Goal: Task Accomplishment & Management: Manage account settings

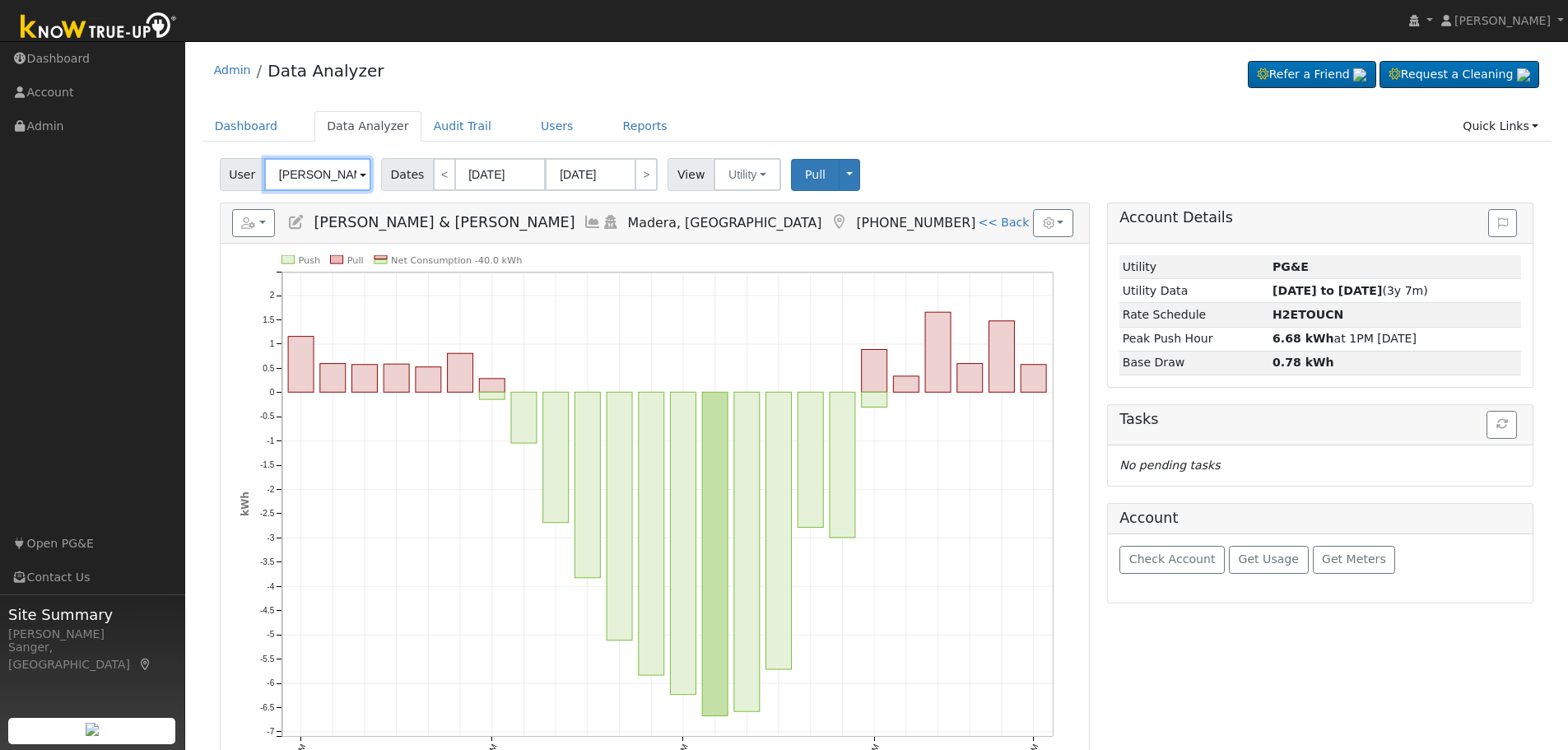
click at [329, 173] on input "Ernest & Susan LiCalsi" at bounding box center [318, 175] width 107 height 33
paste input "[PERSON_NAME]"
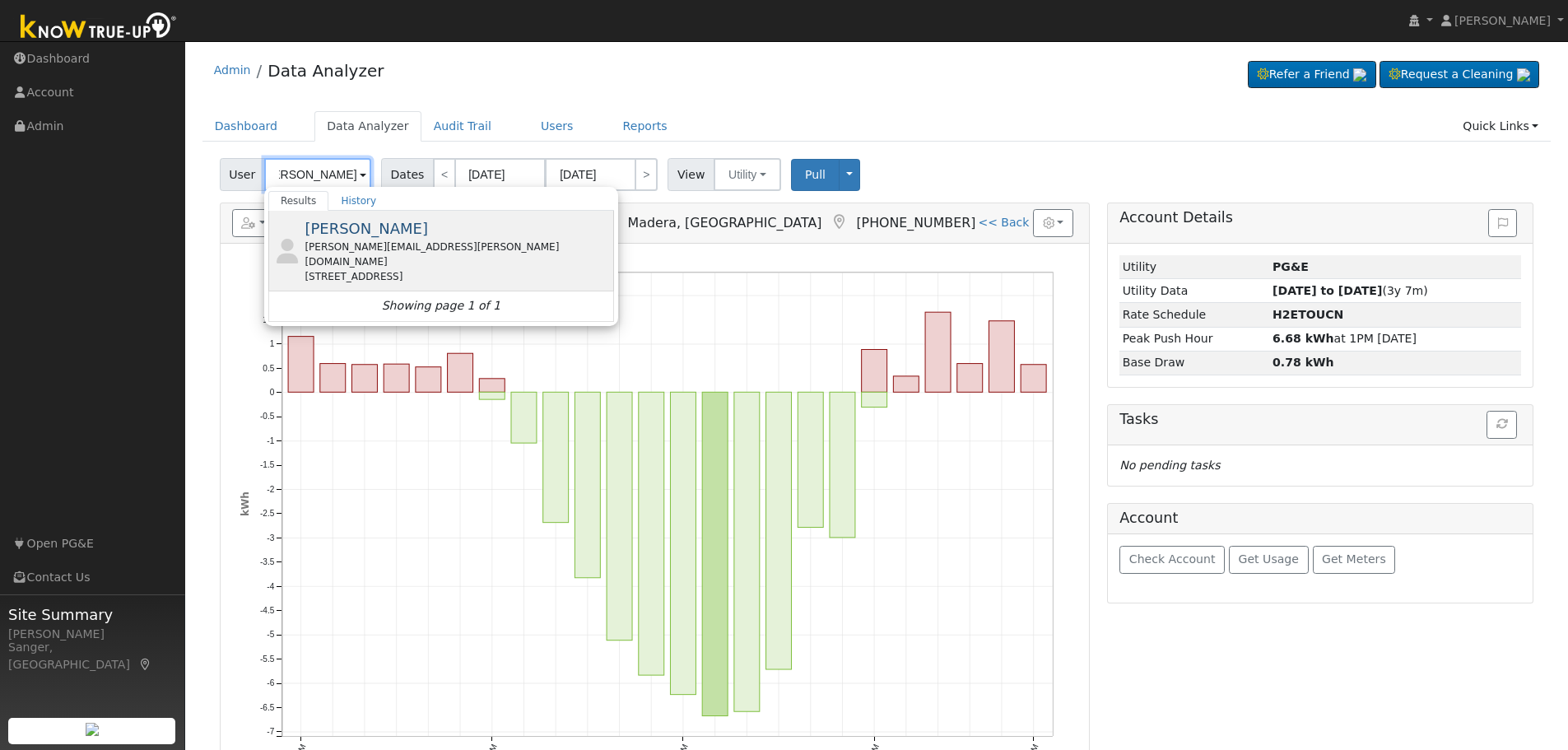
type input "[PERSON_NAME]"
click at [373, 230] on span "[PERSON_NAME]" at bounding box center [367, 228] width 123 height 18
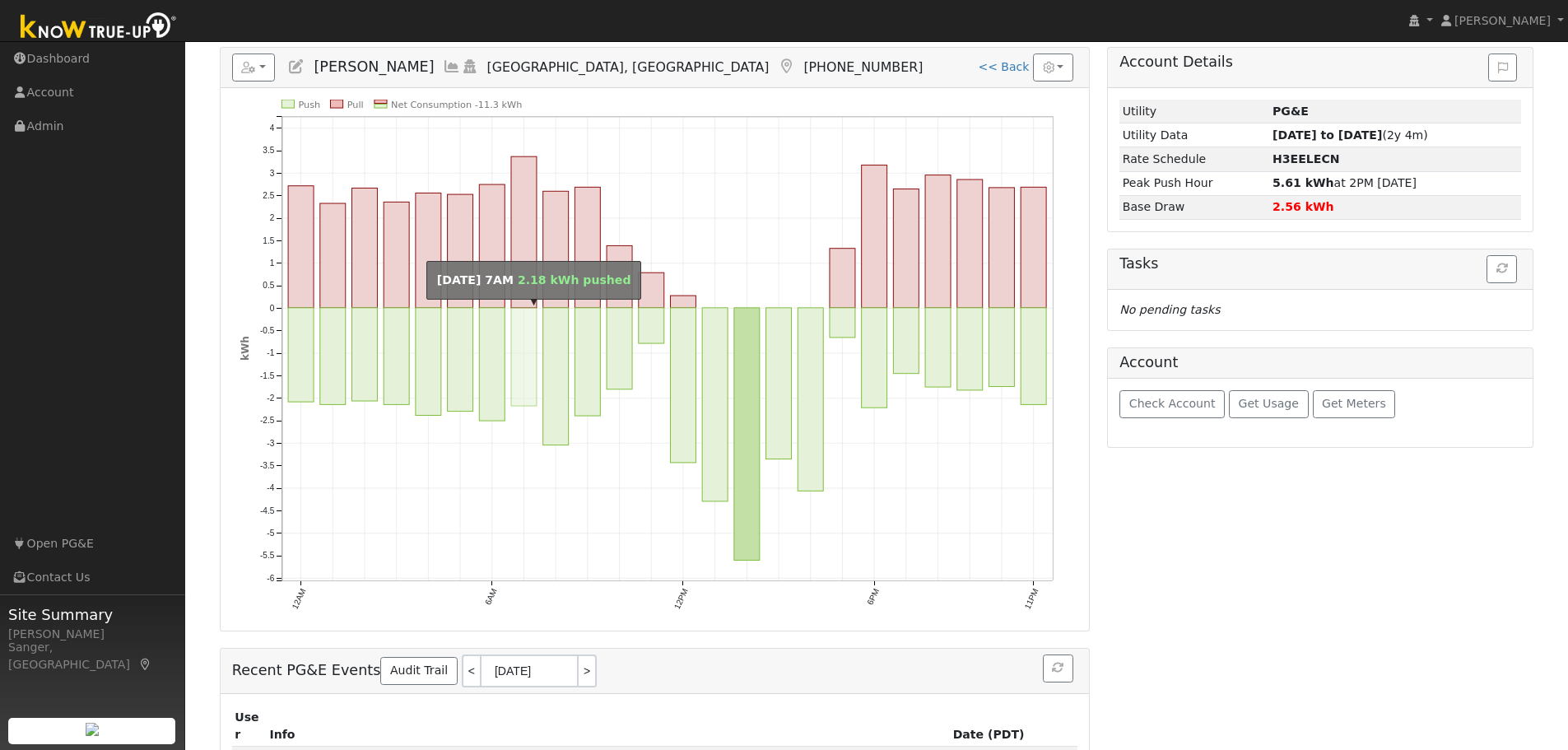
scroll to position [126, 0]
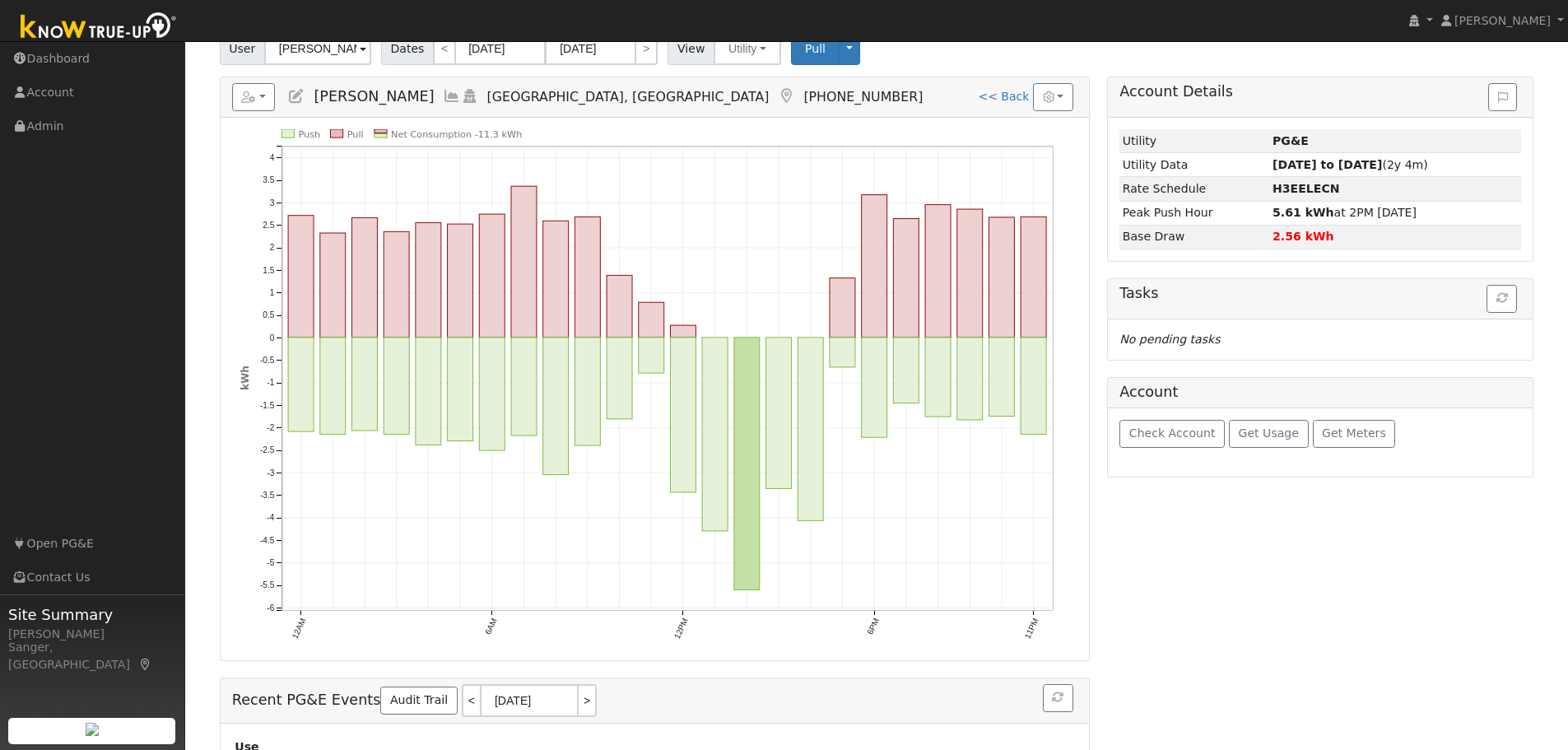
click at [446, 91] on icon at bounding box center [452, 96] width 18 height 15
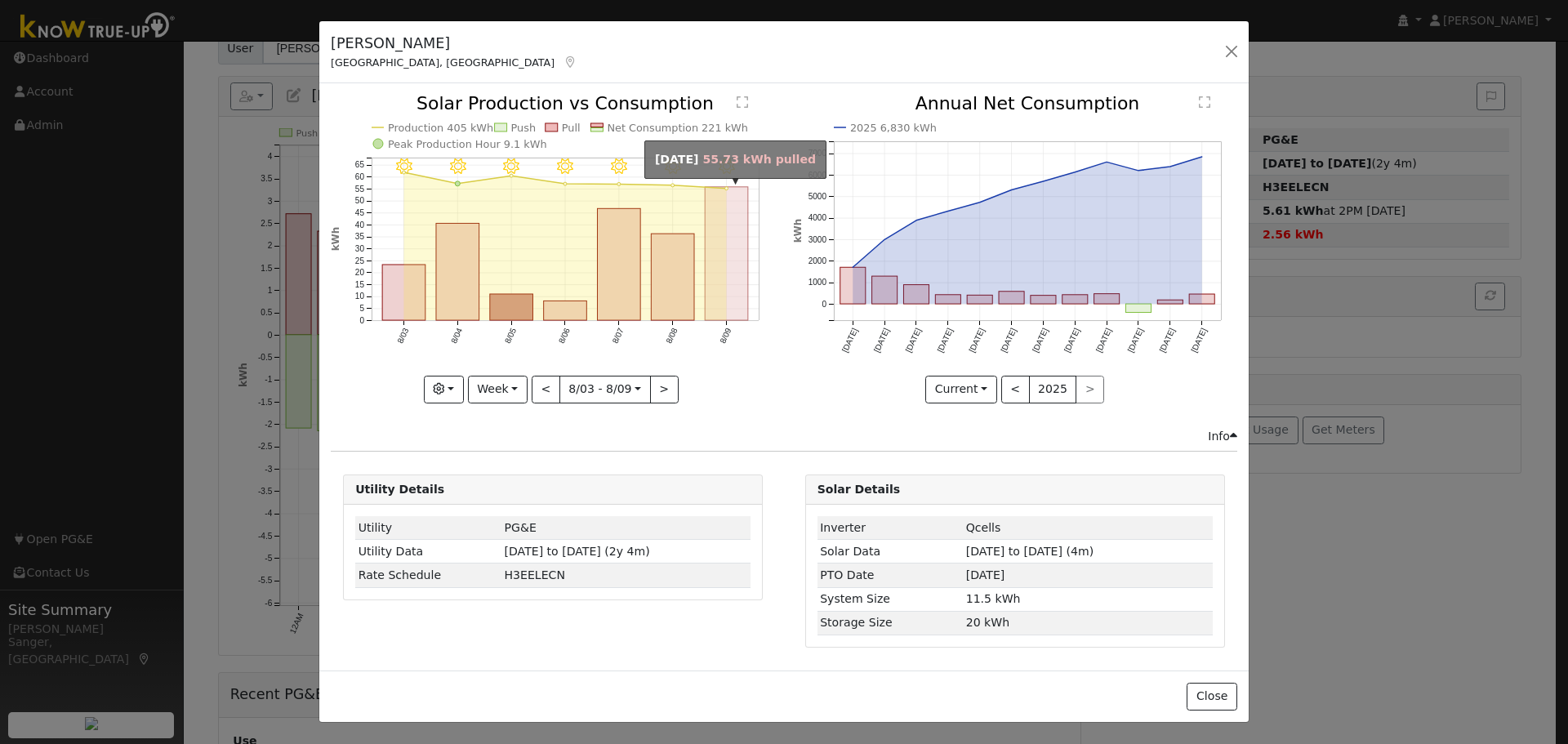
click at [737, 268] on rect "onclick=""" at bounding box center [727, 253] width 44 height 133
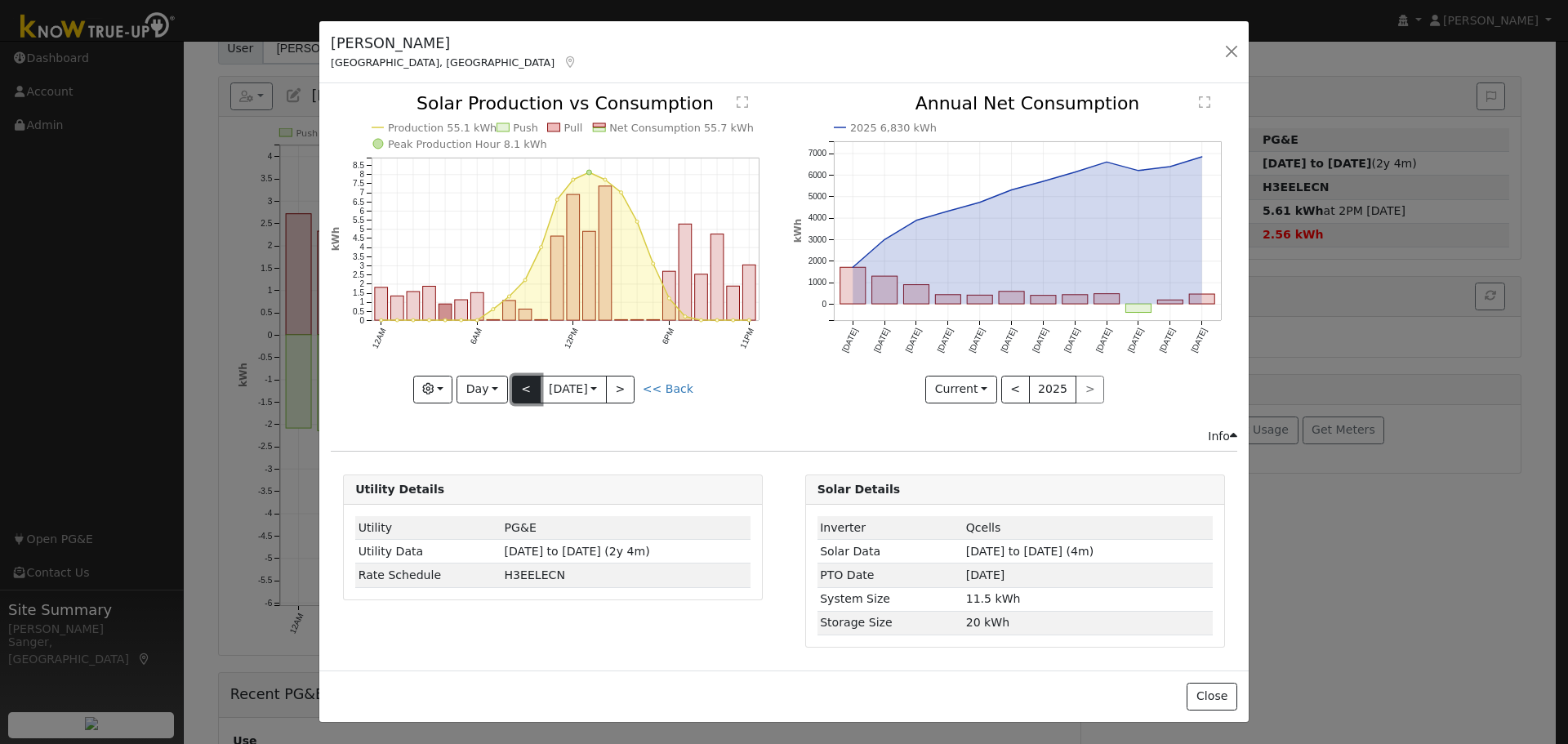
click at [520, 385] on button "<" at bounding box center [526, 389] width 28 height 28
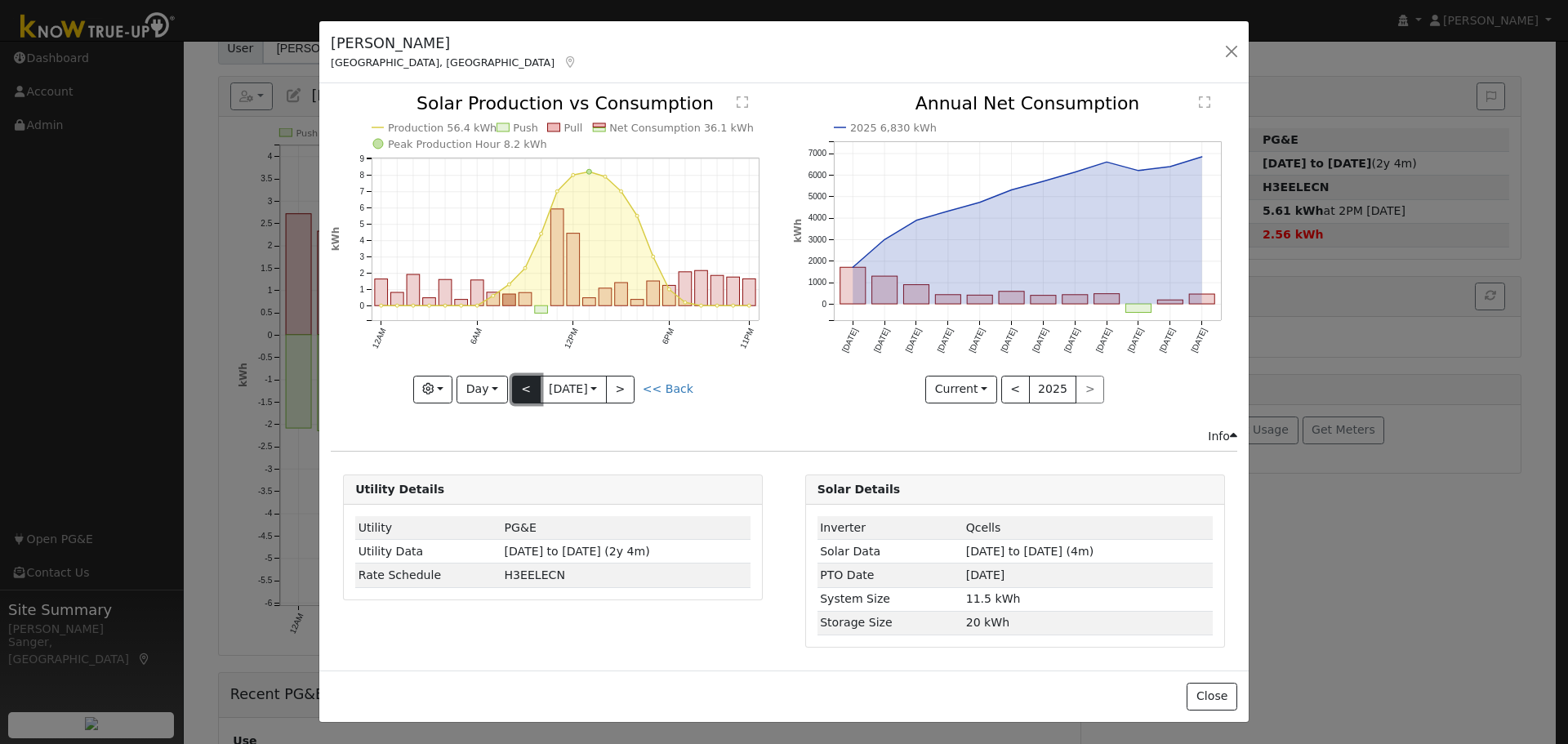
click at [520, 385] on button "<" at bounding box center [526, 389] width 28 height 28
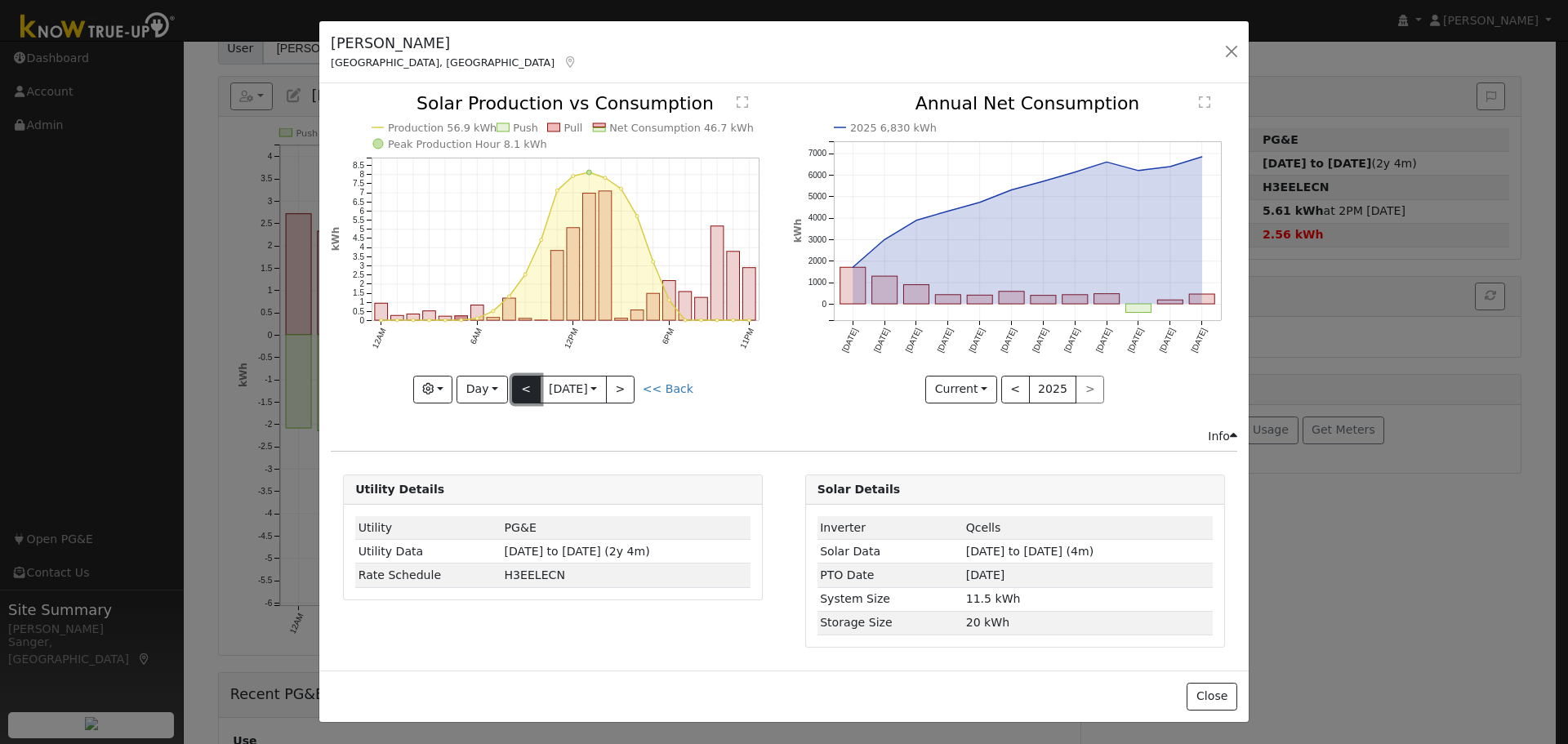
click at [520, 385] on button "<" at bounding box center [526, 389] width 28 height 28
type input "2025-08-06"
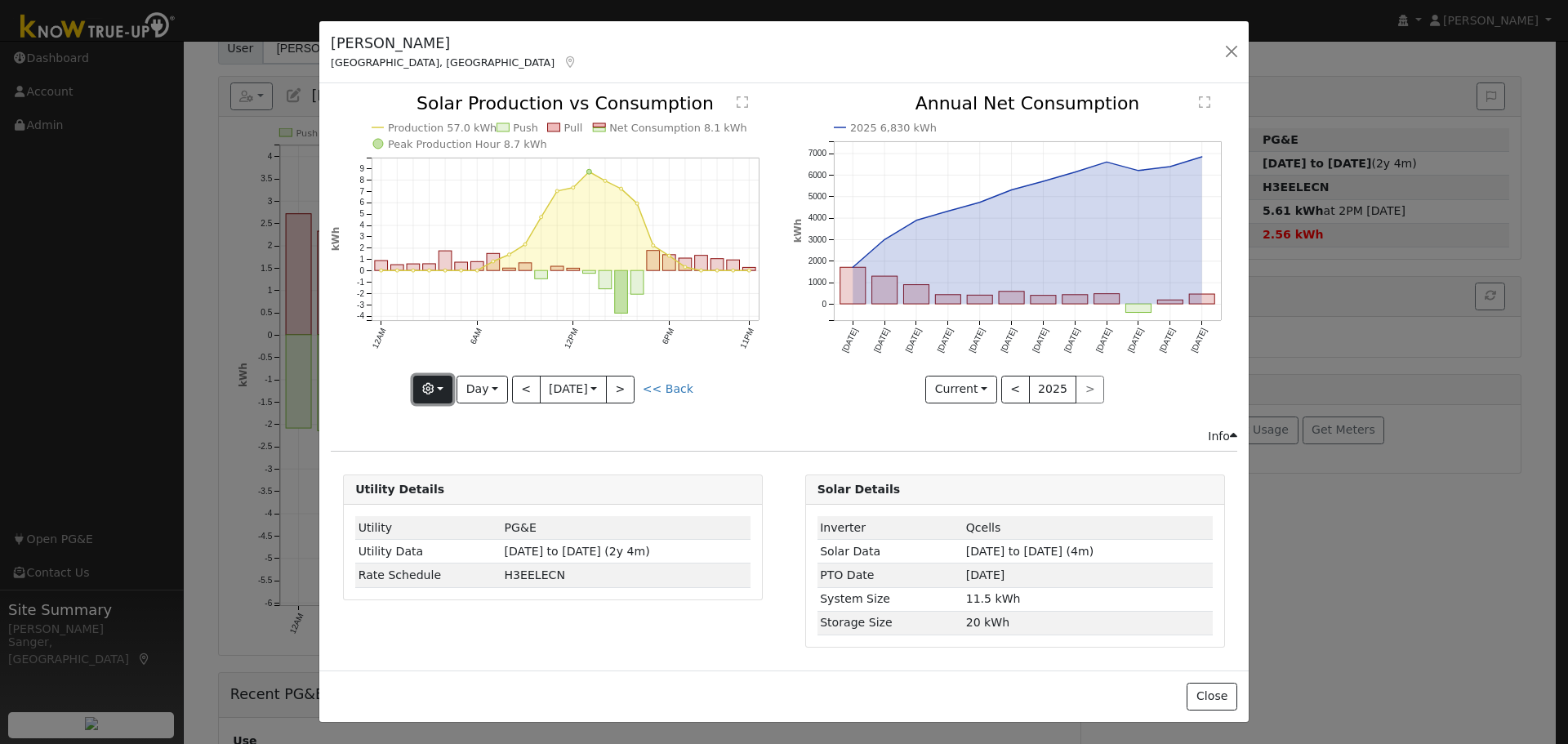
click at [426, 385] on icon "button" at bounding box center [428, 389] width 12 height 12
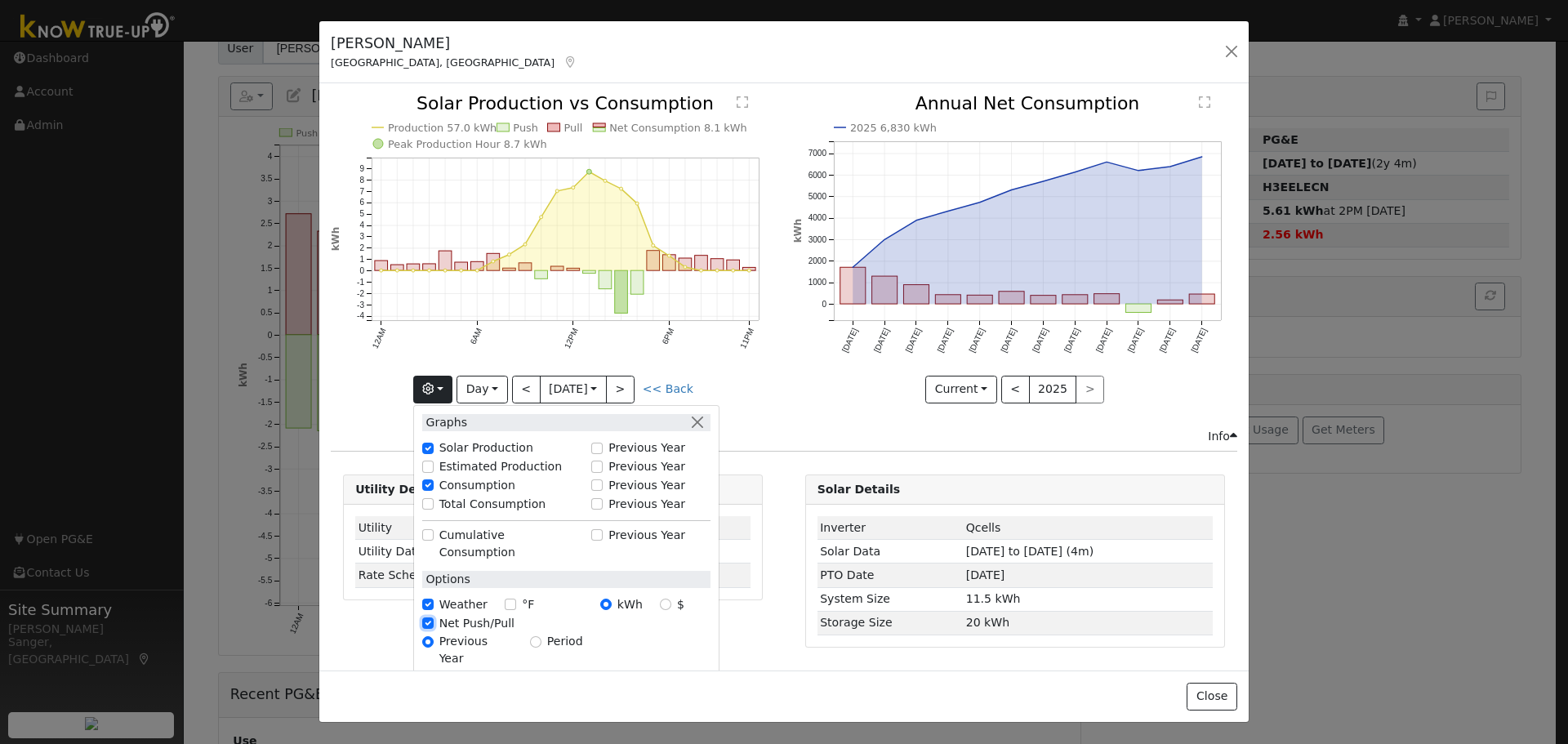
click at [429, 618] on input "Net Push/Pull" at bounding box center [428, 623] width 12 height 12
checkbox input "false"
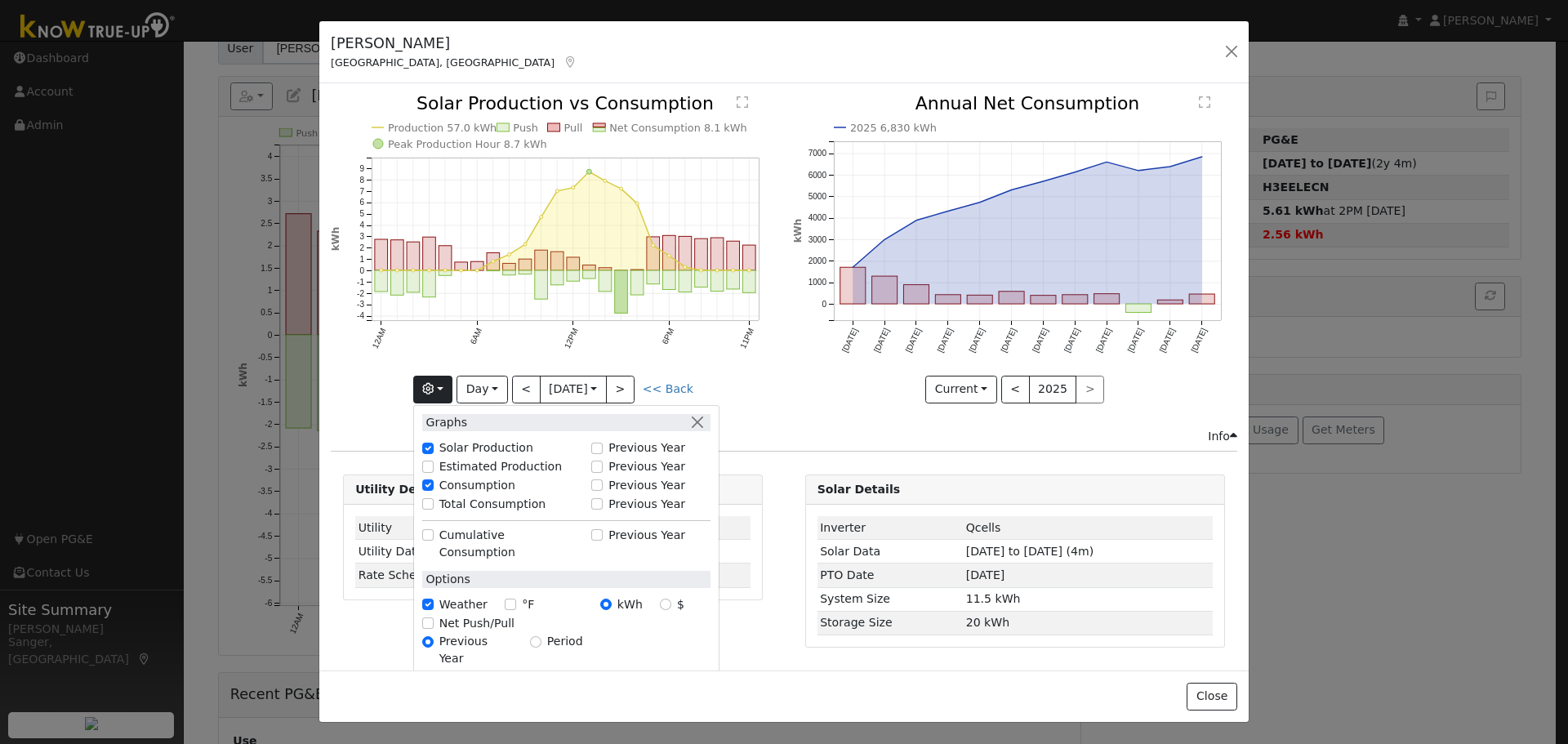
click at [799, 413] on div "2025 6,830 kWh Aug '24 Sep '24 Oct '24 Nov '24 Dec '24 Jan '25 Feb '25 Mar '25 …" at bounding box center [1014, 261] width 462 height 333
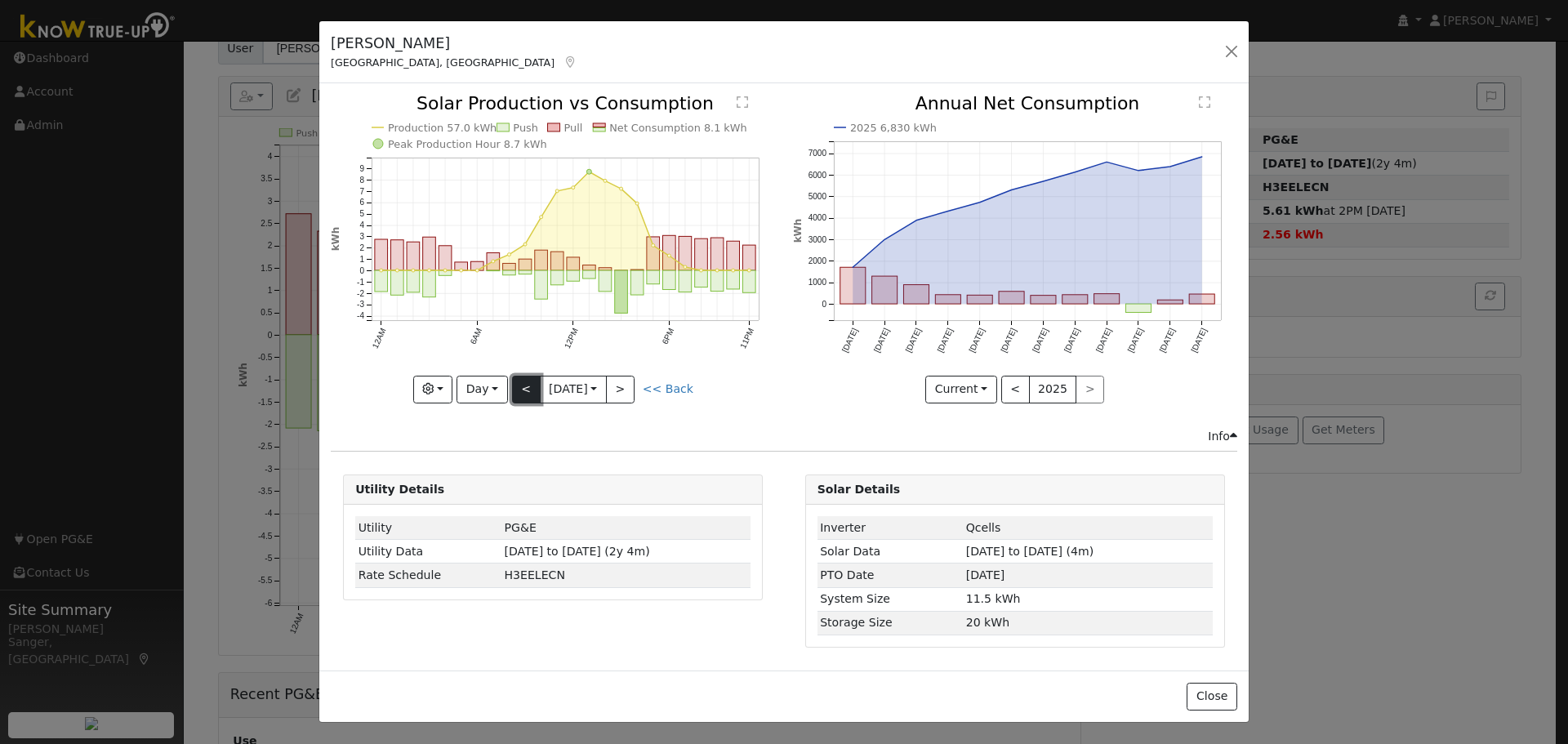
click at [528, 384] on button "<" at bounding box center [526, 389] width 28 height 28
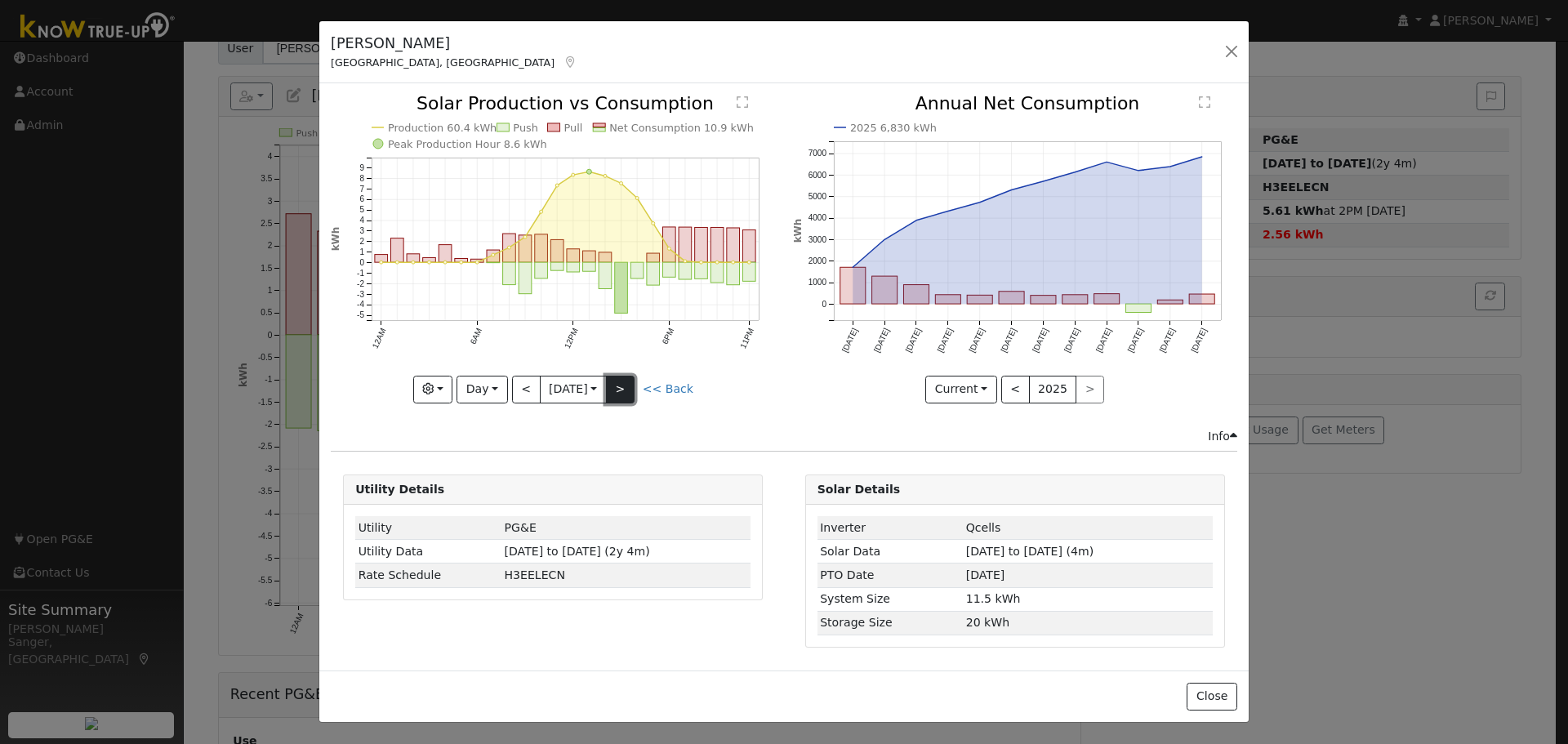
click at [629, 388] on button ">" at bounding box center [619, 389] width 28 height 28
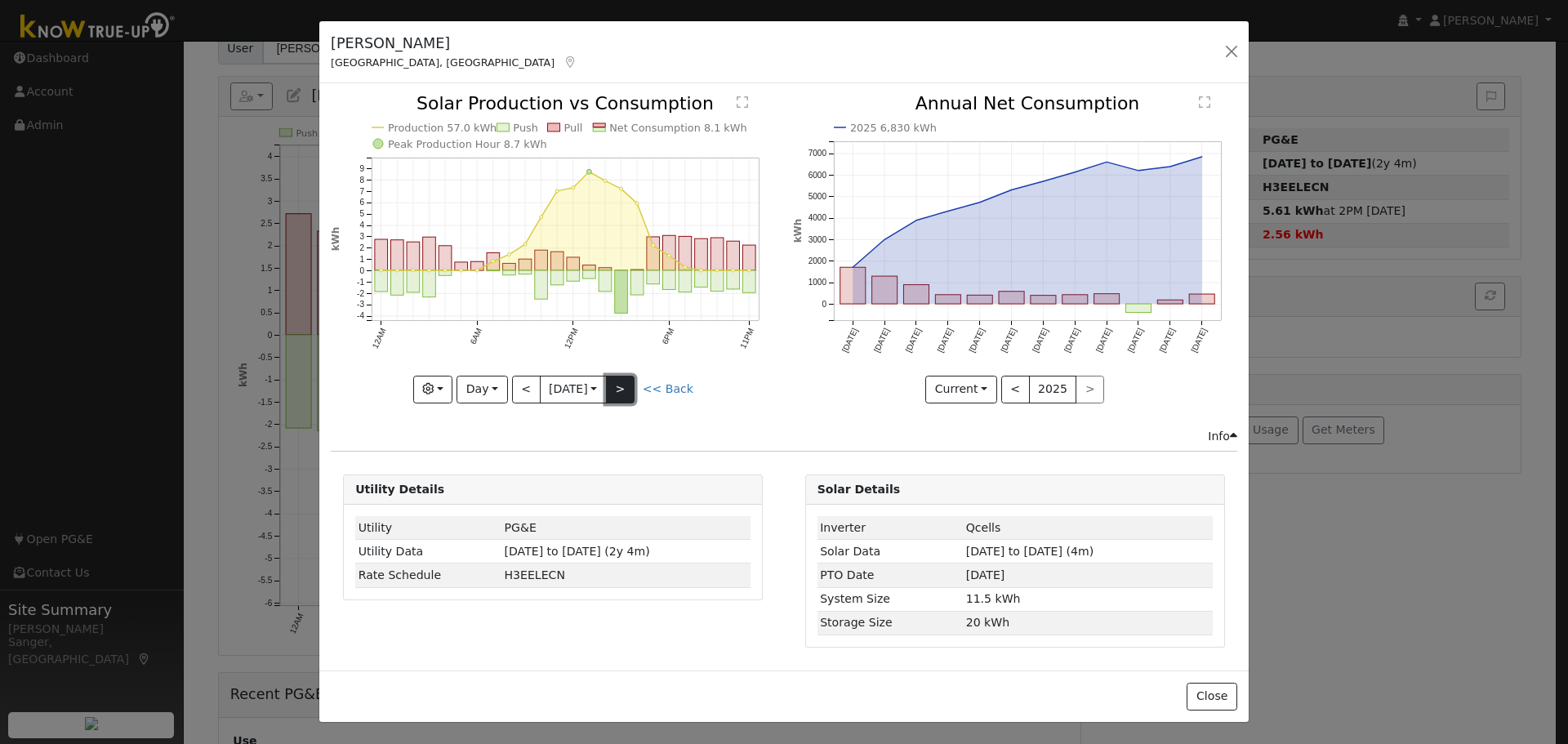
click at [629, 388] on button ">" at bounding box center [619, 389] width 28 height 28
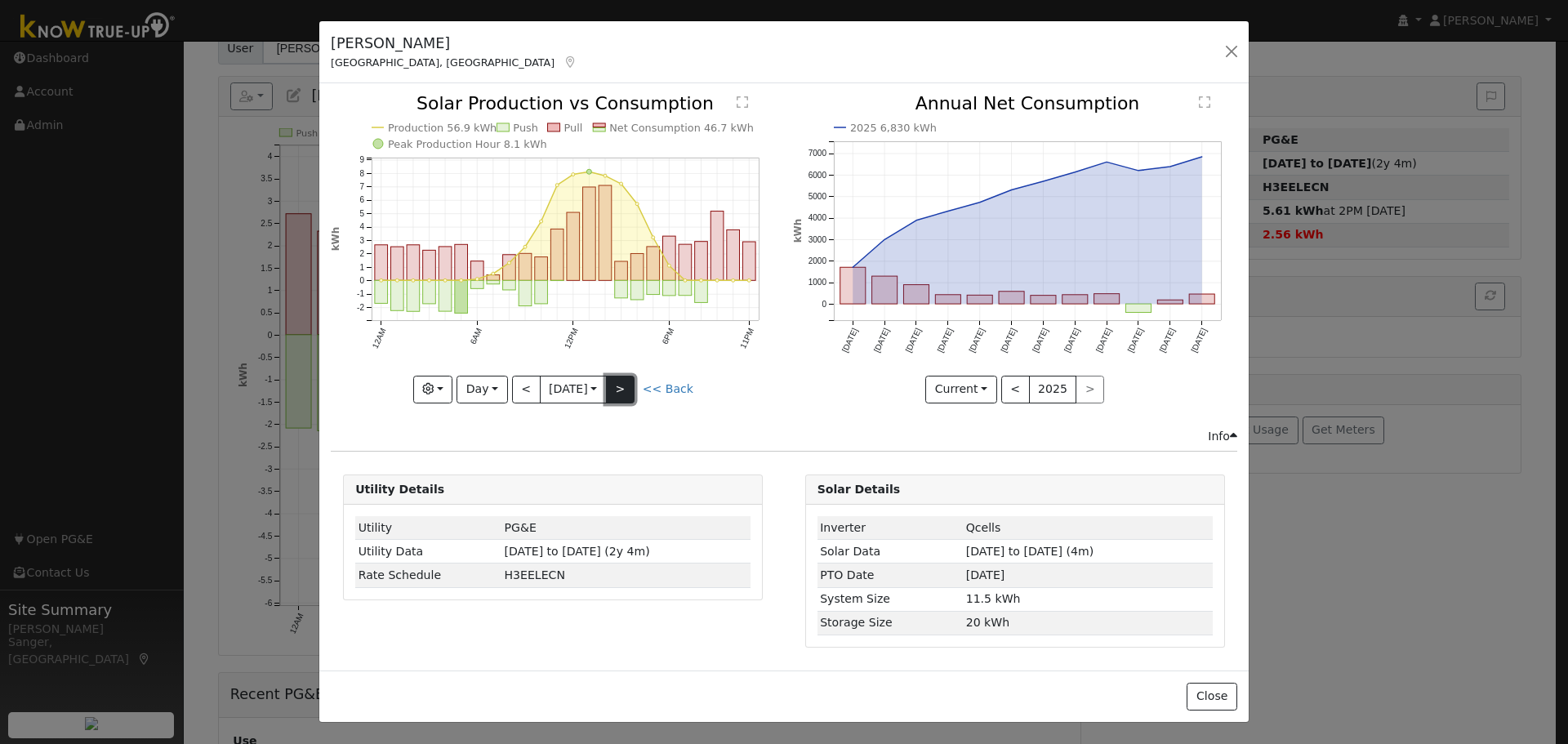
click at [629, 388] on button ">" at bounding box center [619, 389] width 28 height 28
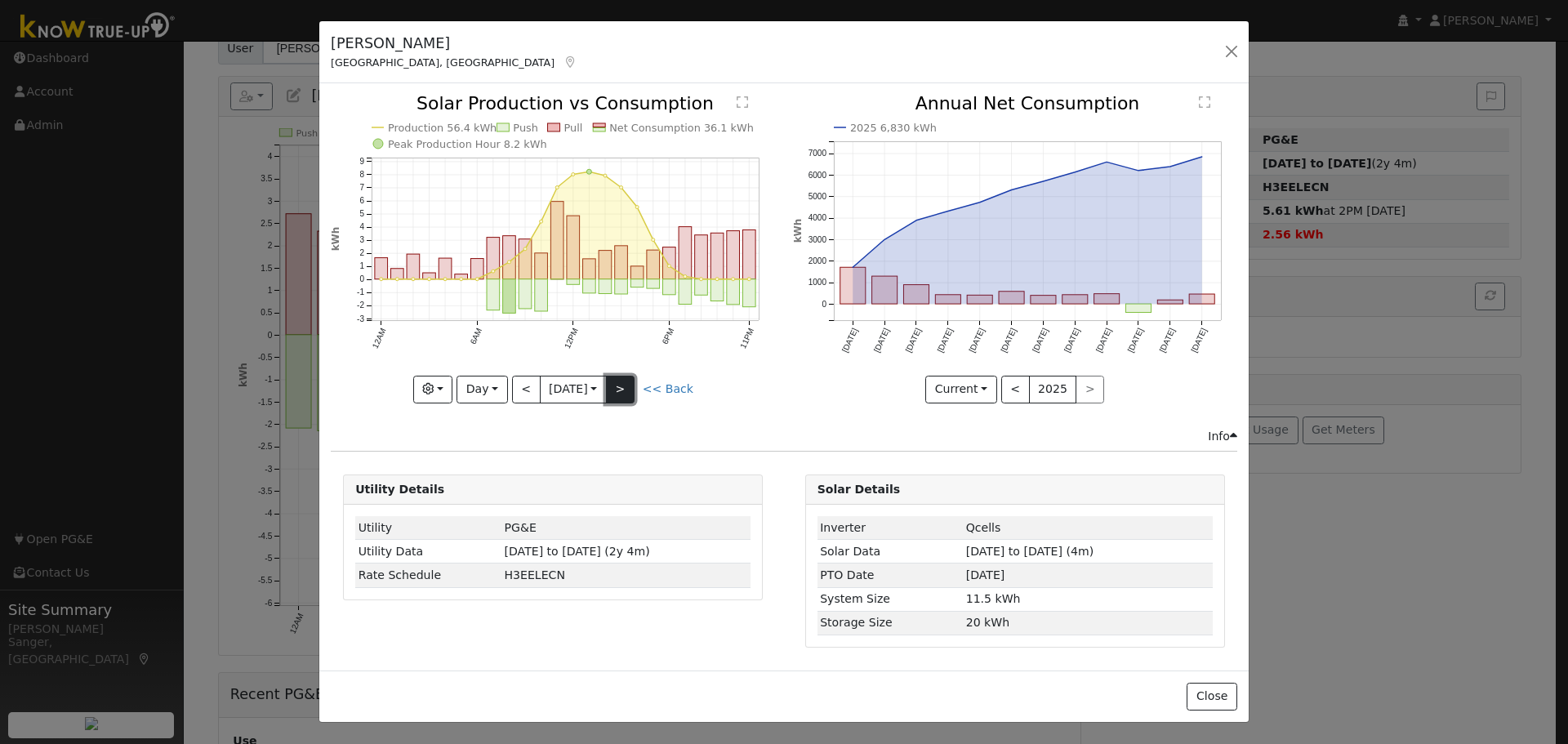
click at [629, 388] on button ">" at bounding box center [619, 389] width 28 height 28
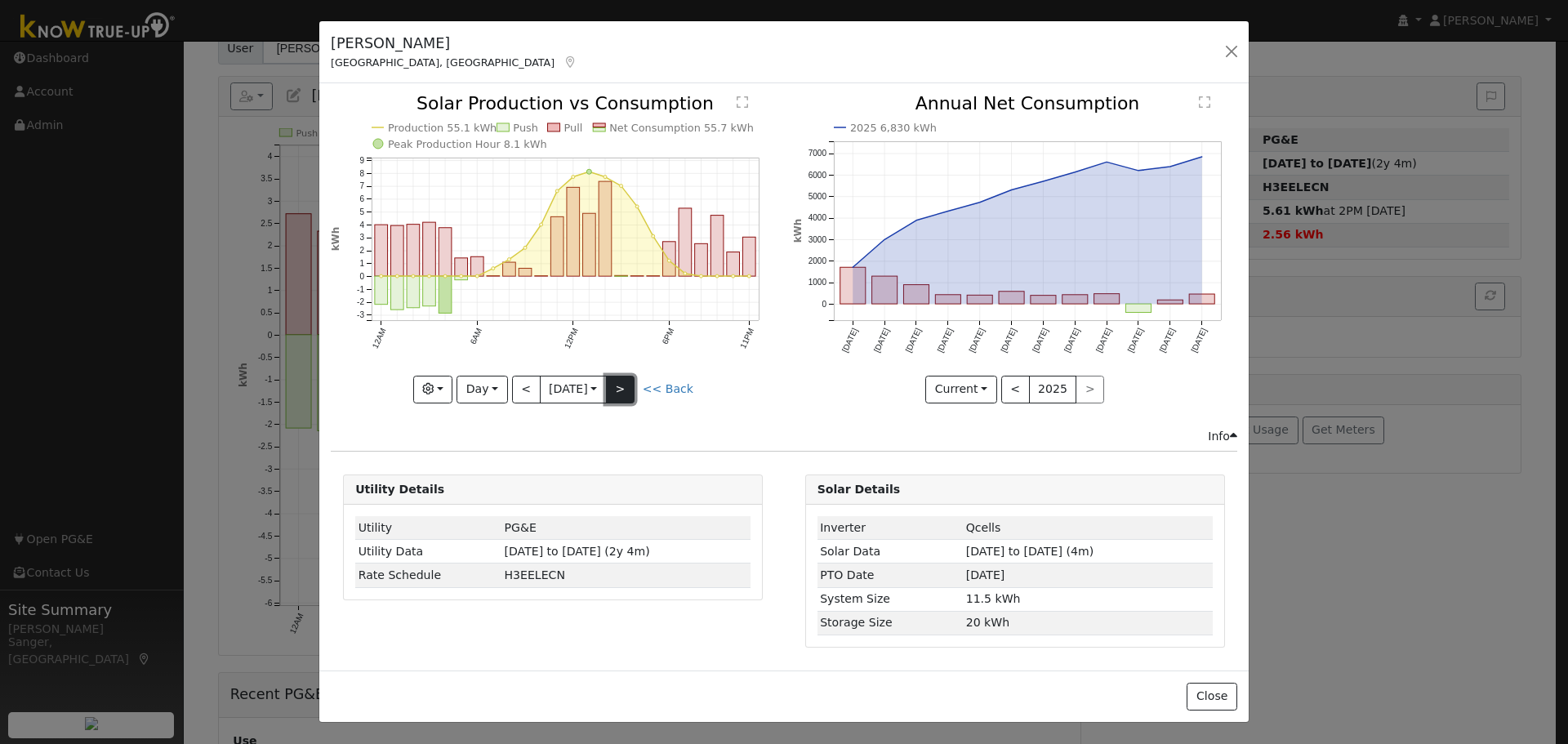
click at [629, 388] on button ">" at bounding box center [619, 389] width 28 height 28
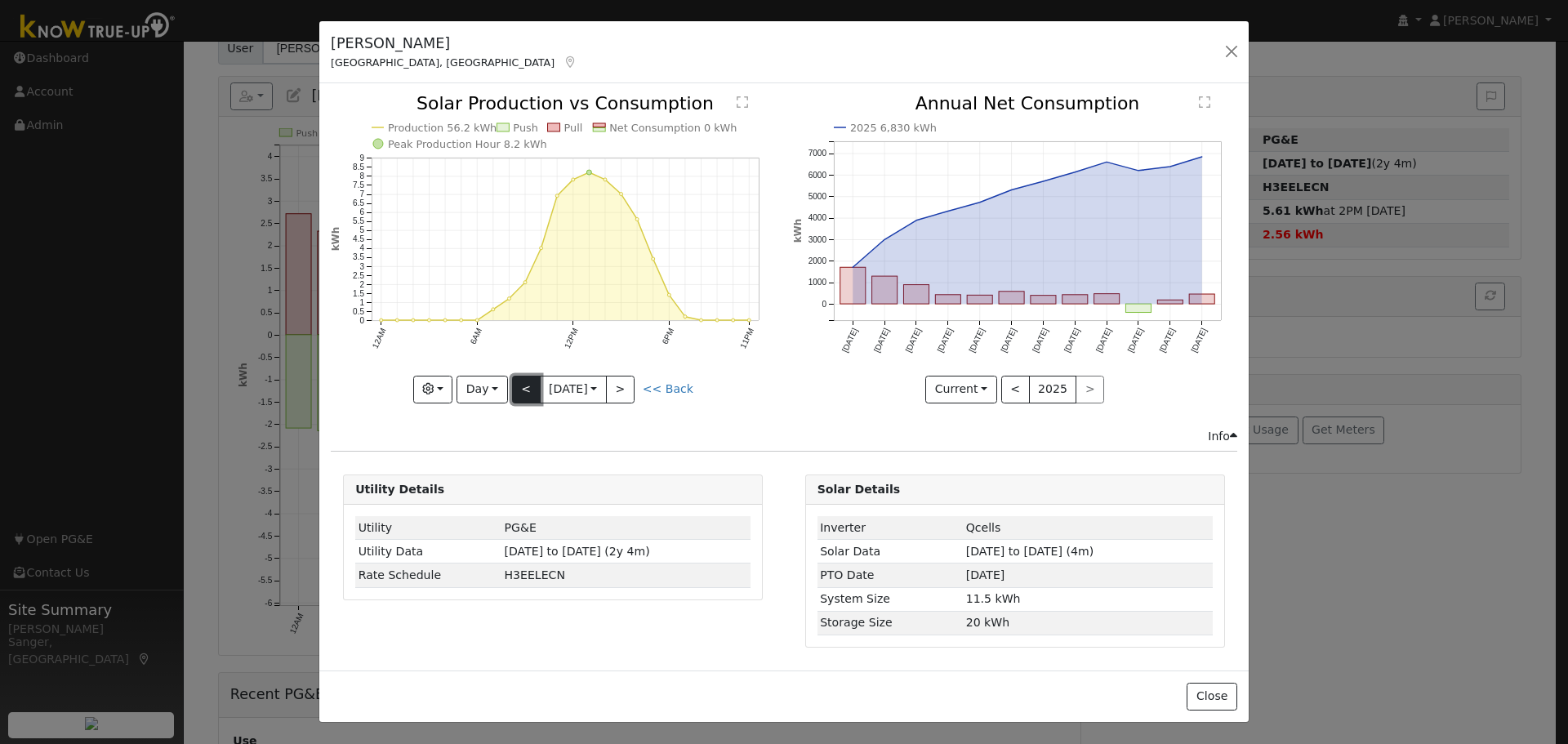
click at [524, 391] on button "<" at bounding box center [526, 389] width 28 height 28
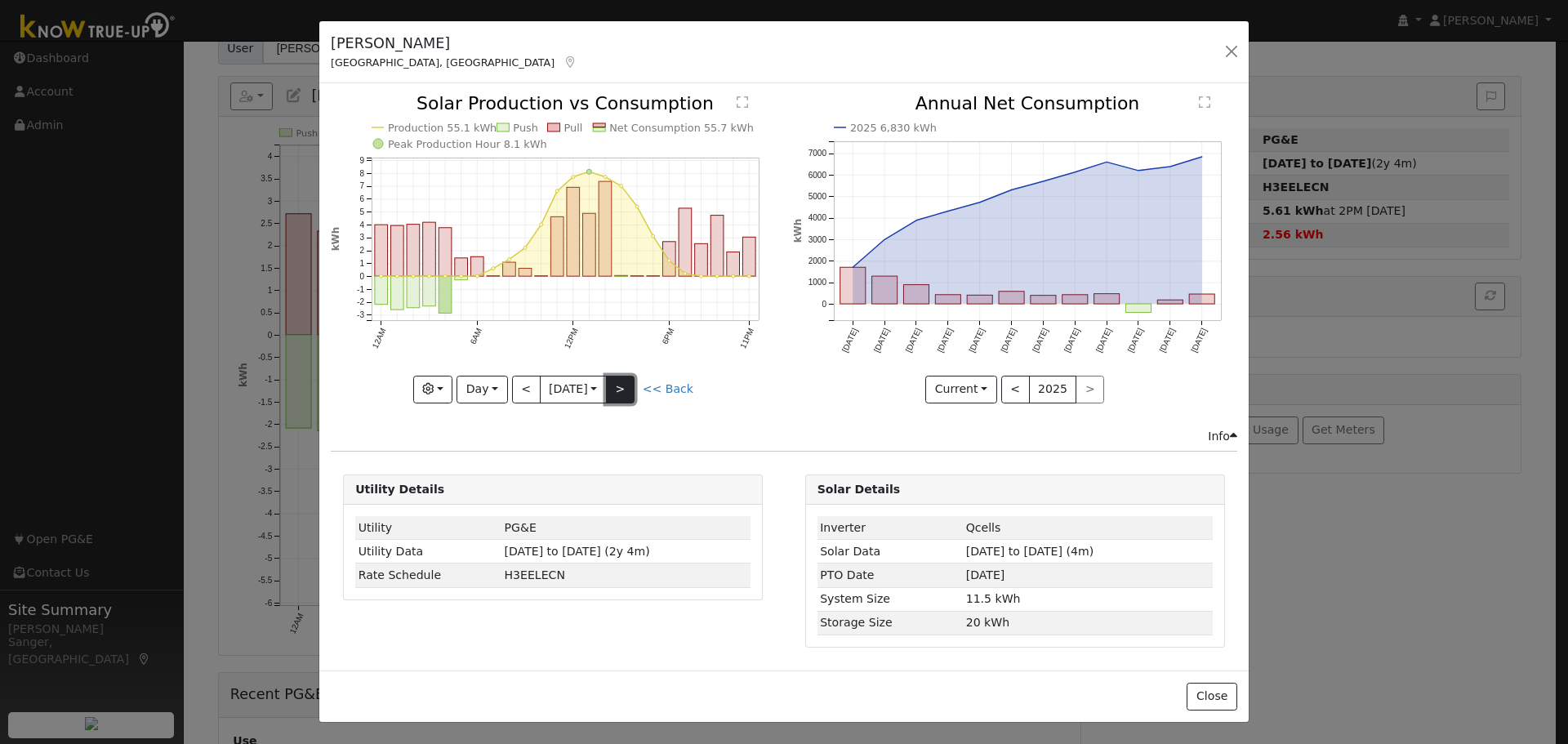
click at [613, 383] on button ">" at bounding box center [619, 389] width 28 height 28
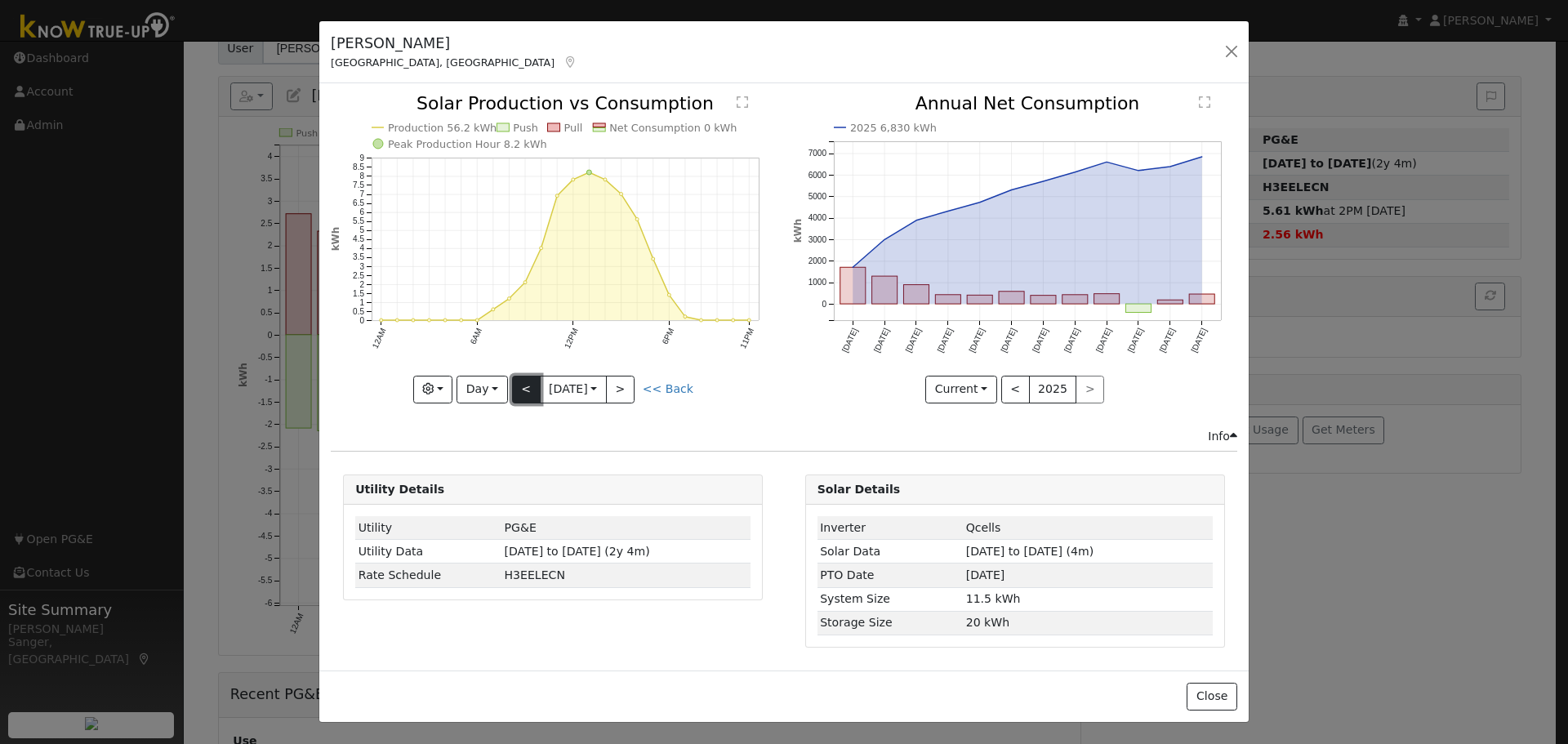
click at [520, 391] on button "<" at bounding box center [526, 389] width 28 height 28
type input "2025-08-09"
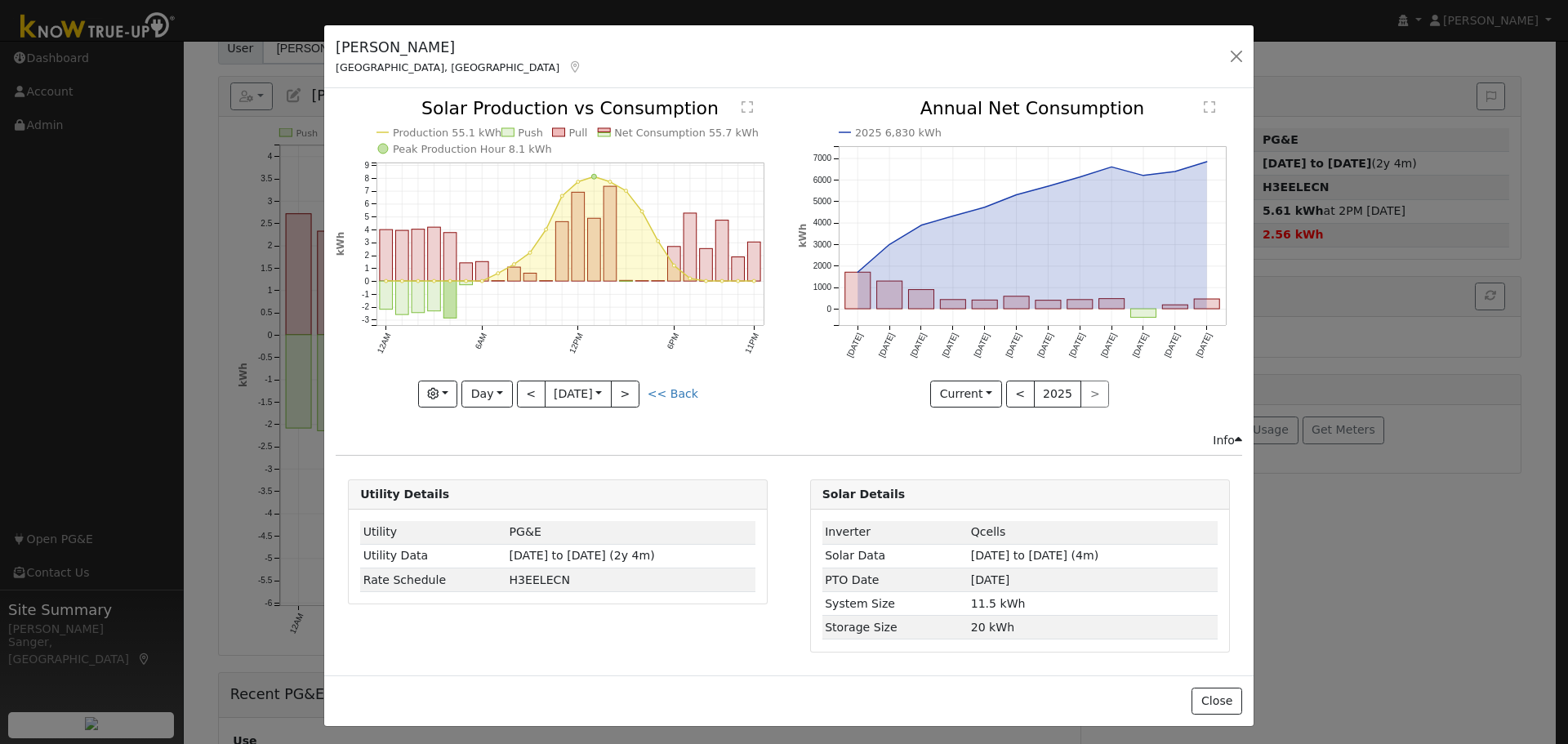
drag, startPoint x: 391, startPoint y: 42, endPoint x: 439, endPoint y: 54, distance: 49.5
click at [383, 46] on h5 "Christine Abrahem" at bounding box center [459, 48] width 247 height 21
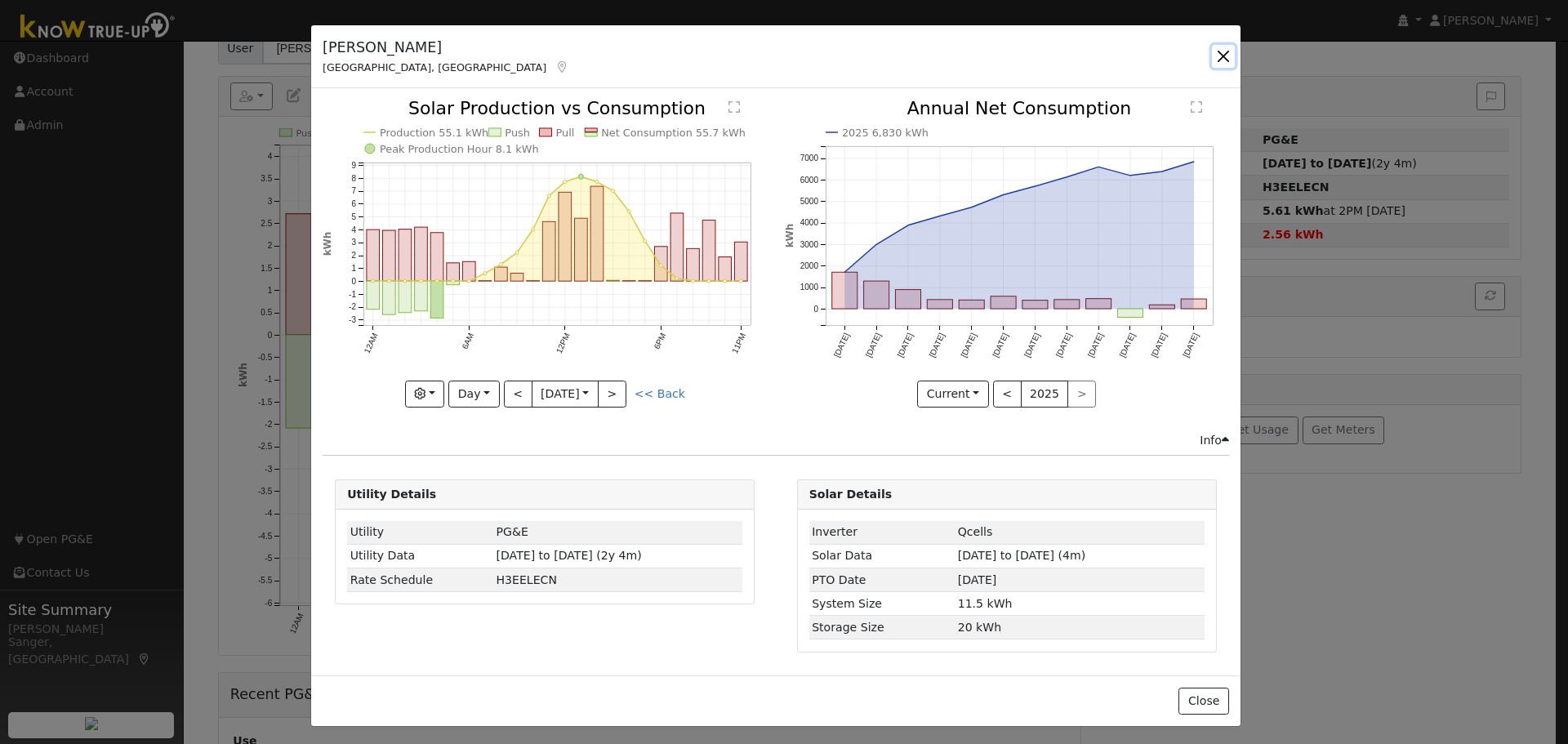
click at [1216, 52] on button "button" at bounding box center [1224, 56] width 23 height 23
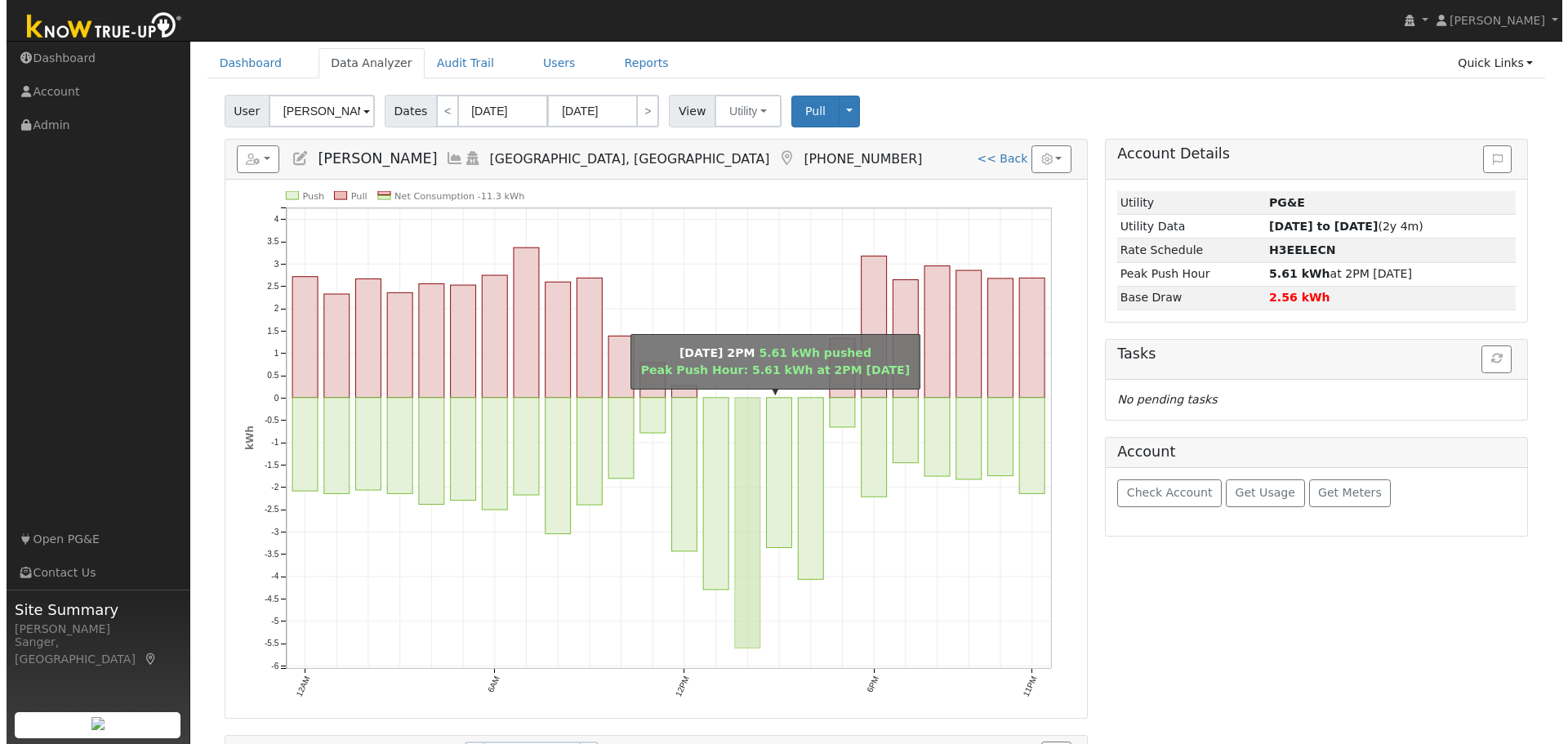
scroll to position [0, 0]
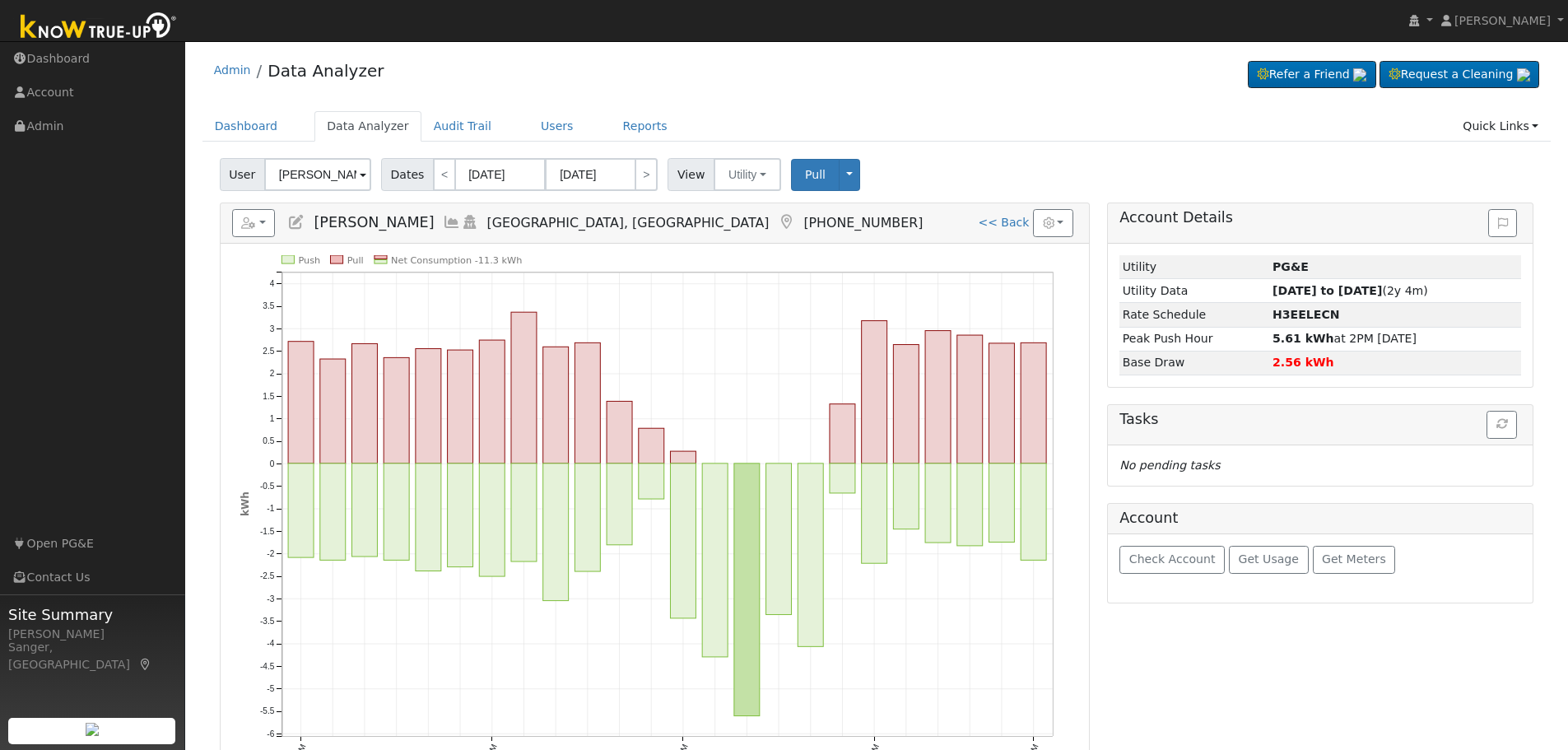
click at [454, 221] on icon at bounding box center [452, 222] width 18 height 15
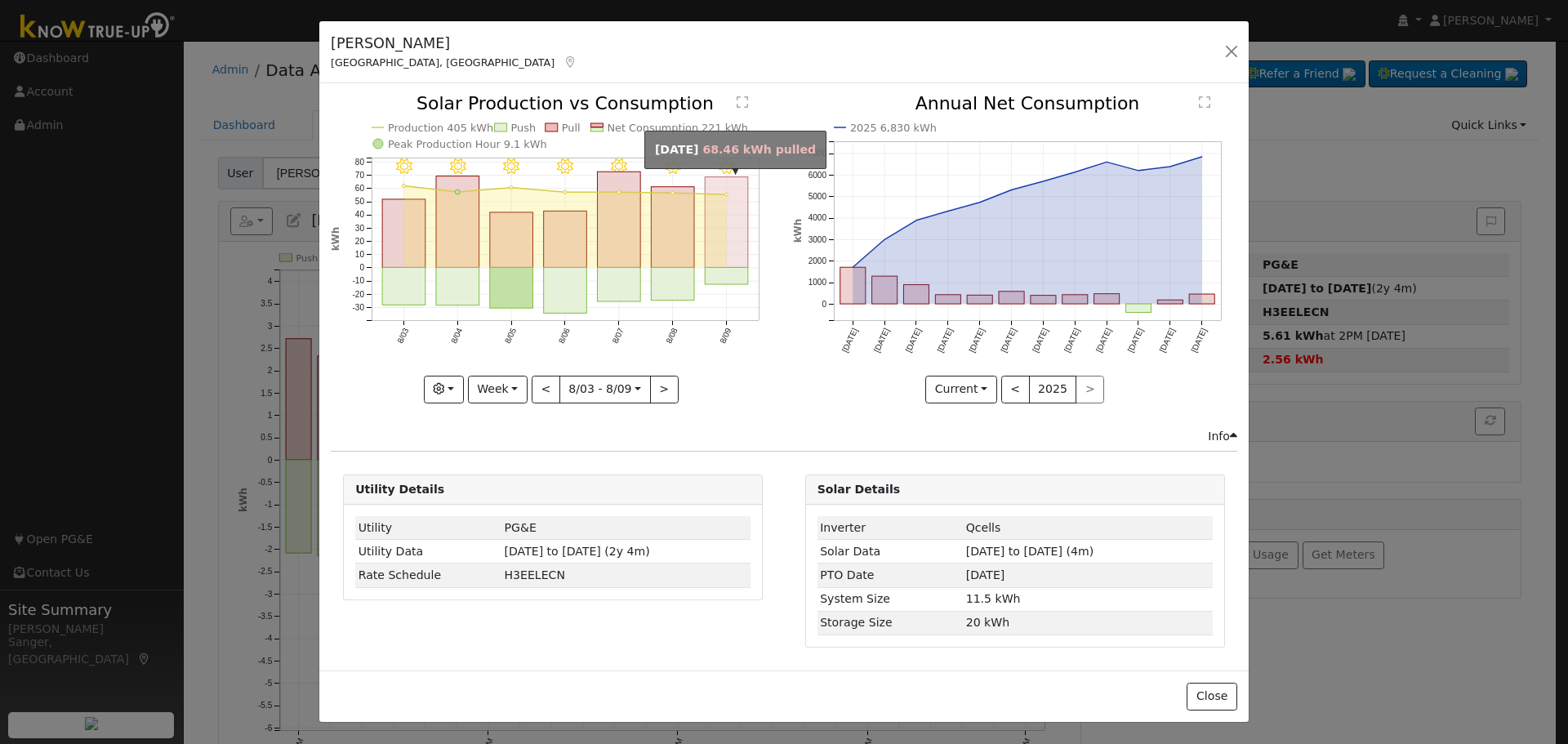
click at [747, 255] on rect "onclick=""" at bounding box center [727, 222] width 44 height 90
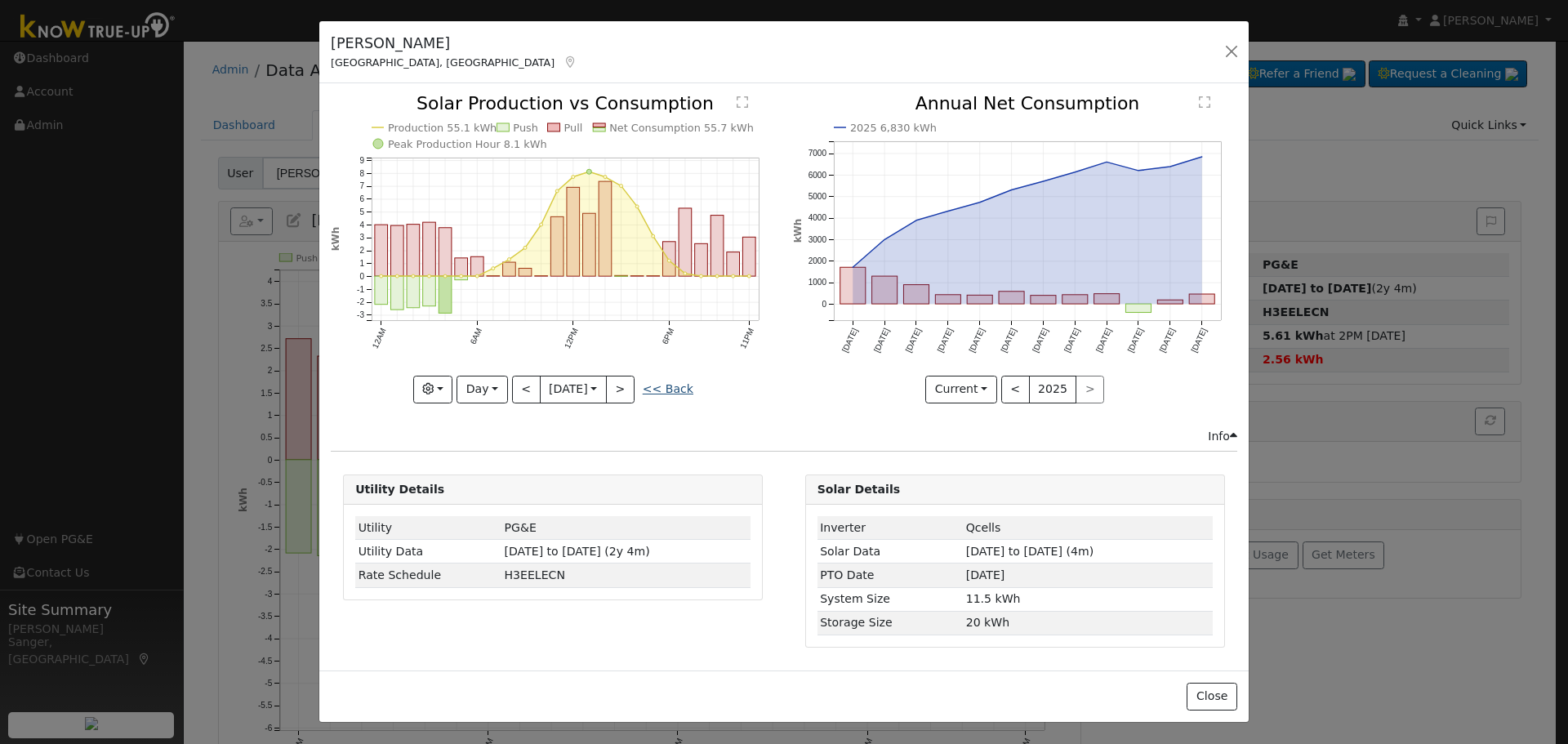
click at [671, 385] on link "<< Back" at bounding box center [668, 388] width 51 height 13
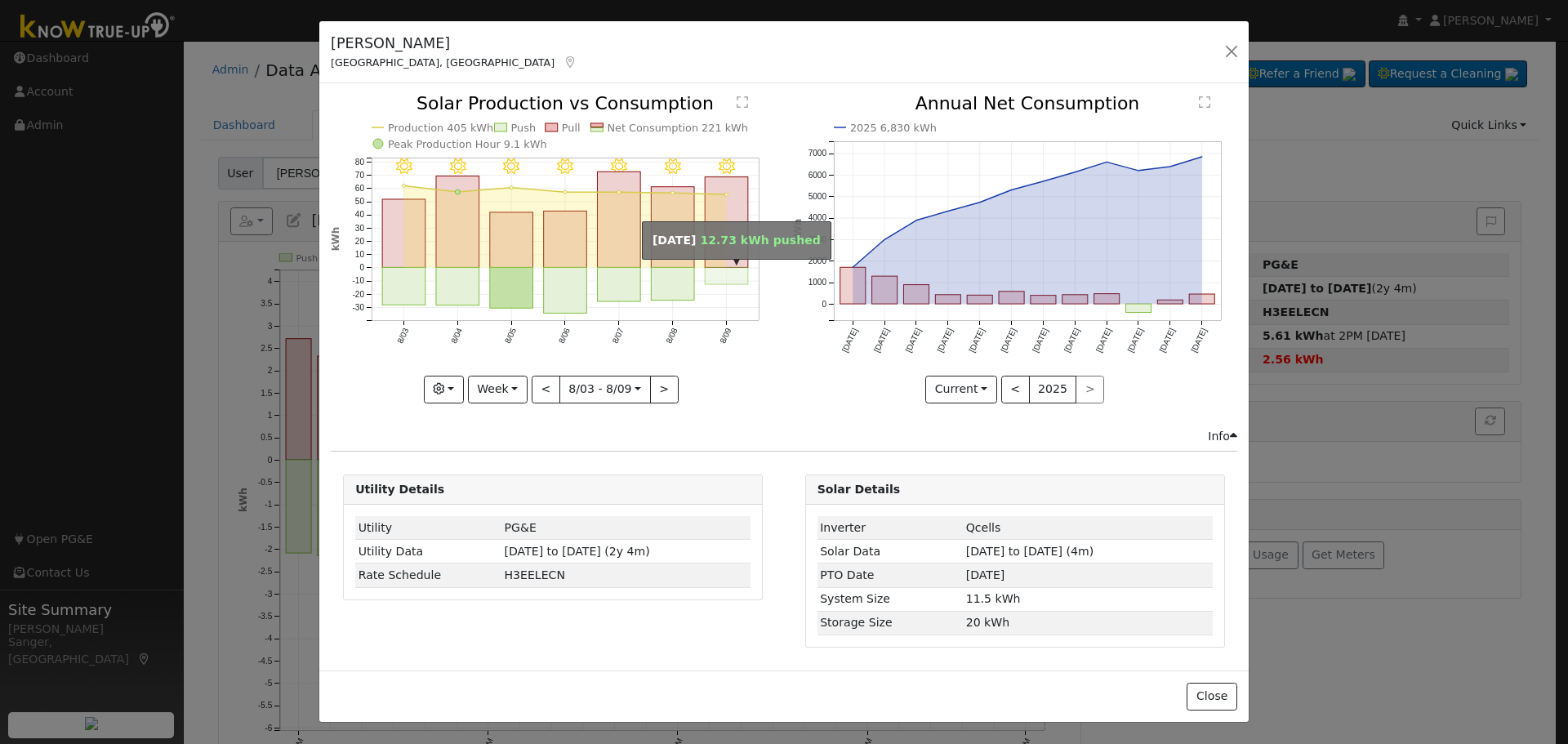
click at [727, 274] on rect "onclick=""" at bounding box center [727, 277] width 44 height 18
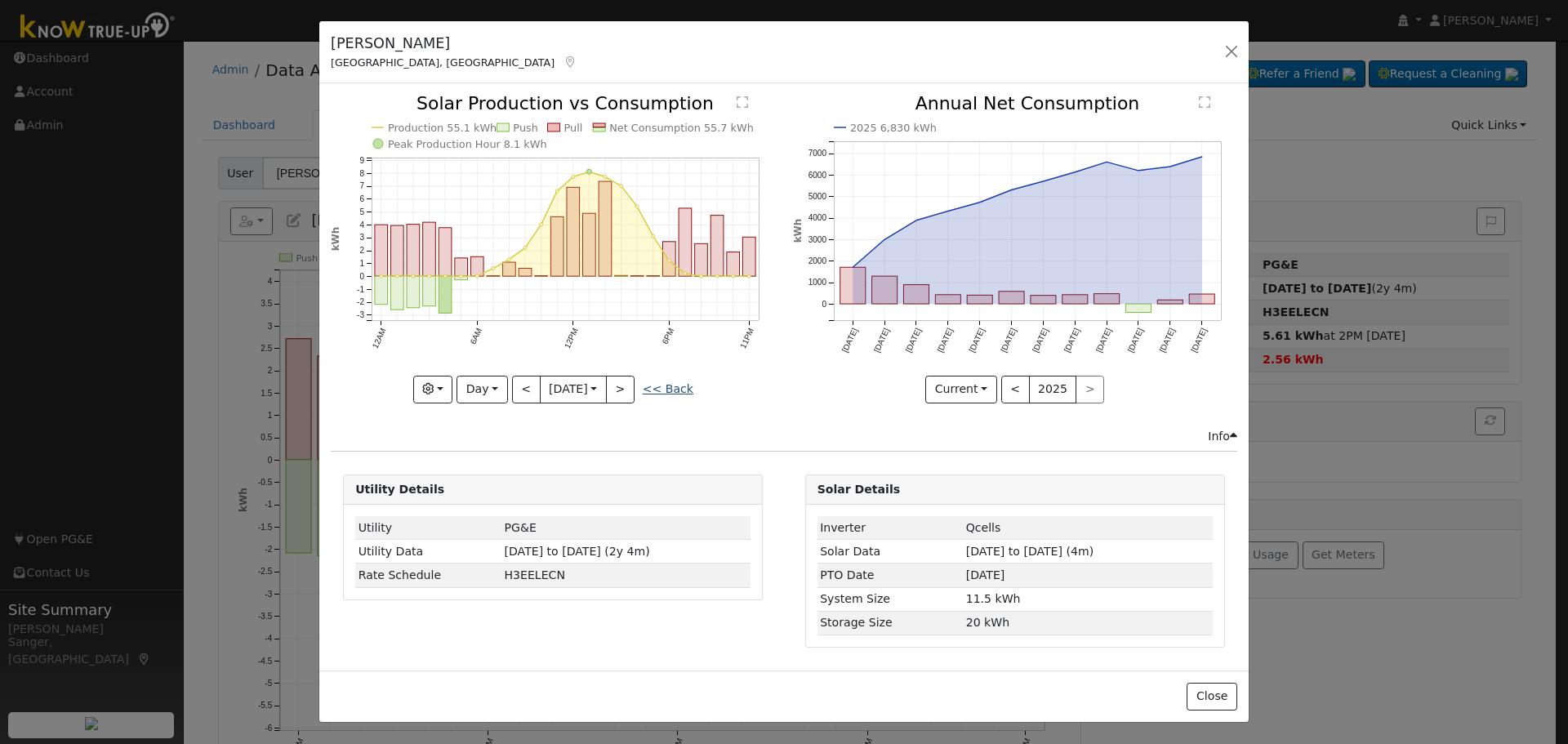
click at [673, 384] on link "<< Back" at bounding box center [668, 388] width 51 height 13
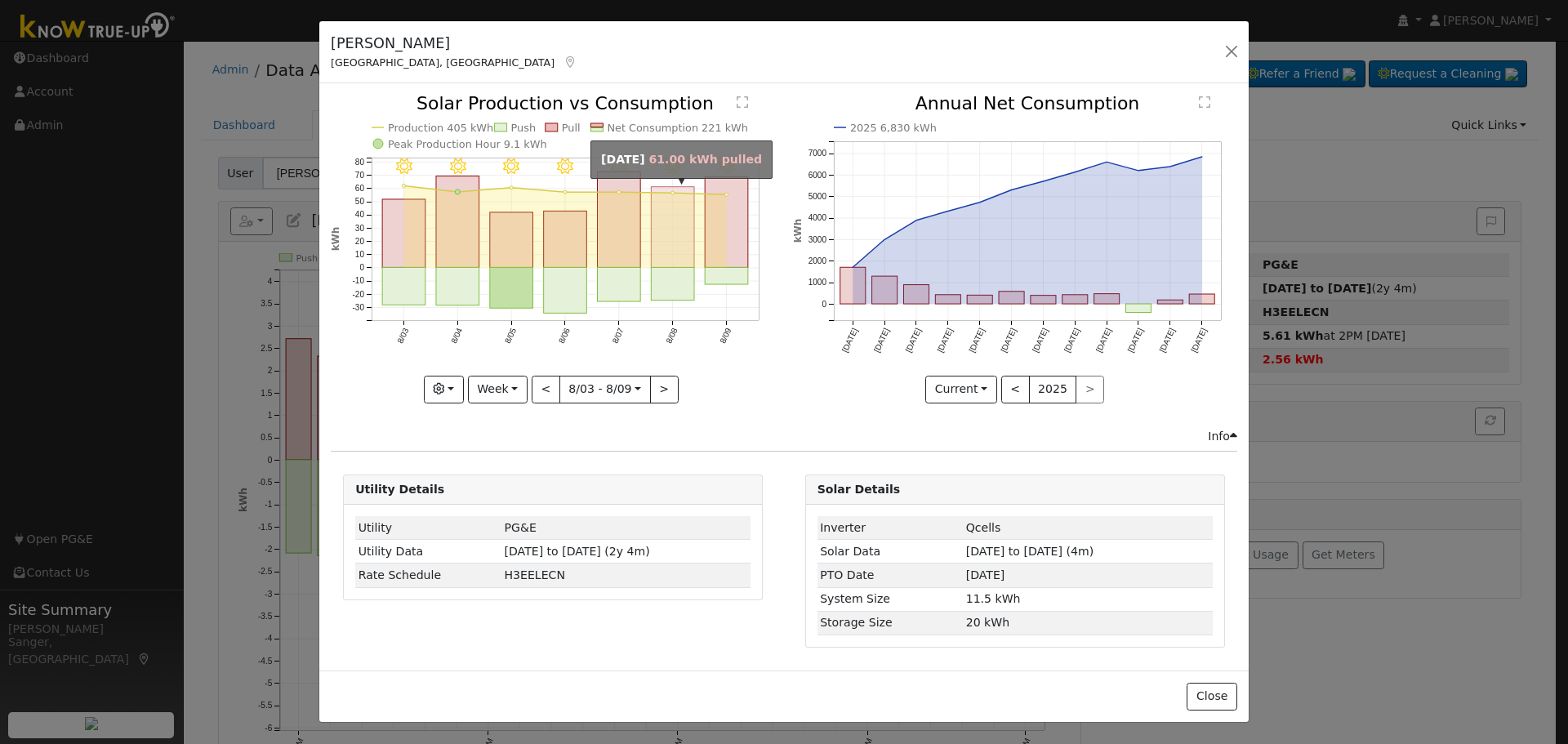
click at [677, 248] on rect "onclick=""" at bounding box center [673, 227] width 44 height 81
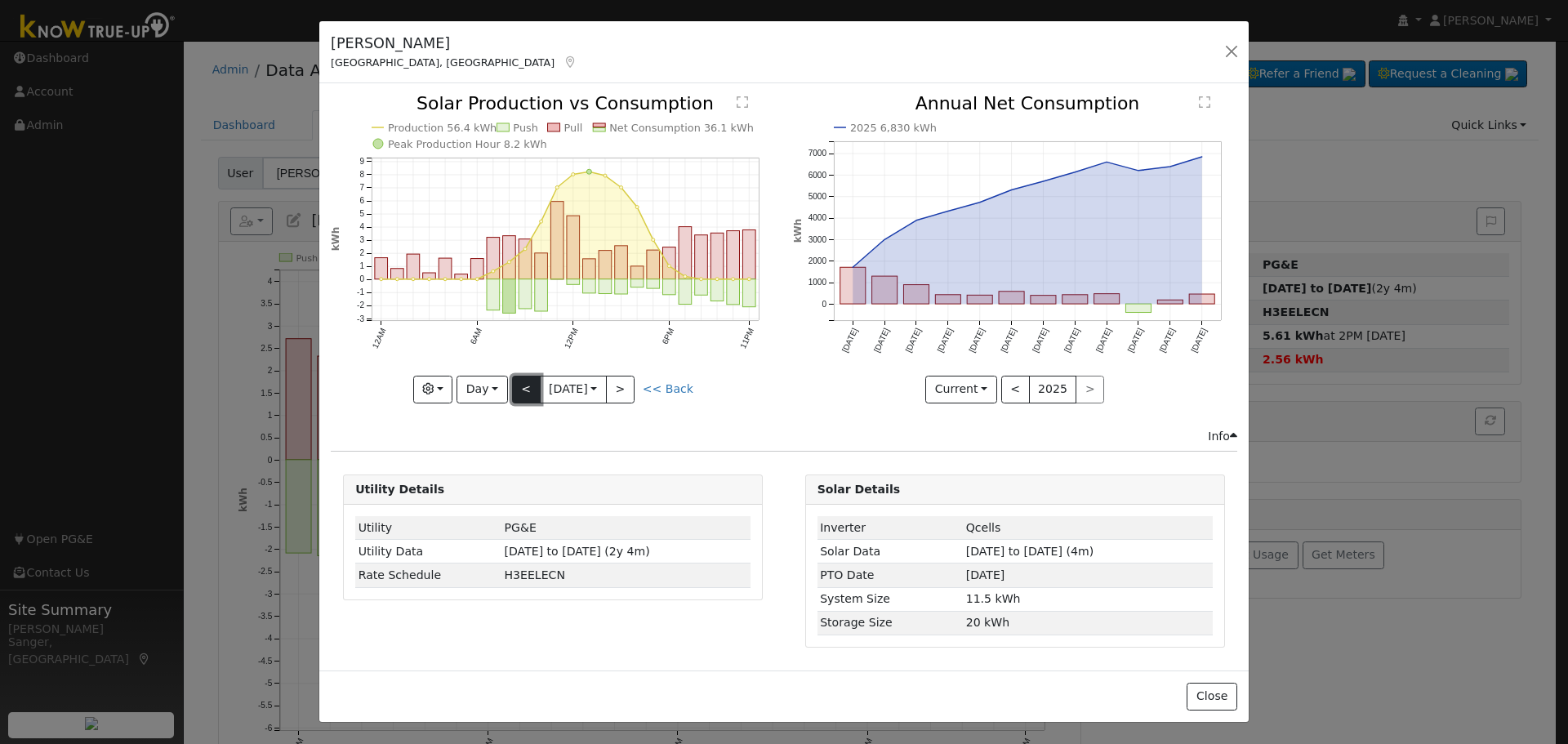
click at [526, 385] on button "<" at bounding box center [526, 389] width 28 height 28
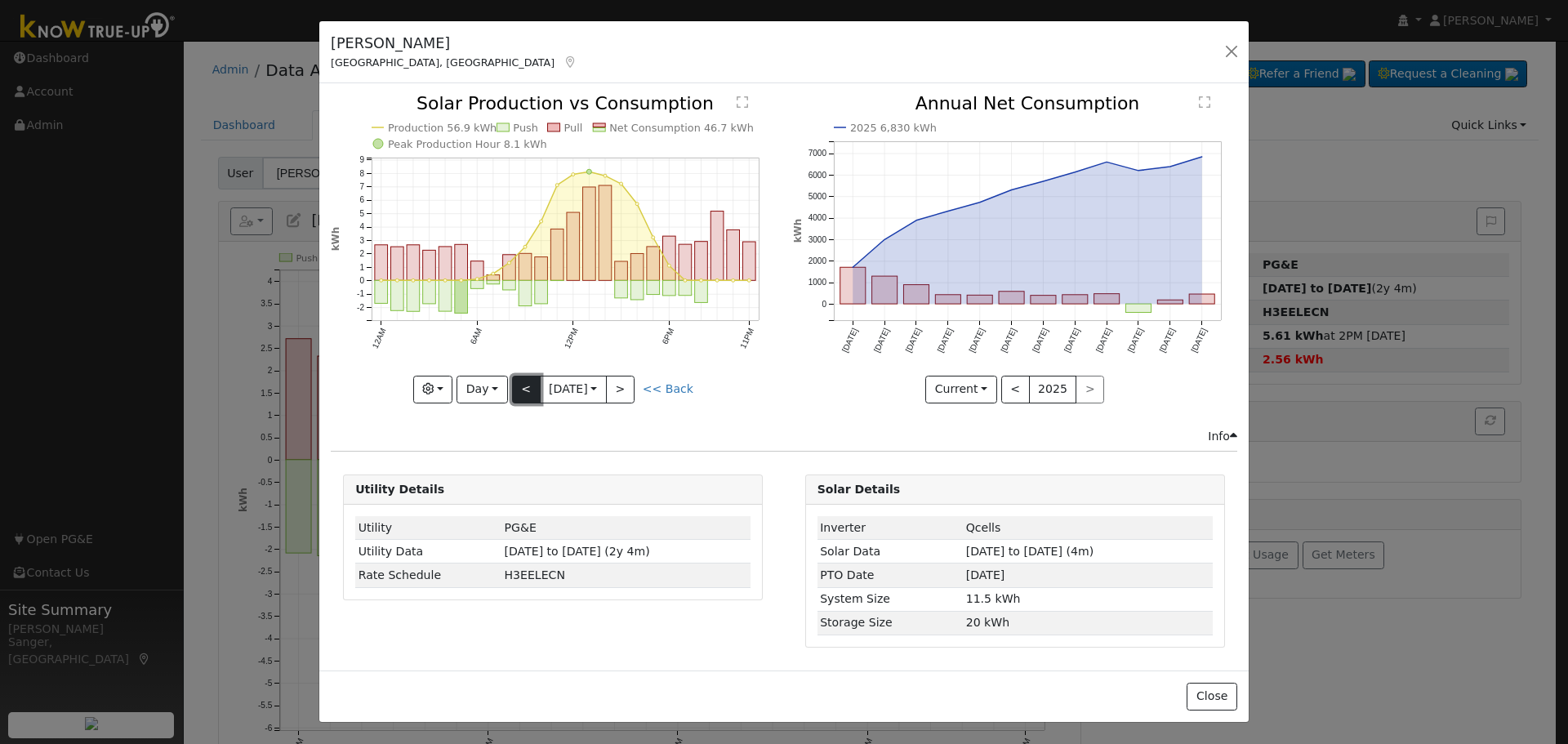
click at [526, 385] on button "<" at bounding box center [526, 389] width 28 height 28
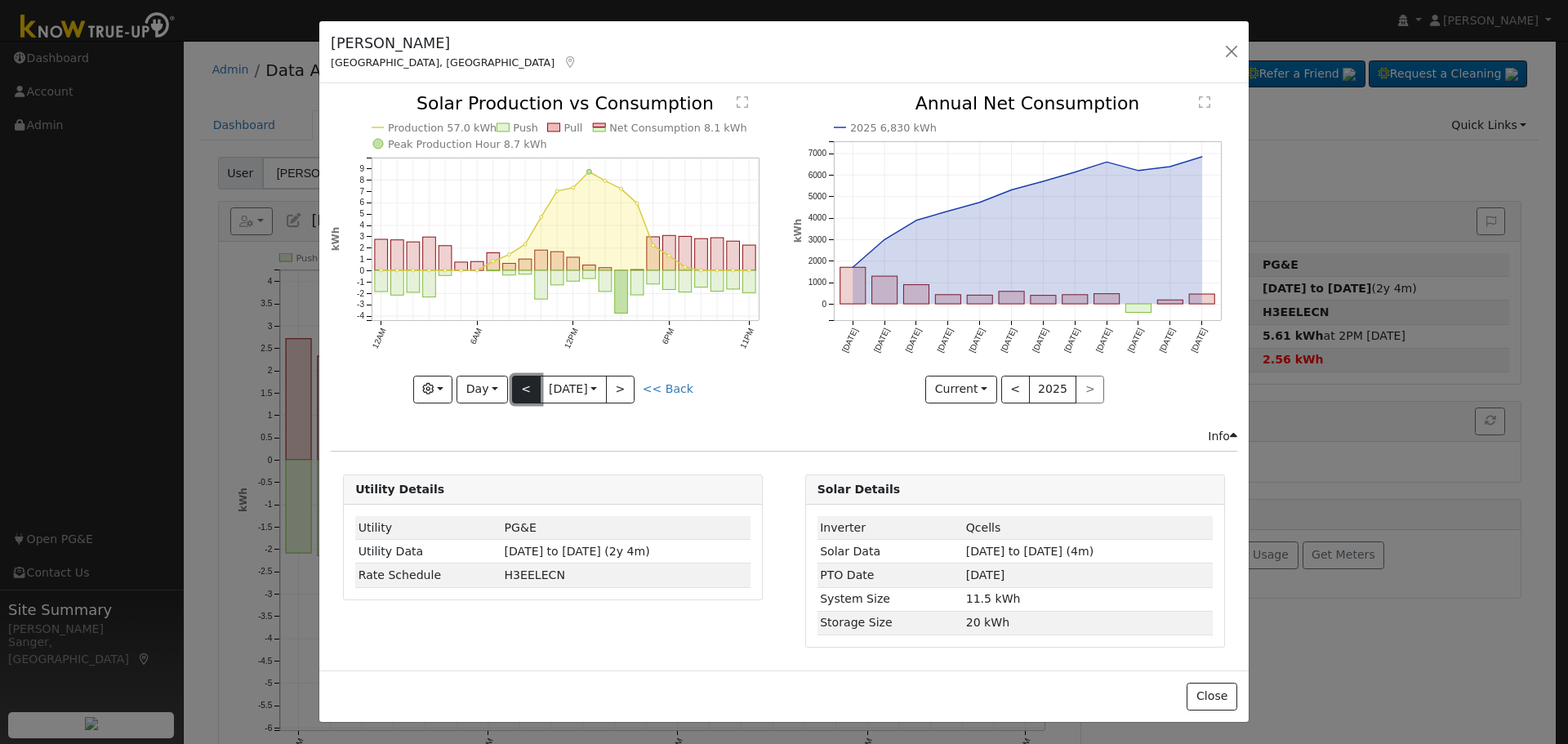
click at [523, 385] on button "<" at bounding box center [526, 389] width 28 height 28
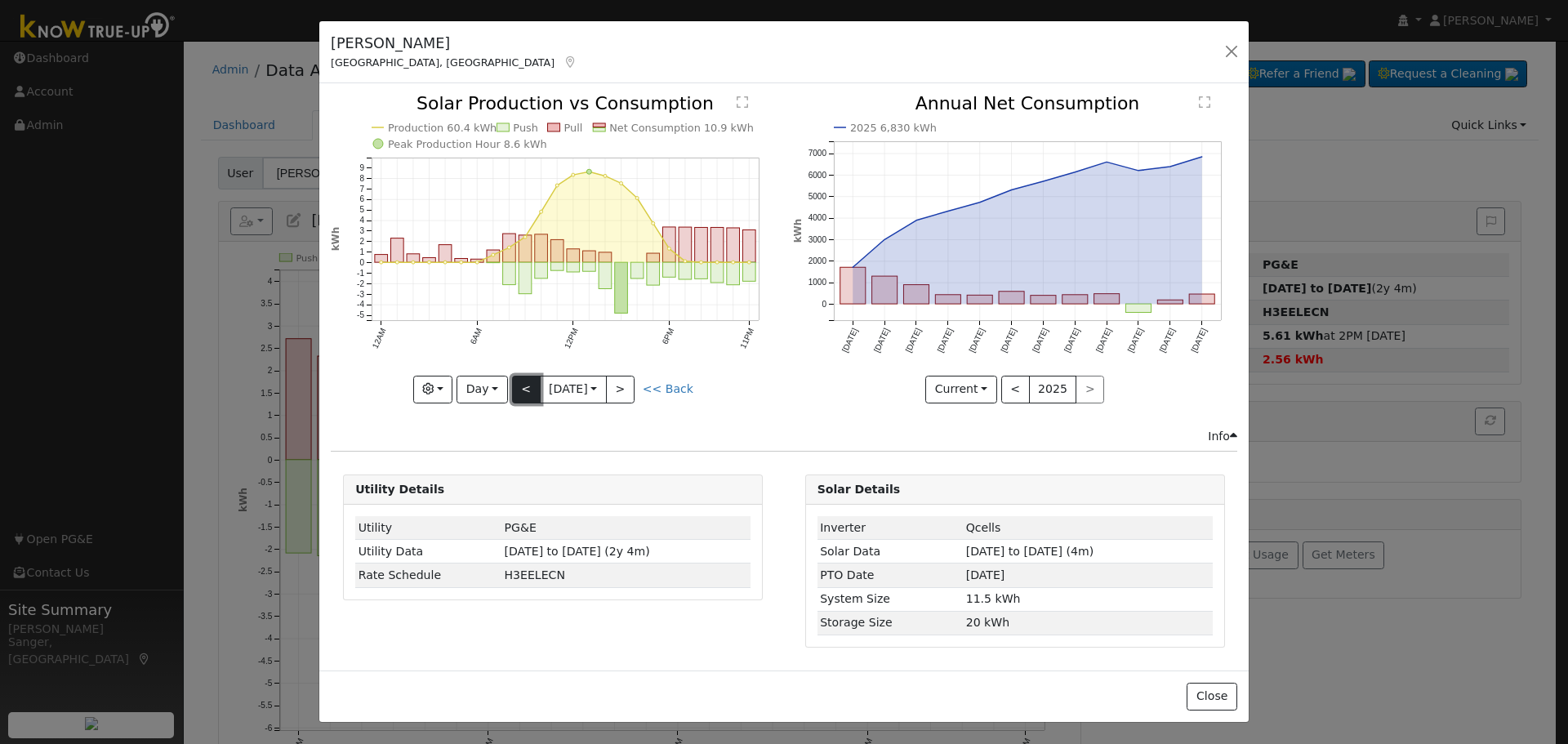
click at [523, 385] on button "<" at bounding box center [526, 389] width 28 height 28
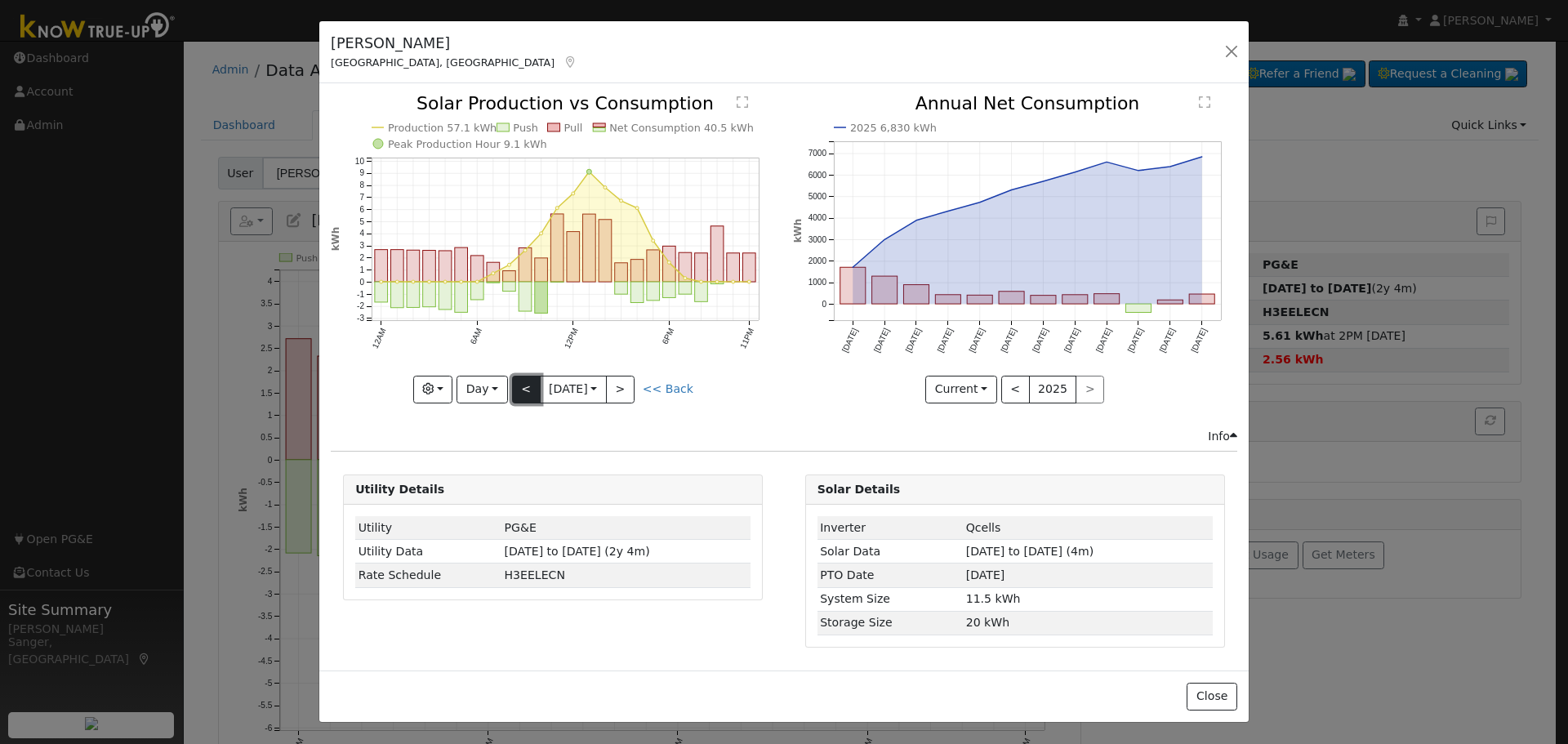
click at [523, 385] on button "<" at bounding box center [526, 389] width 28 height 28
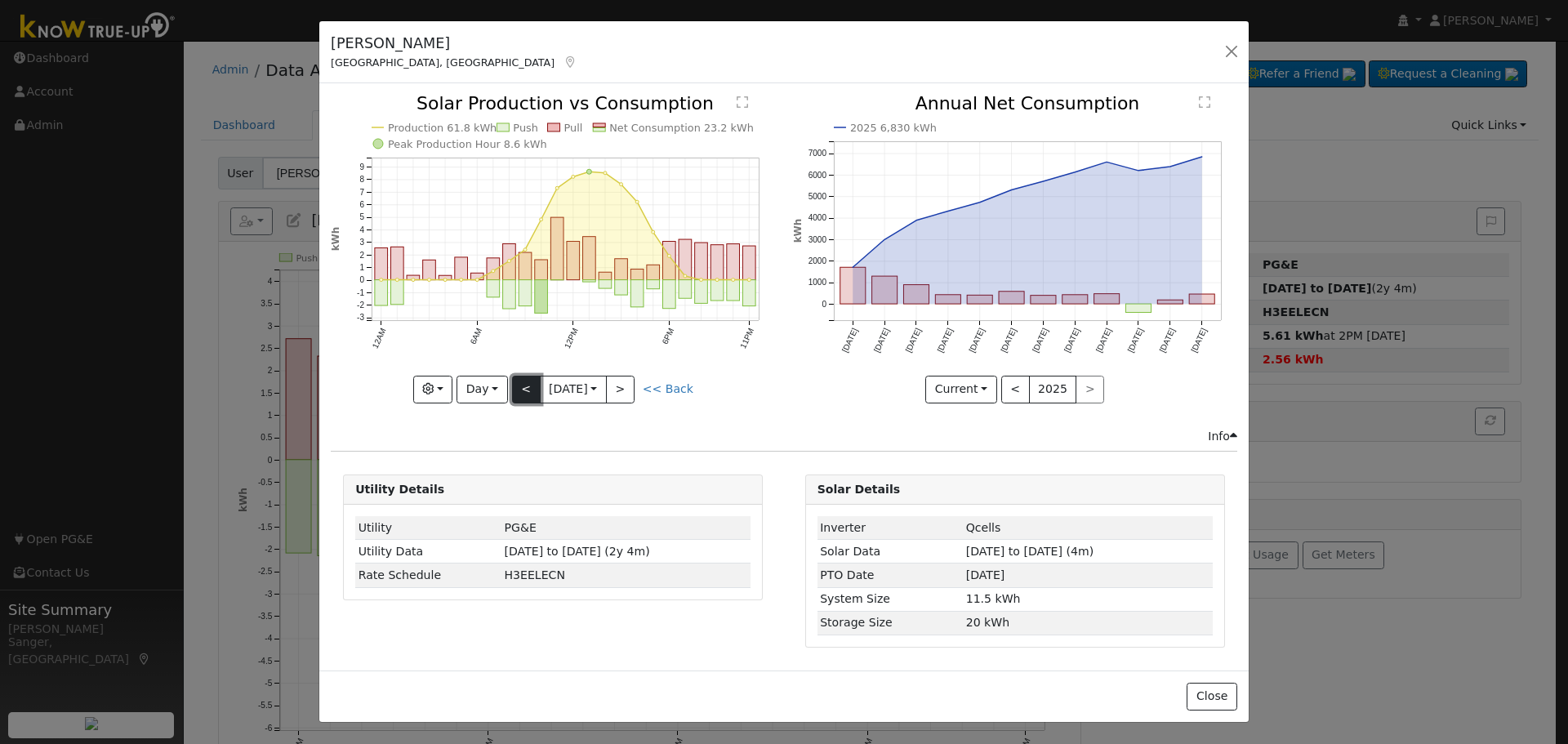
click at [523, 385] on button "<" at bounding box center [526, 389] width 28 height 28
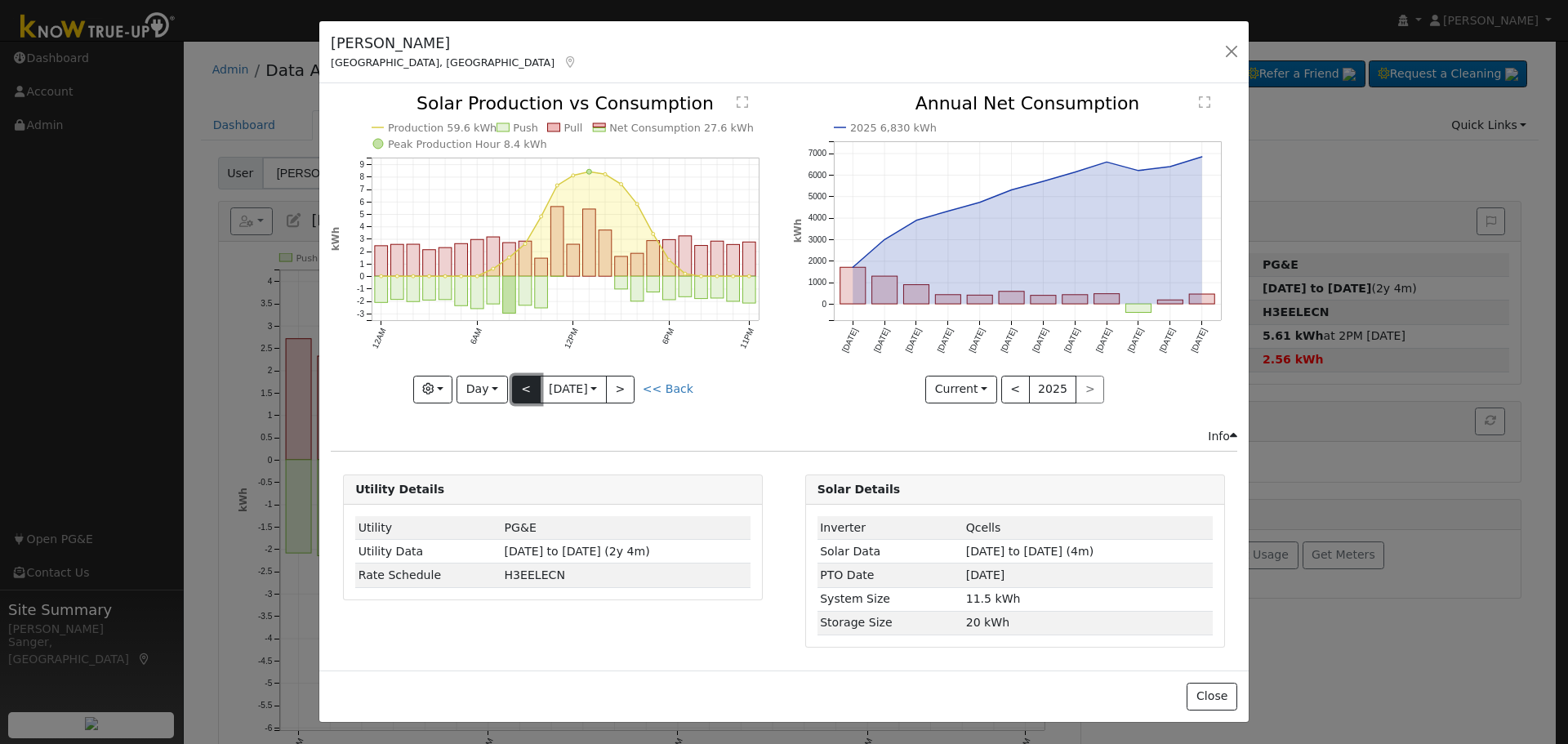
click at [523, 385] on button "<" at bounding box center [526, 389] width 28 height 28
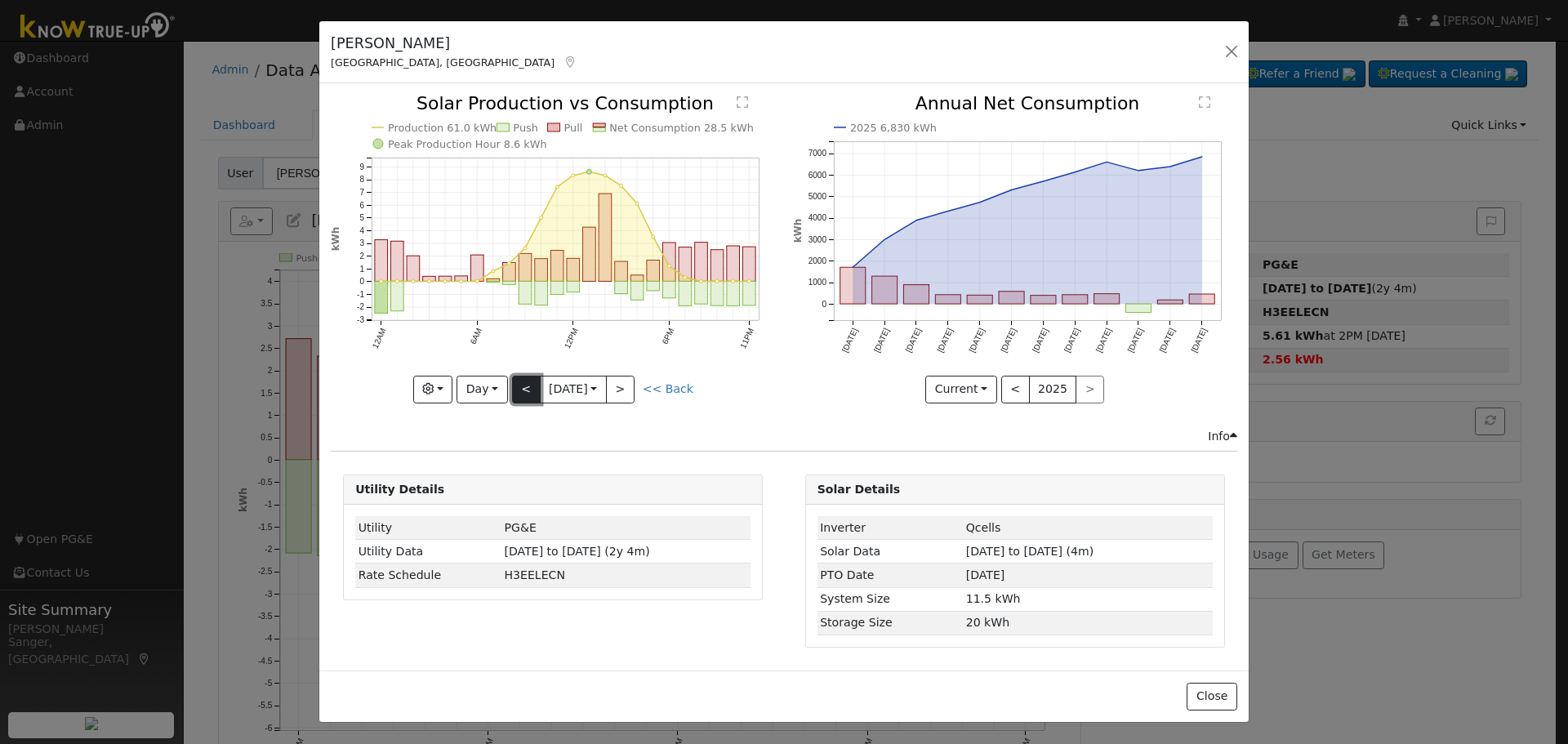
click at [523, 385] on button "<" at bounding box center [526, 389] width 28 height 28
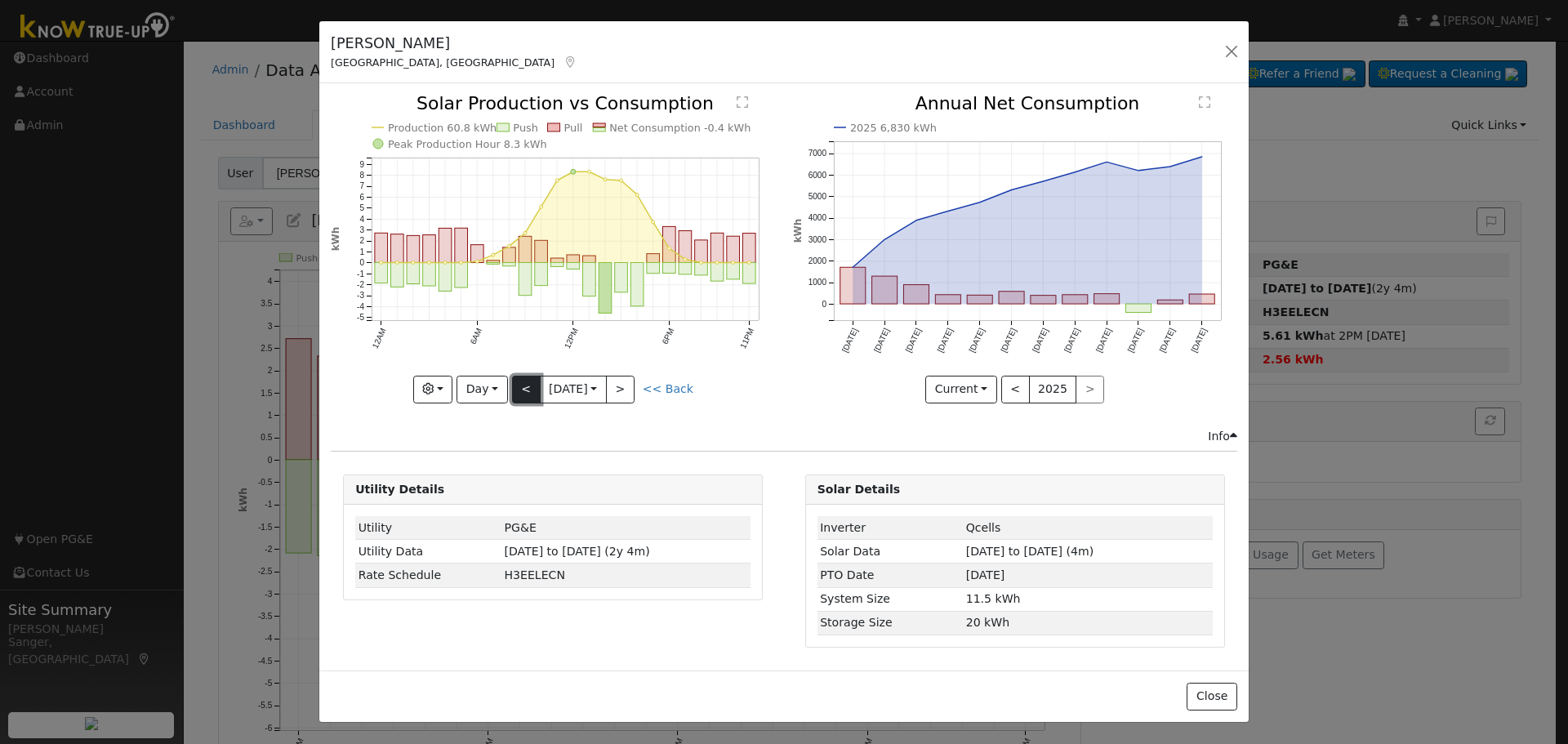
click at [523, 385] on button "<" at bounding box center [526, 389] width 28 height 28
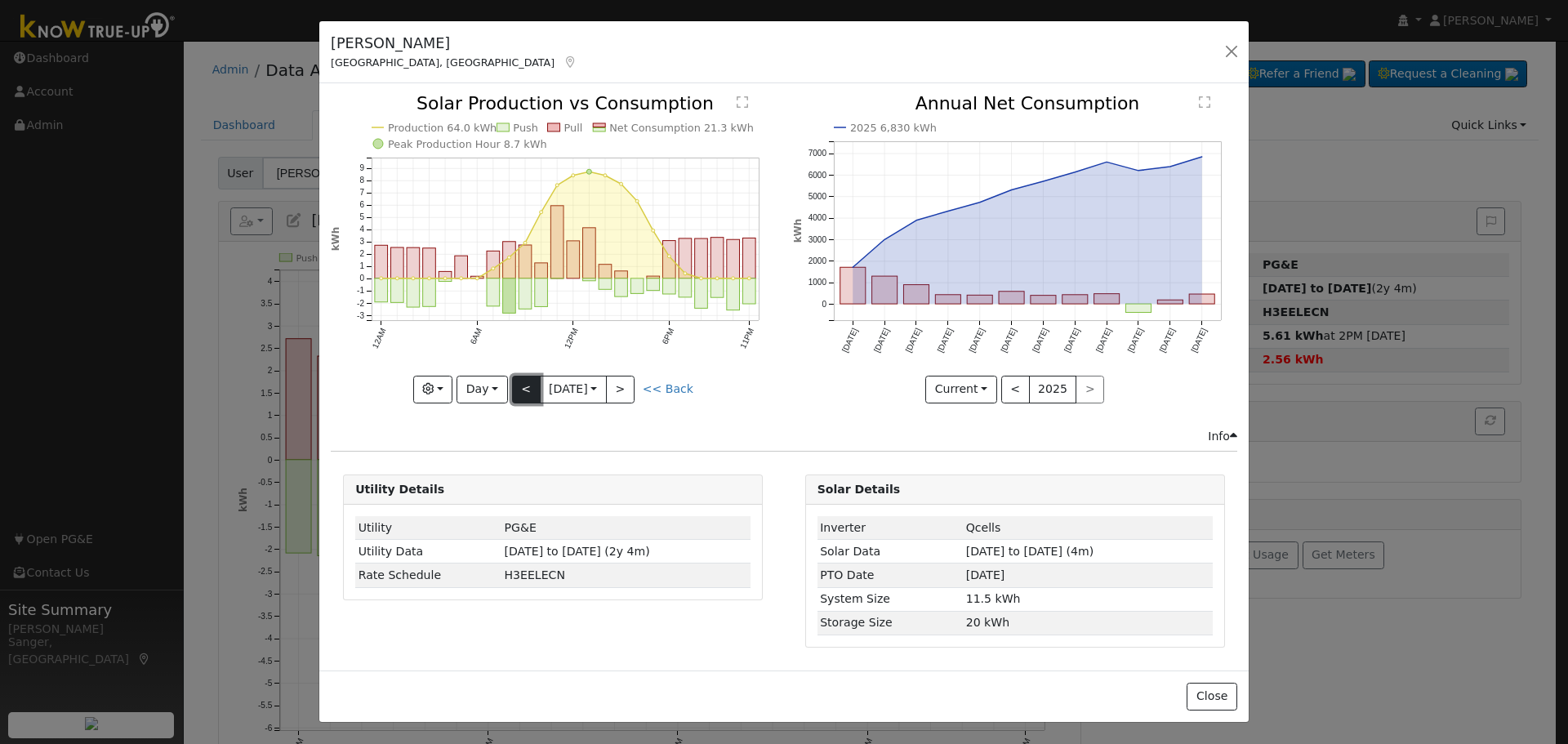
click at [523, 385] on button "<" at bounding box center [526, 389] width 28 height 28
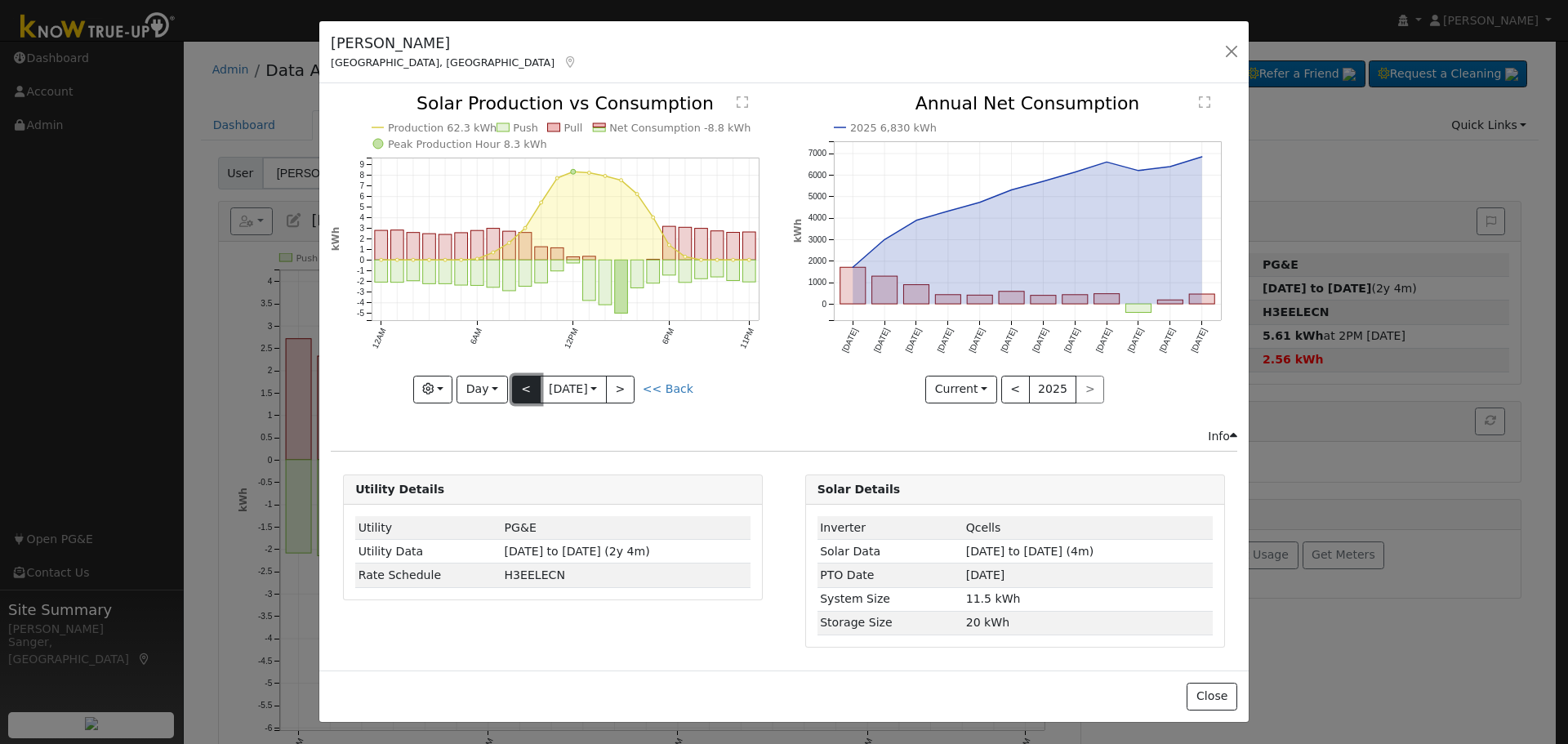
click at [523, 385] on button "<" at bounding box center [526, 389] width 28 height 28
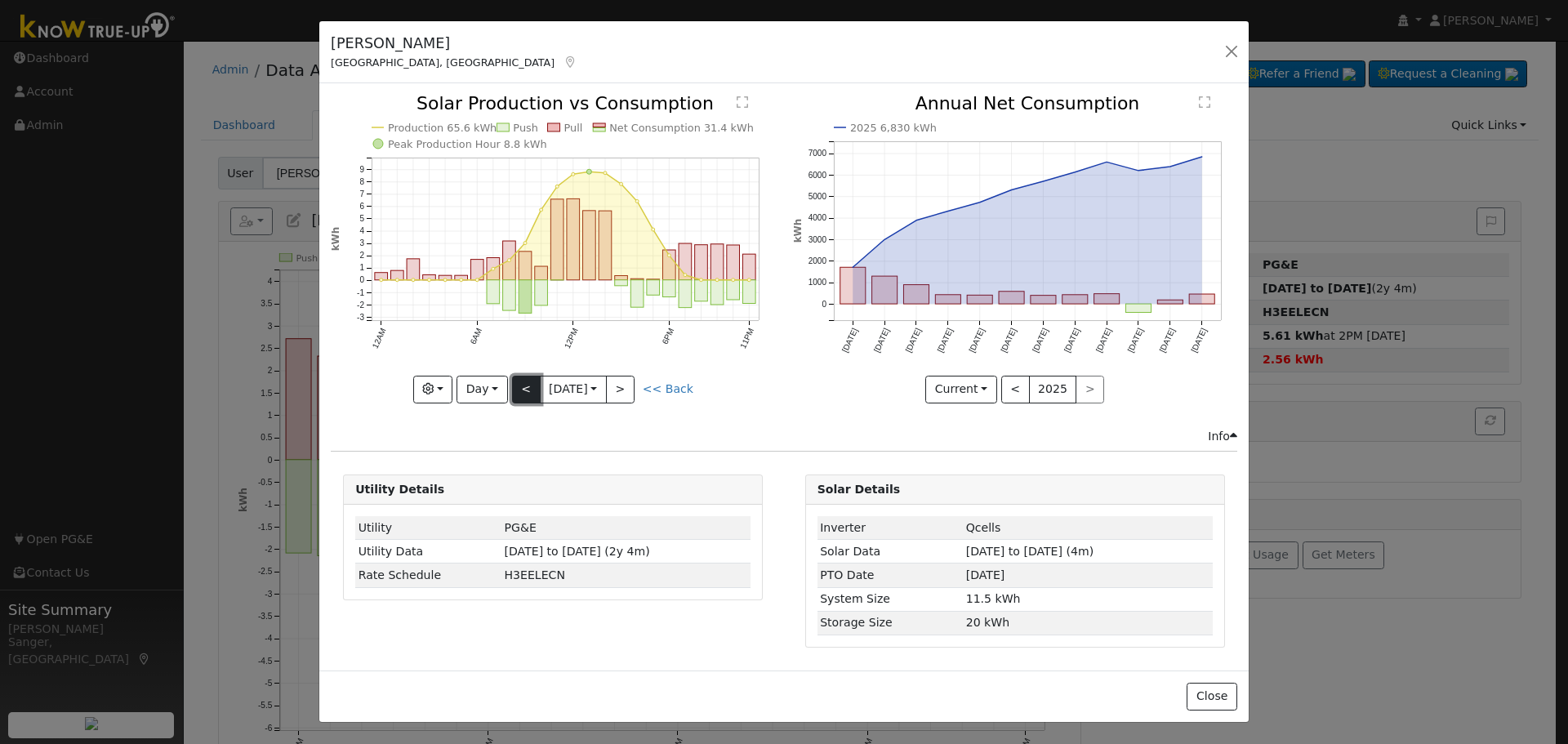
click at [527, 390] on button "<" at bounding box center [526, 389] width 28 height 28
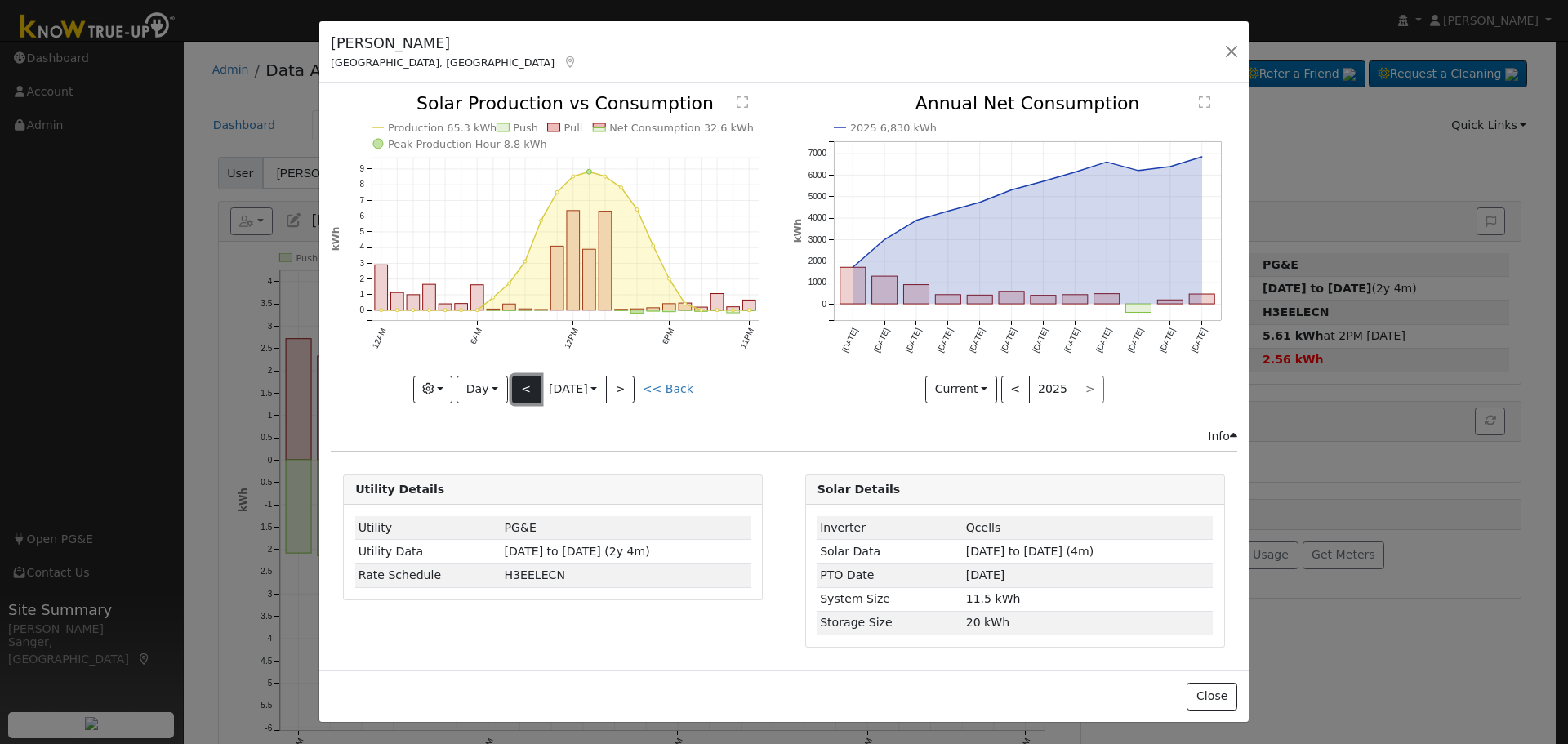
click at [521, 393] on button "<" at bounding box center [526, 389] width 28 height 28
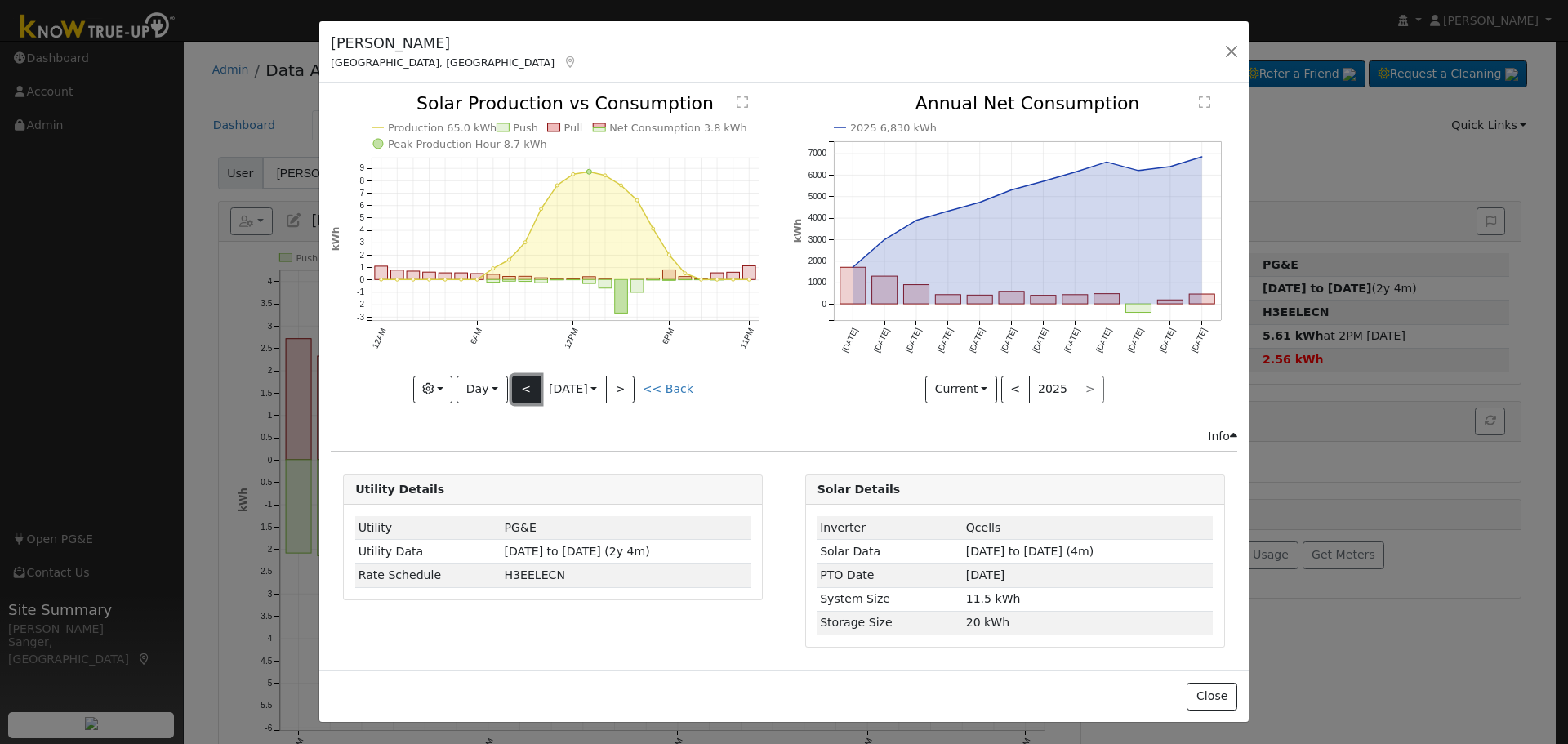
click at [517, 389] on button "<" at bounding box center [526, 389] width 28 height 28
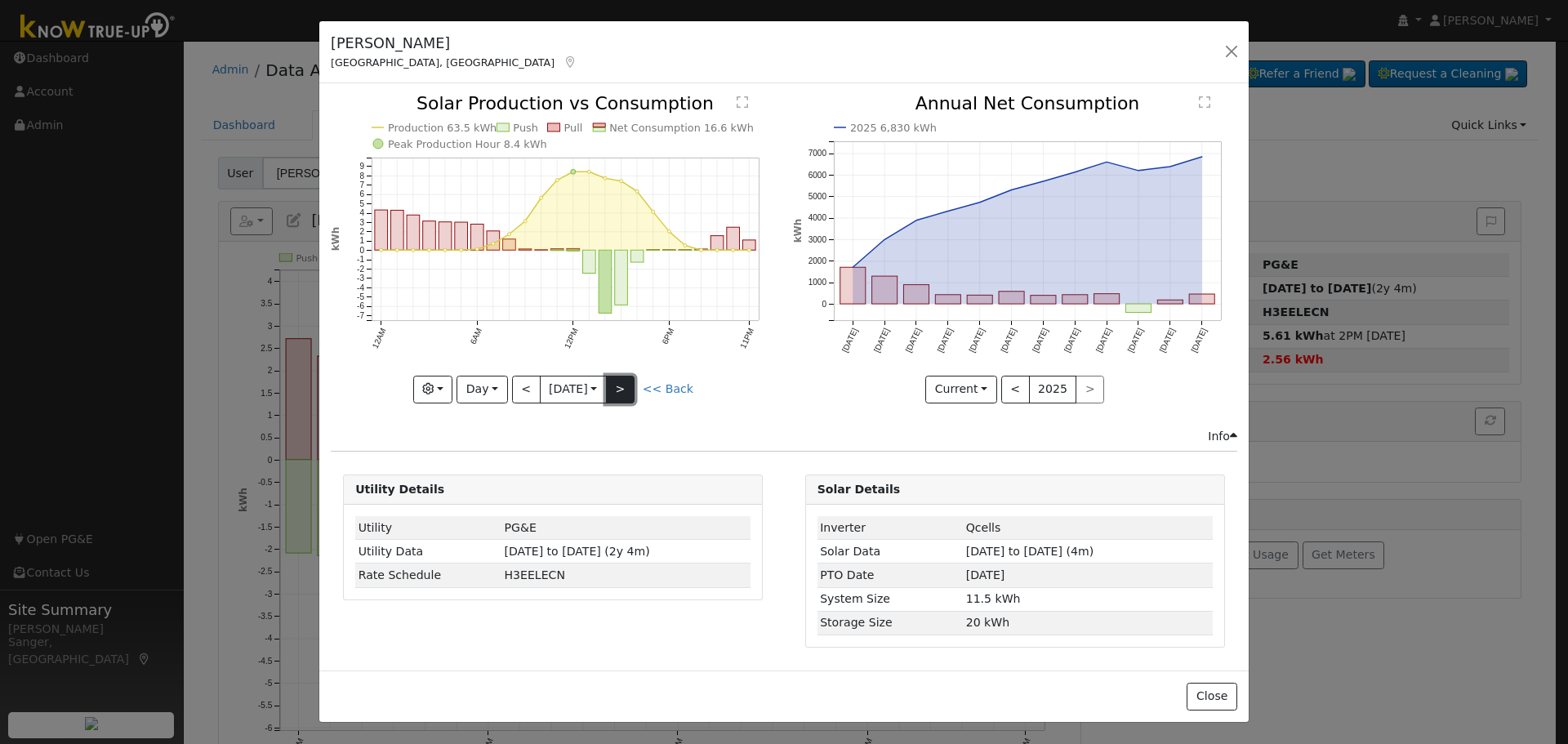
click at [621, 389] on button ">" at bounding box center [619, 389] width 28 height 28
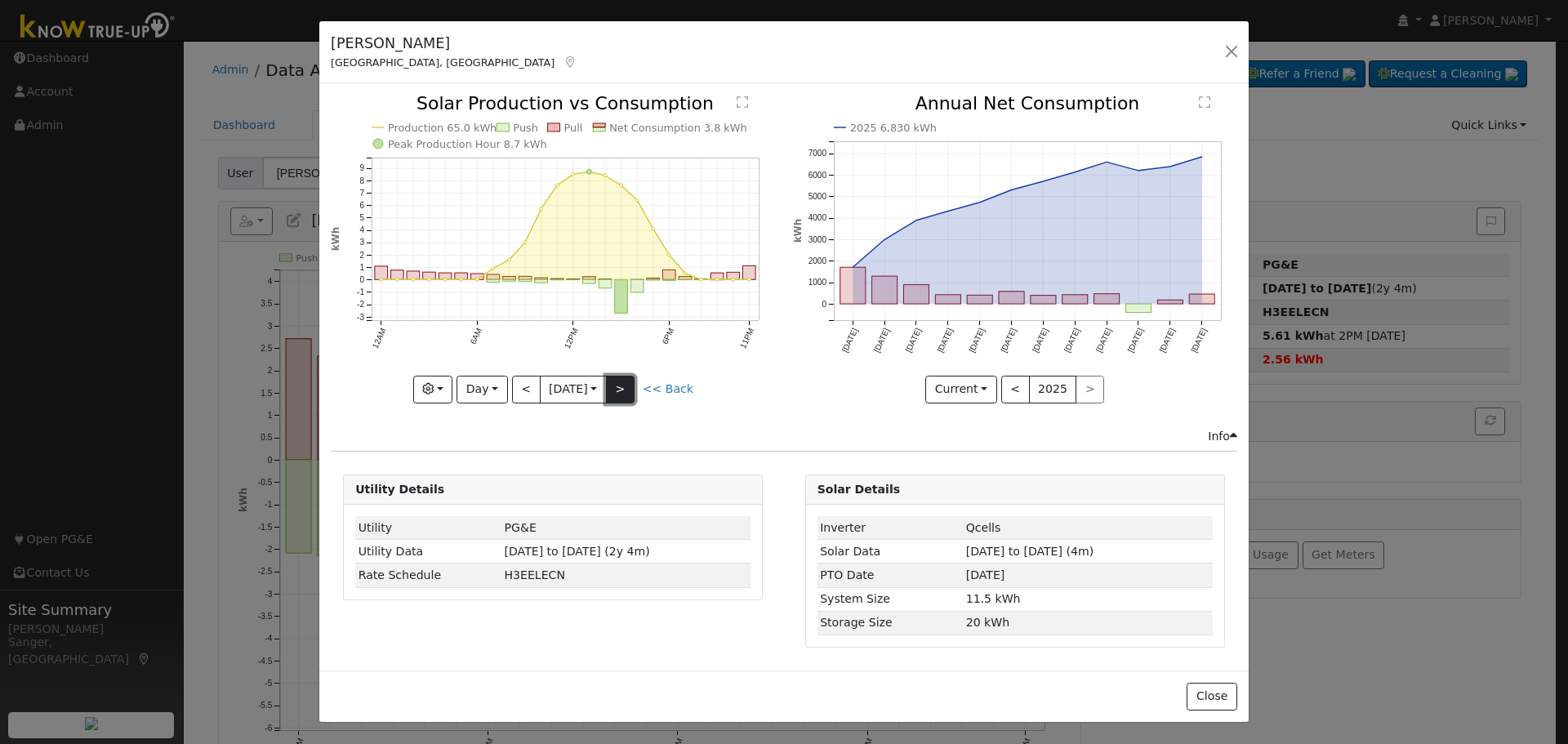
click at [621, 389] on button ">" at bounding box center [619, 389] width 28 height 28
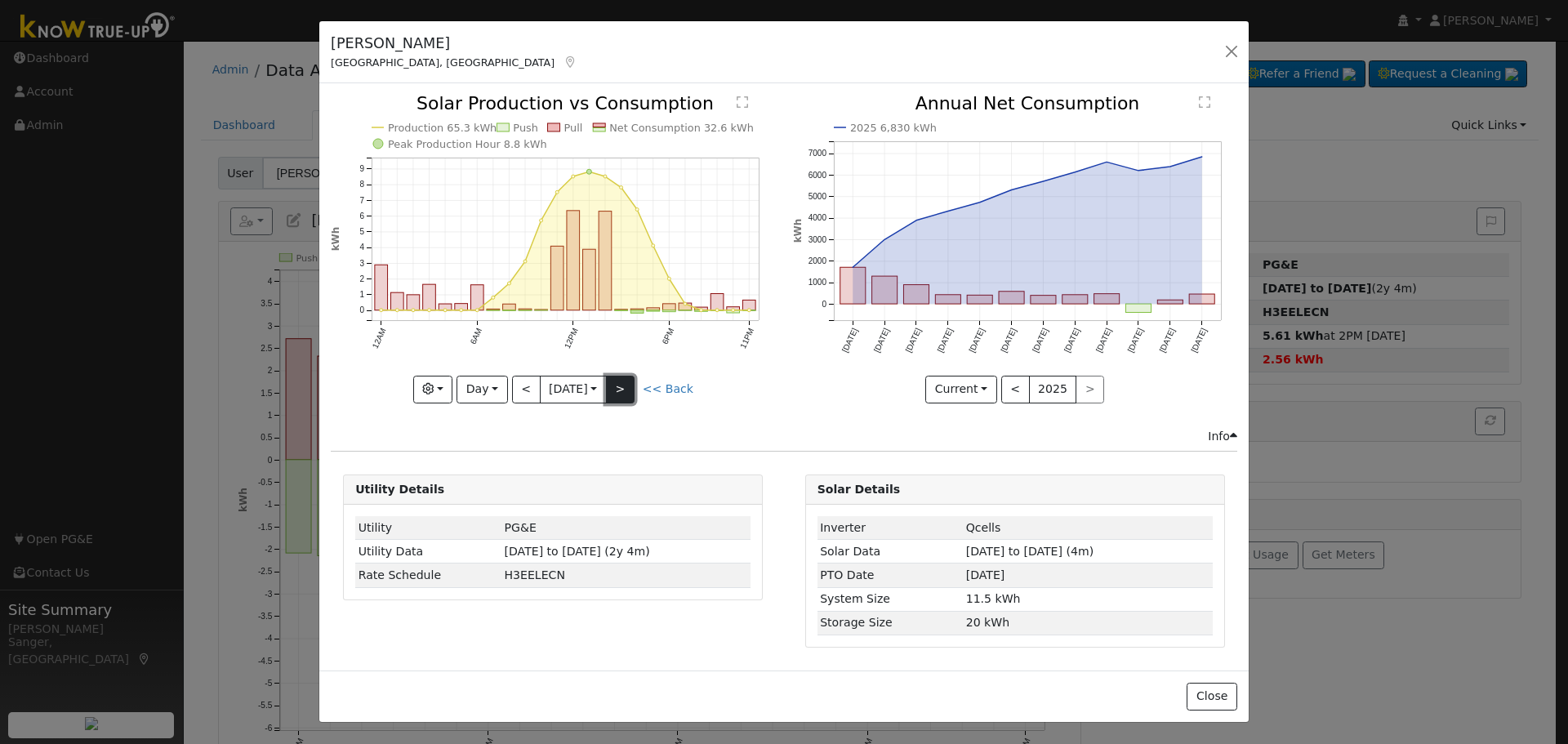
click at [626, 385] on button ">" at bounding box center [619, 389] width 28 height 28
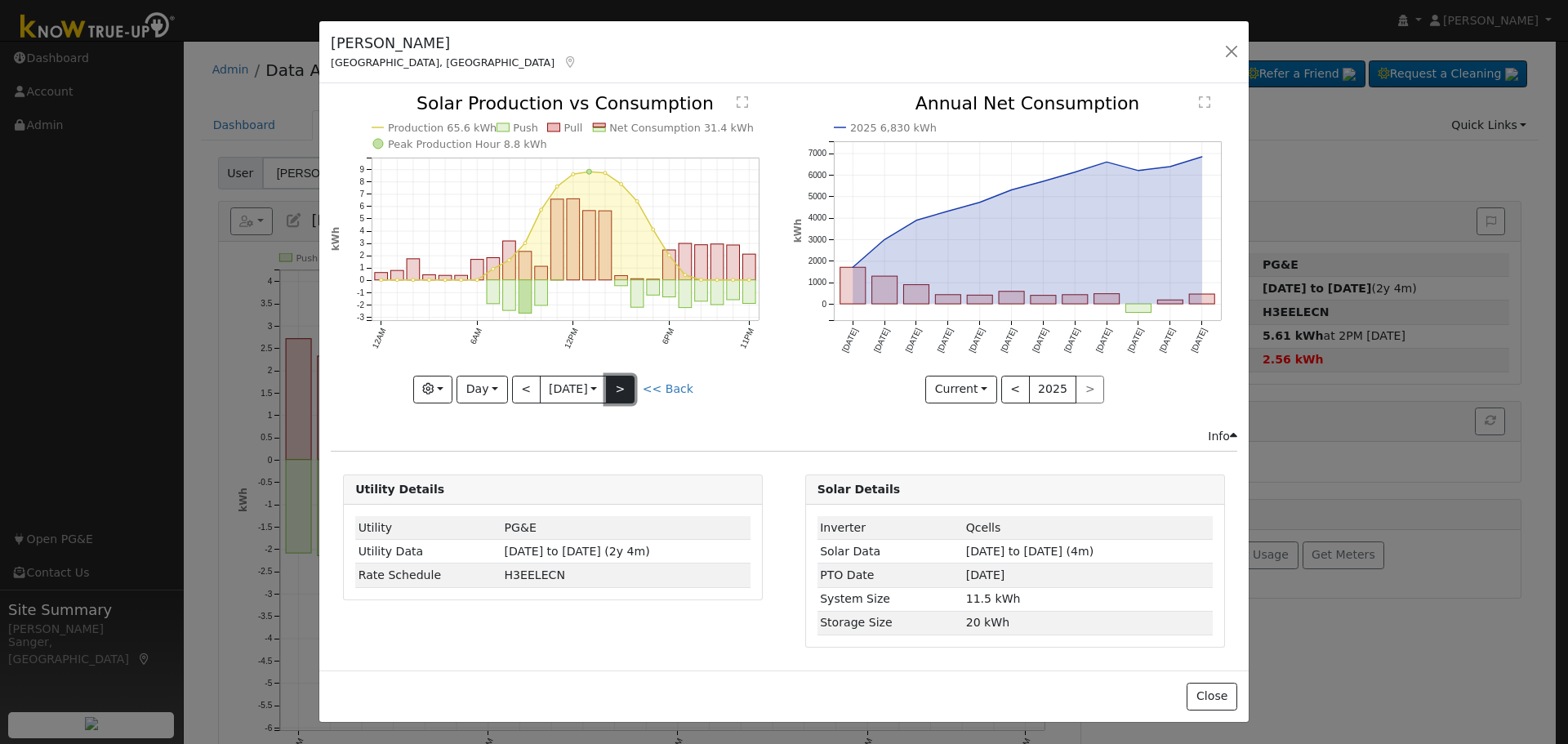
click at [626, 385] on button ">" at bounding box center [619, 389] width 28 height 28
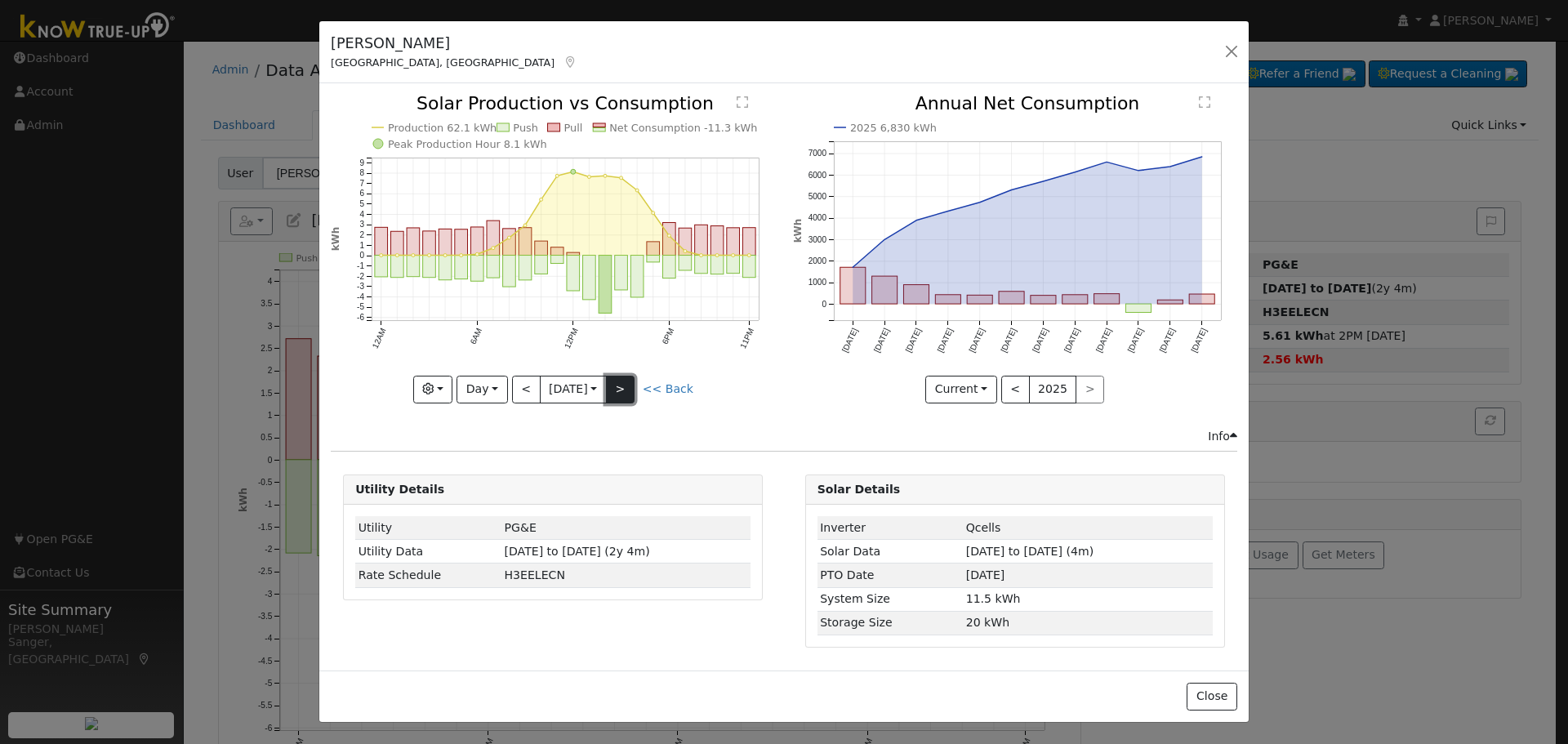
click at [626, 385] on button ">" at bounding box center [619, 389] width 28 height 28
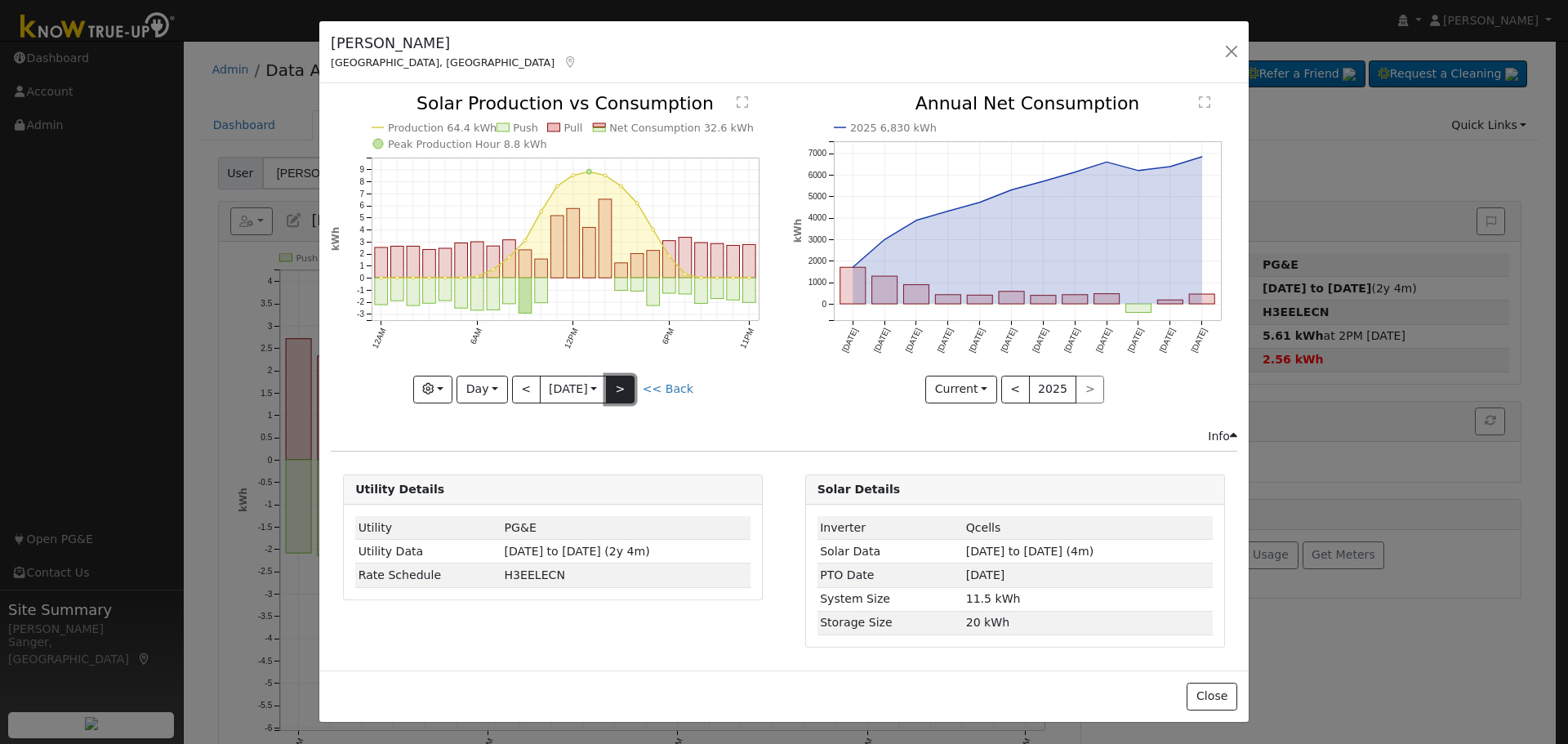
click at [625, 389] on button ">" at bounding box center [619, 389] width 28 height 28
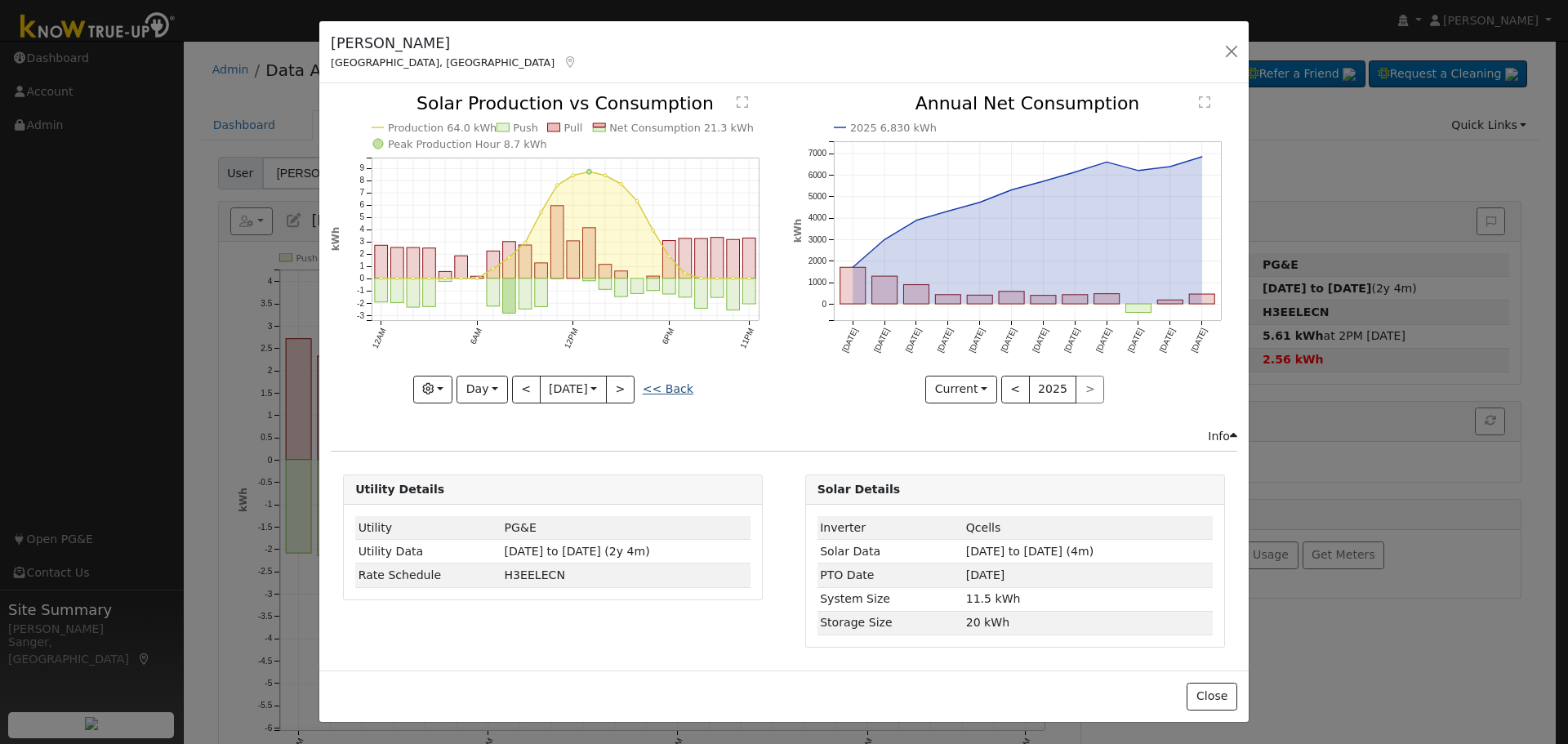
click at [673, 386] on link "<< Back" at bounding box center [668, 388] width 51 height 13
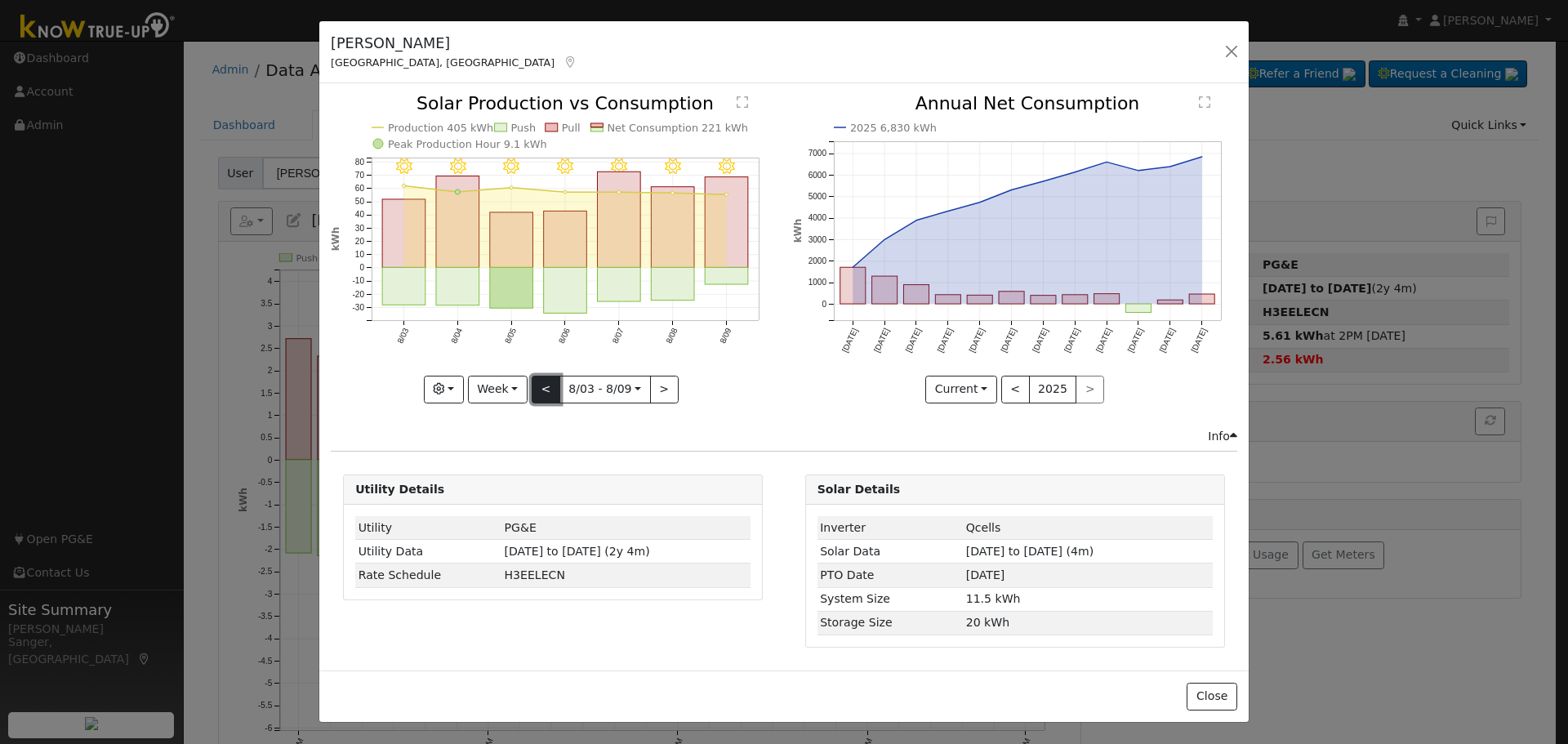
click at [543, 385] on button "<" at bounding box center [545, 389] width 28 height 28
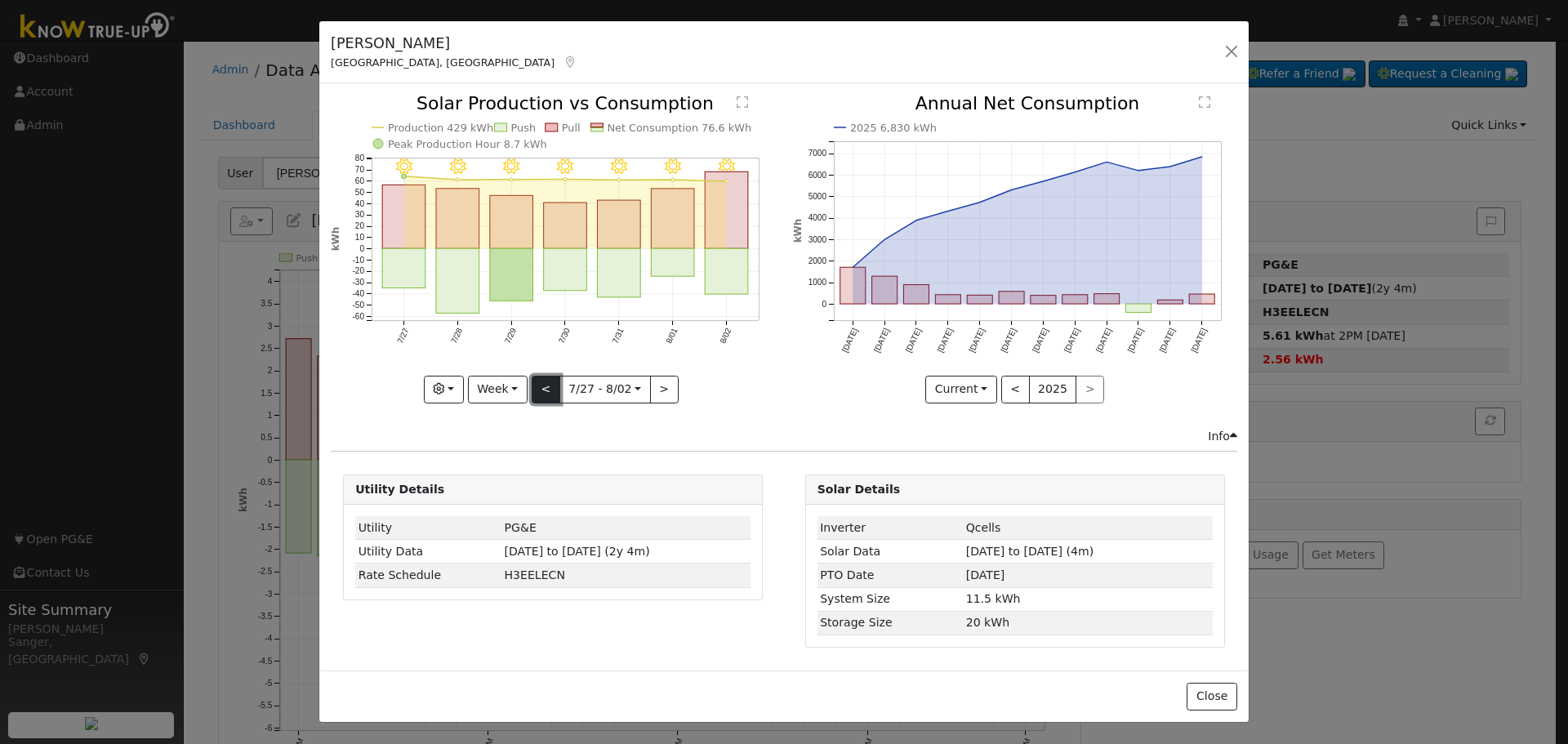
click at [543, 385] on button "<" at bounding box center [545, 389] width 28 height 28
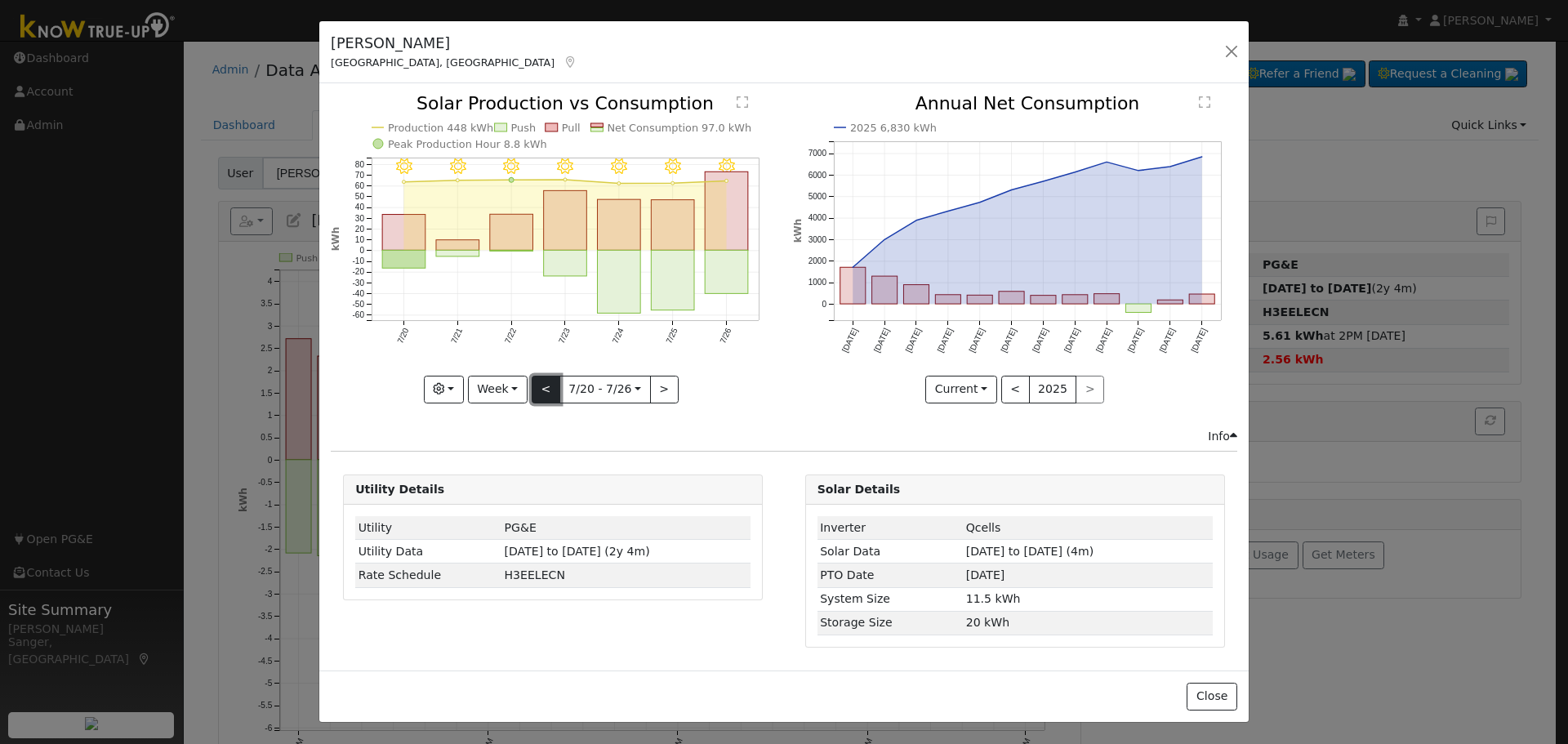
click at [543, 385] on button "<" at bounding box center [545, 389] width 28 height 28
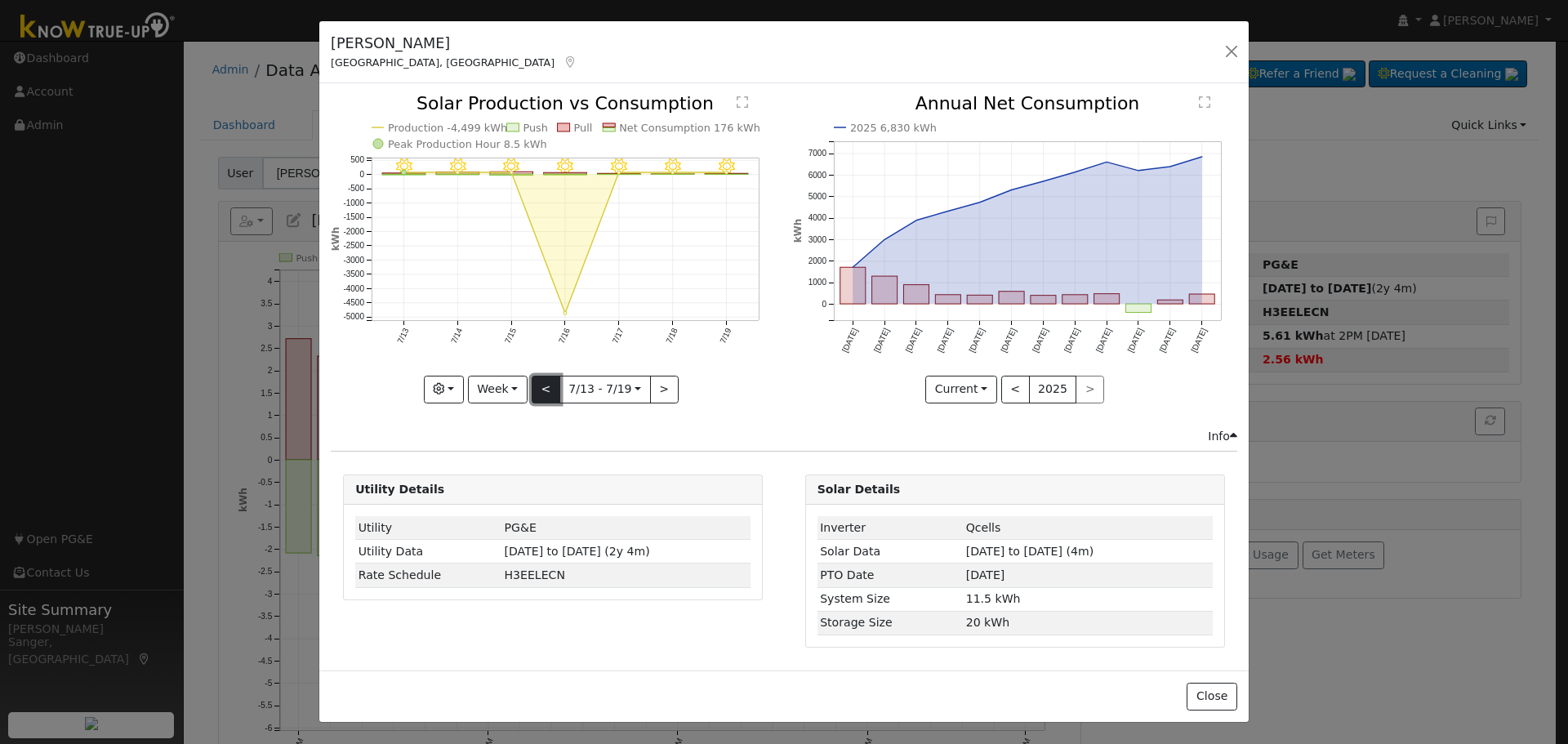
click at [543, 385] on button "<" at bounding box center [545, 389] width 28 height 28
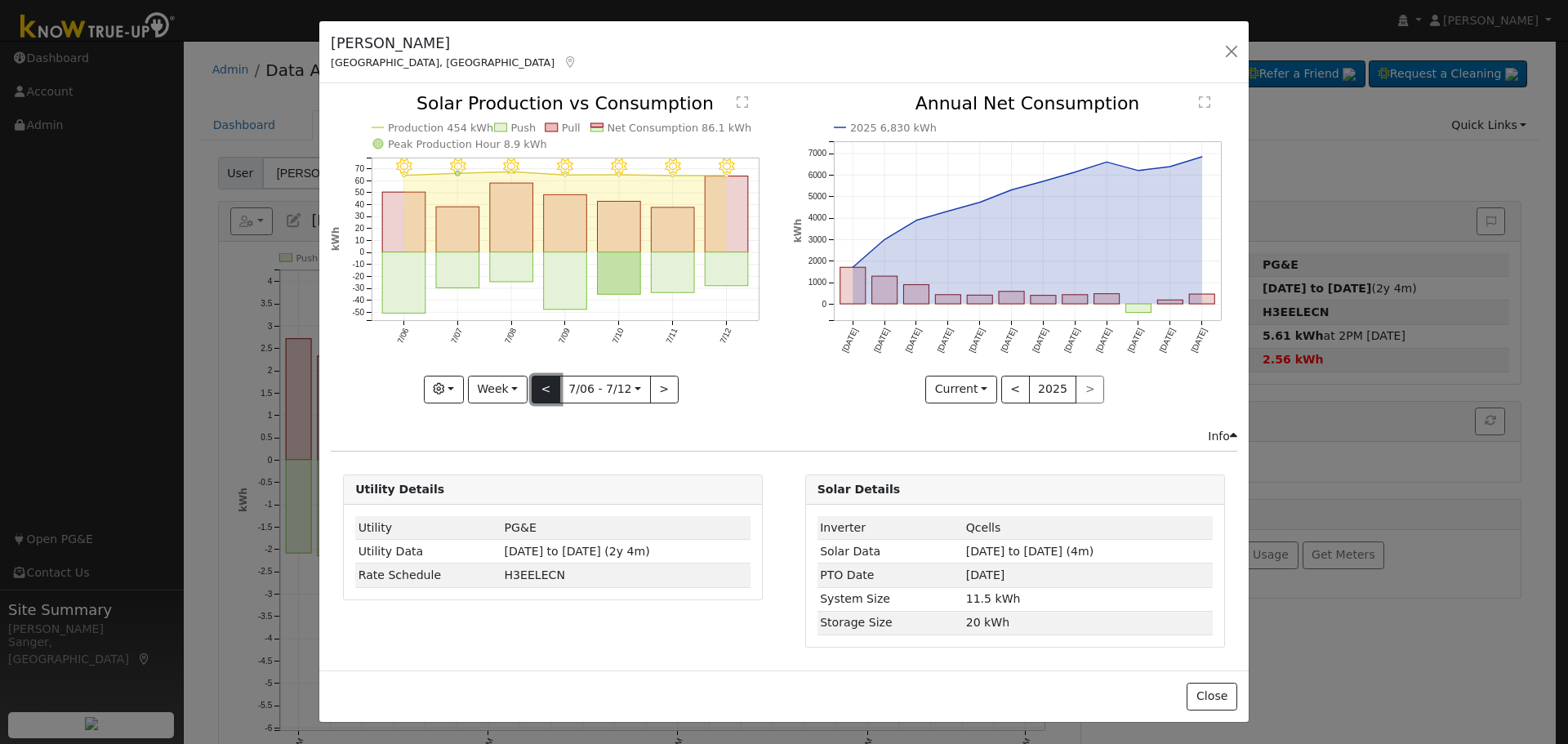
click at [543, 385] on button "<" at bounding box center [545, 389] width 28 height 28
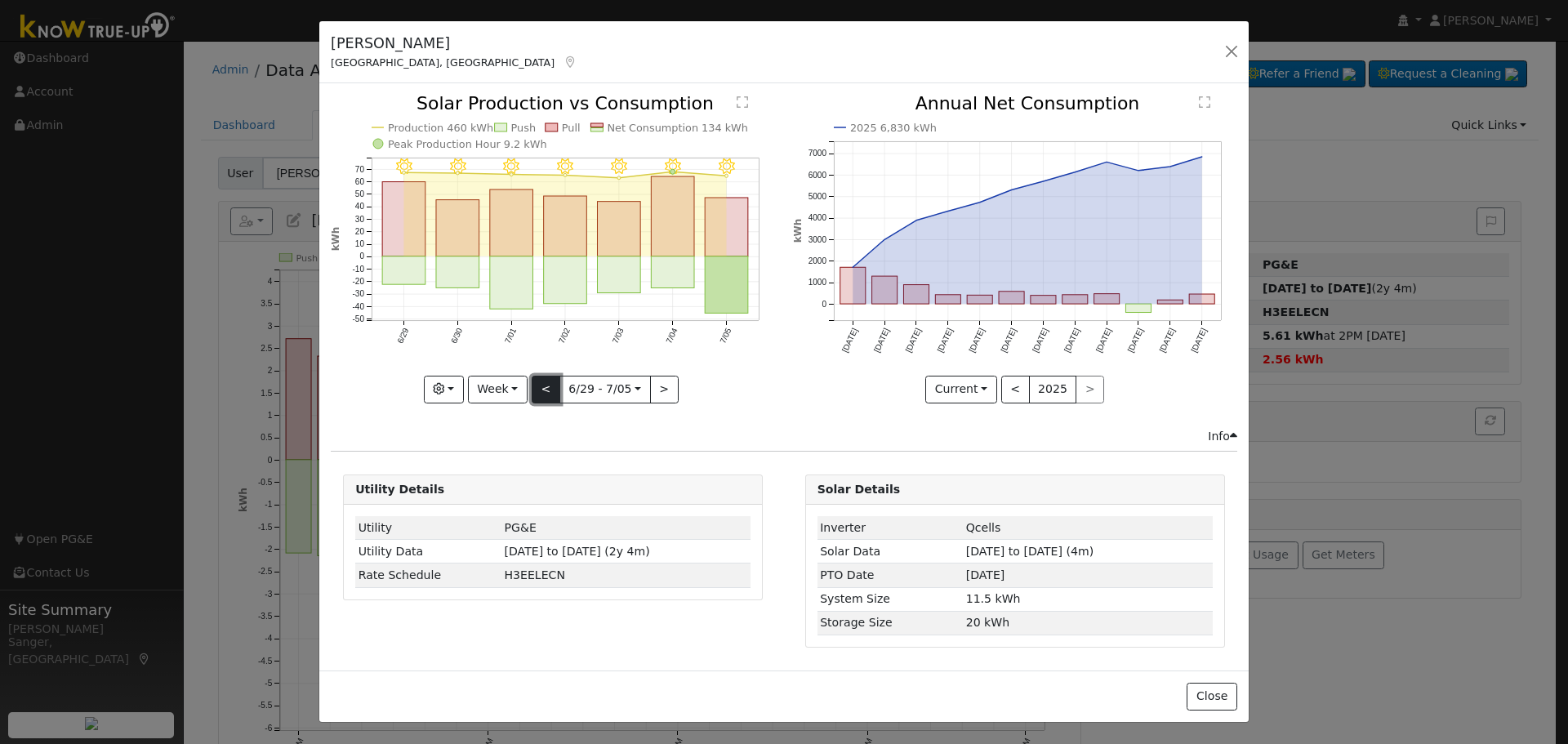
click at [543, 385] on button "<" at bounding box center [545, 389] width 28 height 28
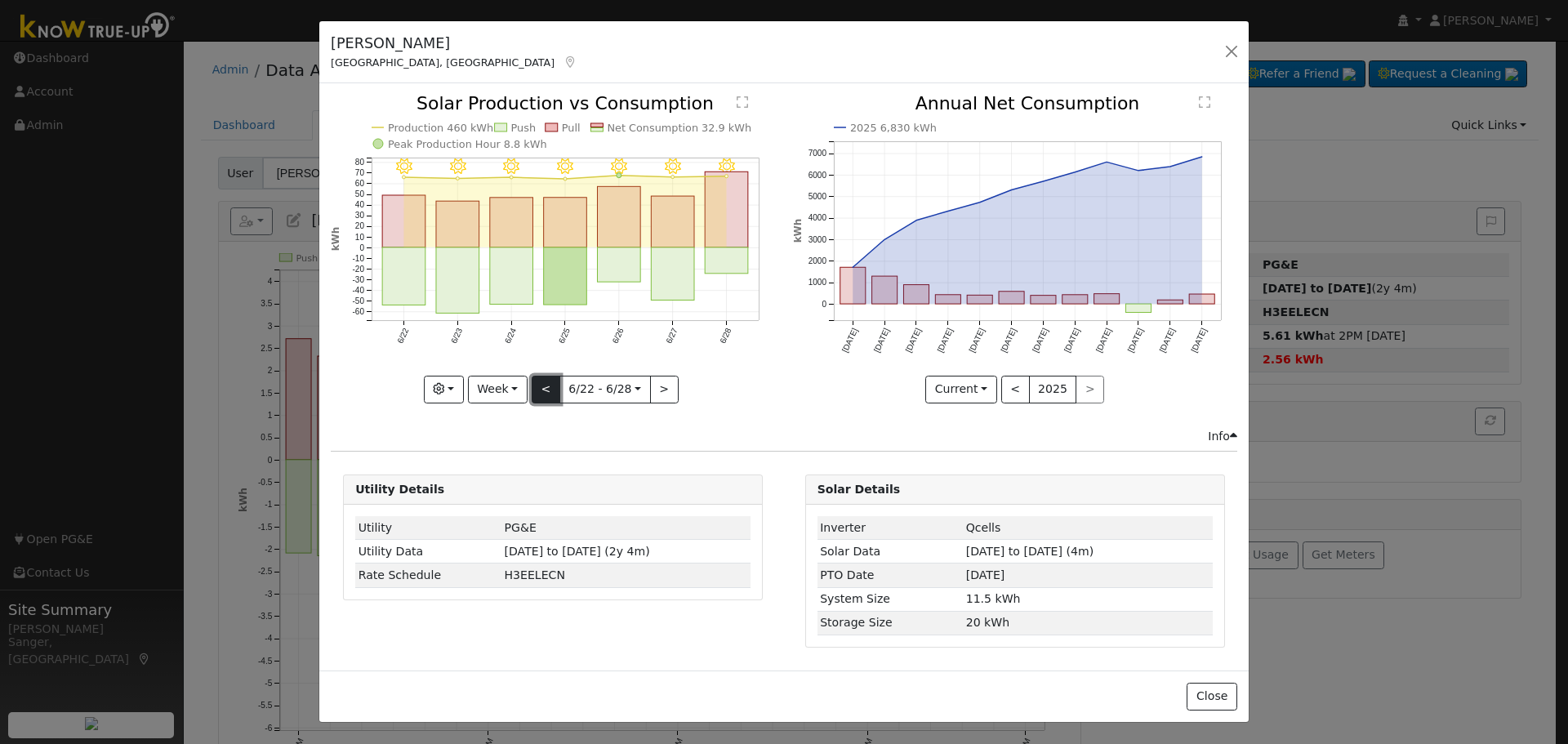
click at [543, 385] on button "<" at bounding box center [545, 389] width 28 height 28
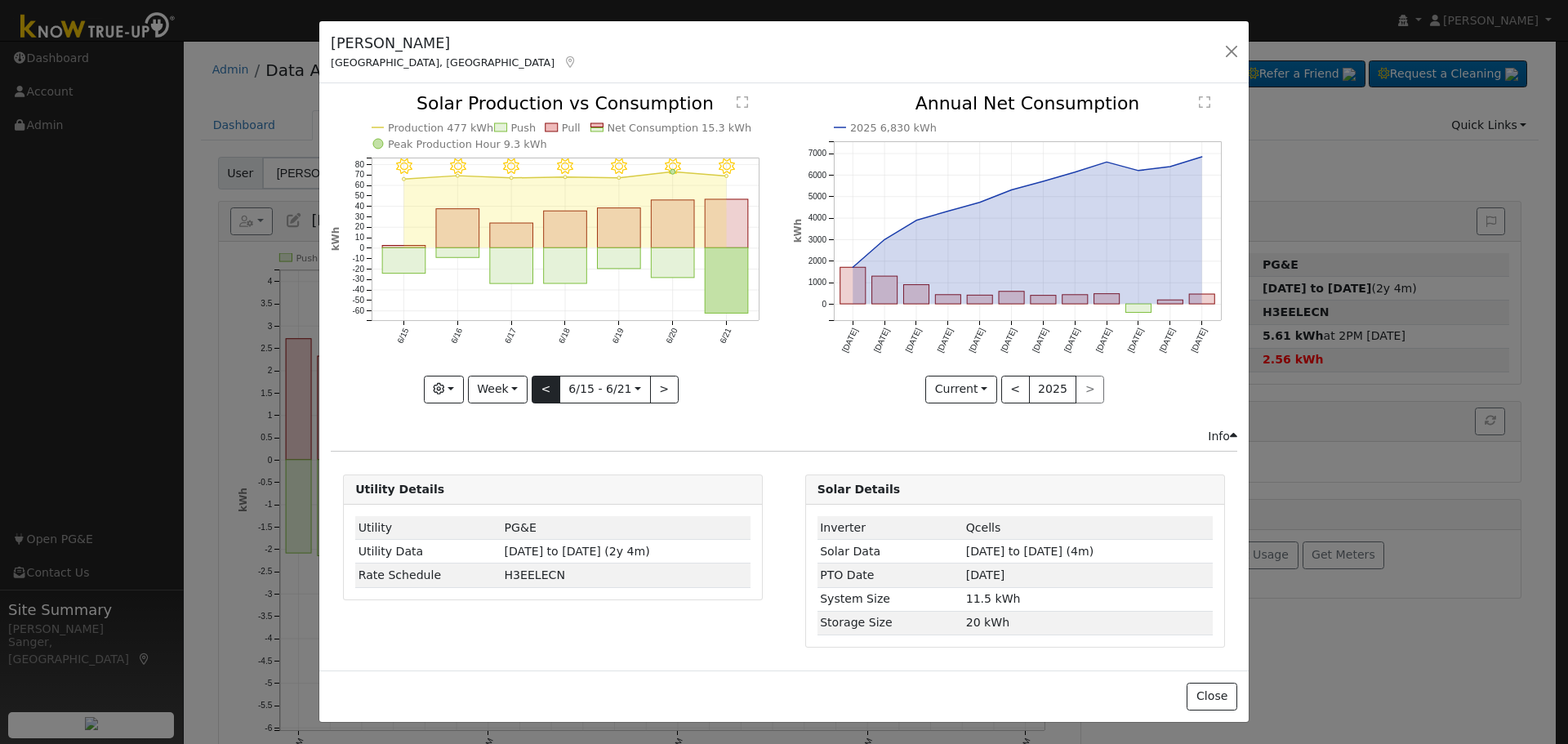
click at [543, 385] on div "6/21 - Clear 6/20 - Clear 6/19 - Clear 6/18 - Clear 6/17 - Clear 6/16 - Clear 6…" at bounding box center [552, 248] width 444 height 308
click at [543, 385] on button "<" at bounding box center [545, 389] width 28 height 28
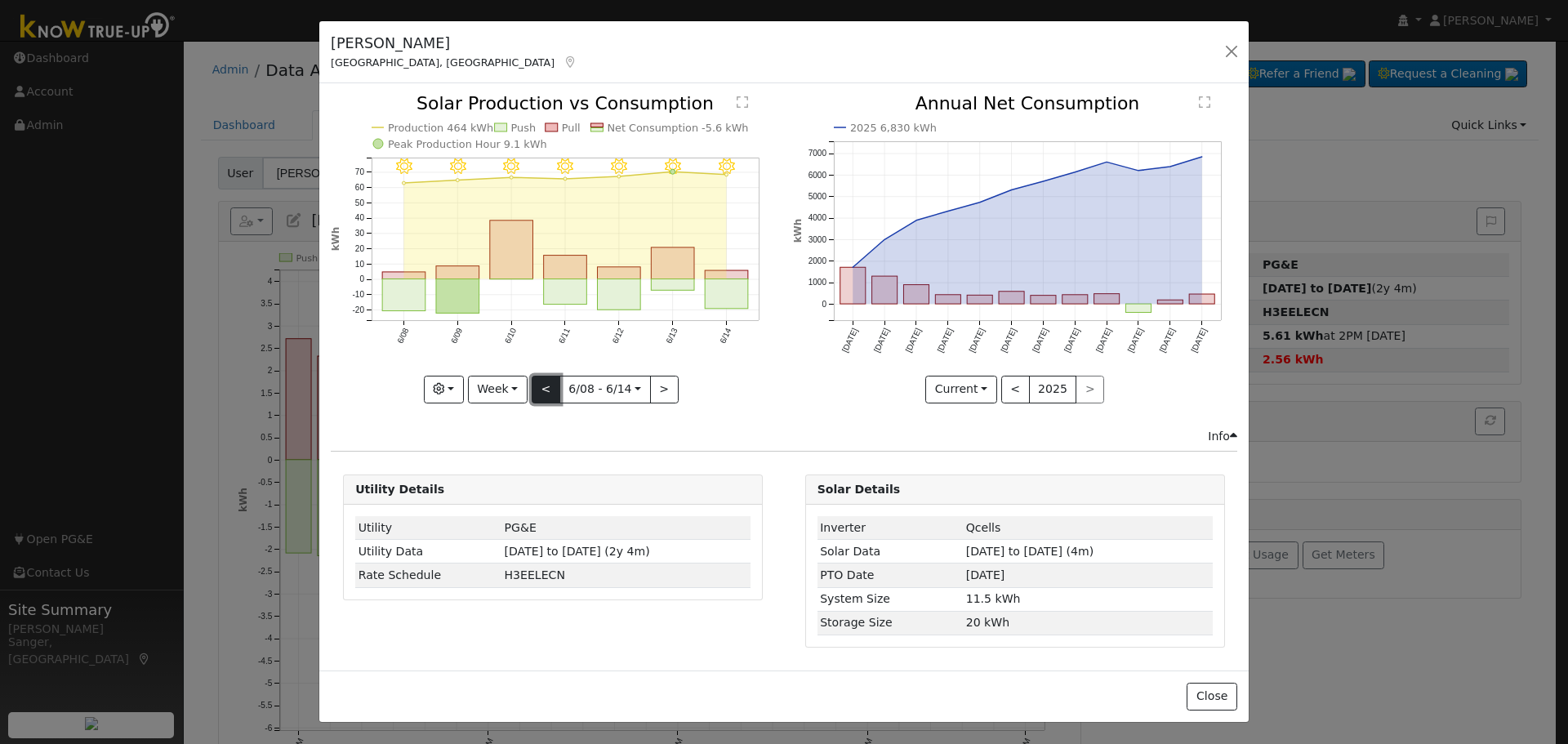
click at [543, 385] on button "<" at bounding box center [545, 389] width 28 height 28
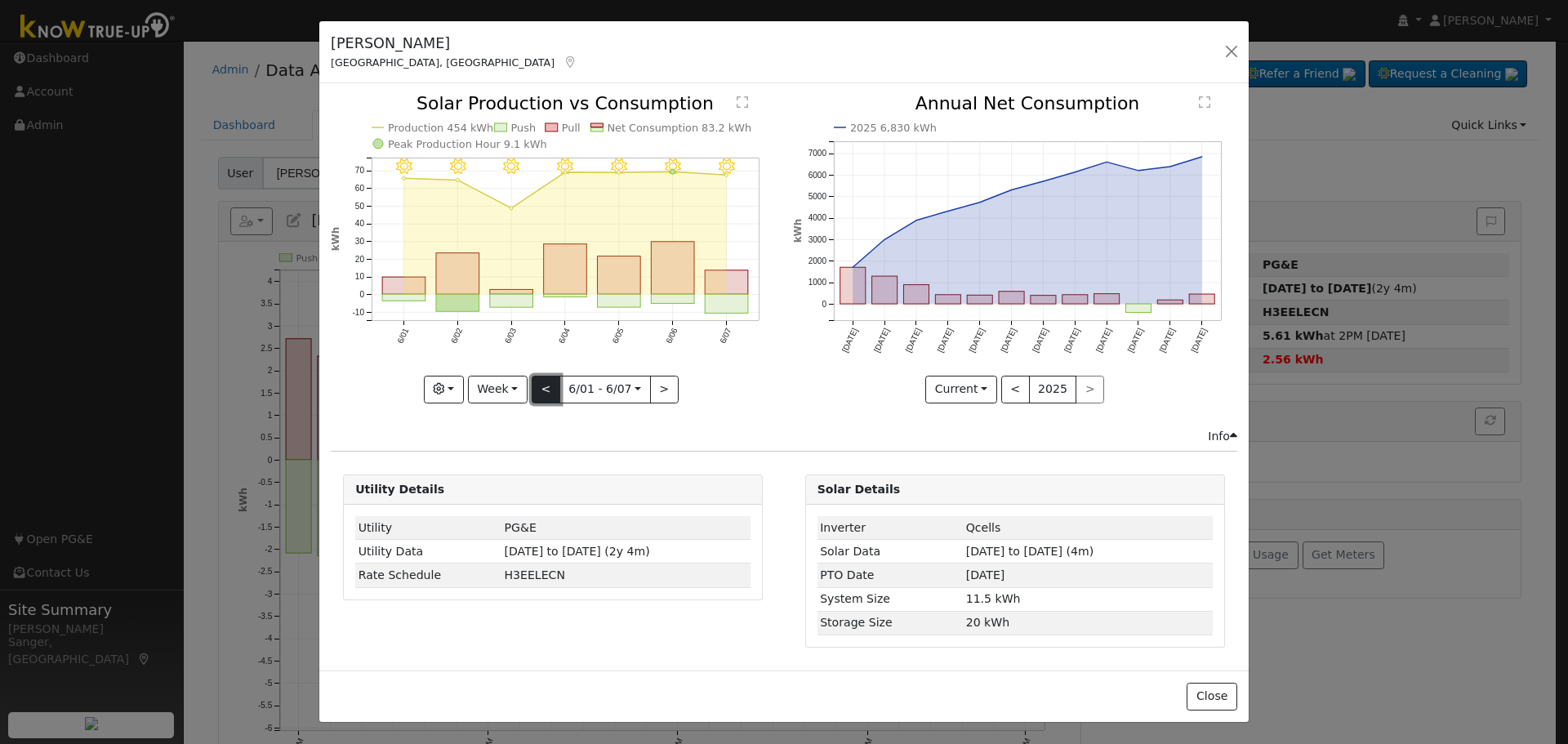
click at [543, 385] on button "<" at bounding box center [545, 389] width 28 height 28
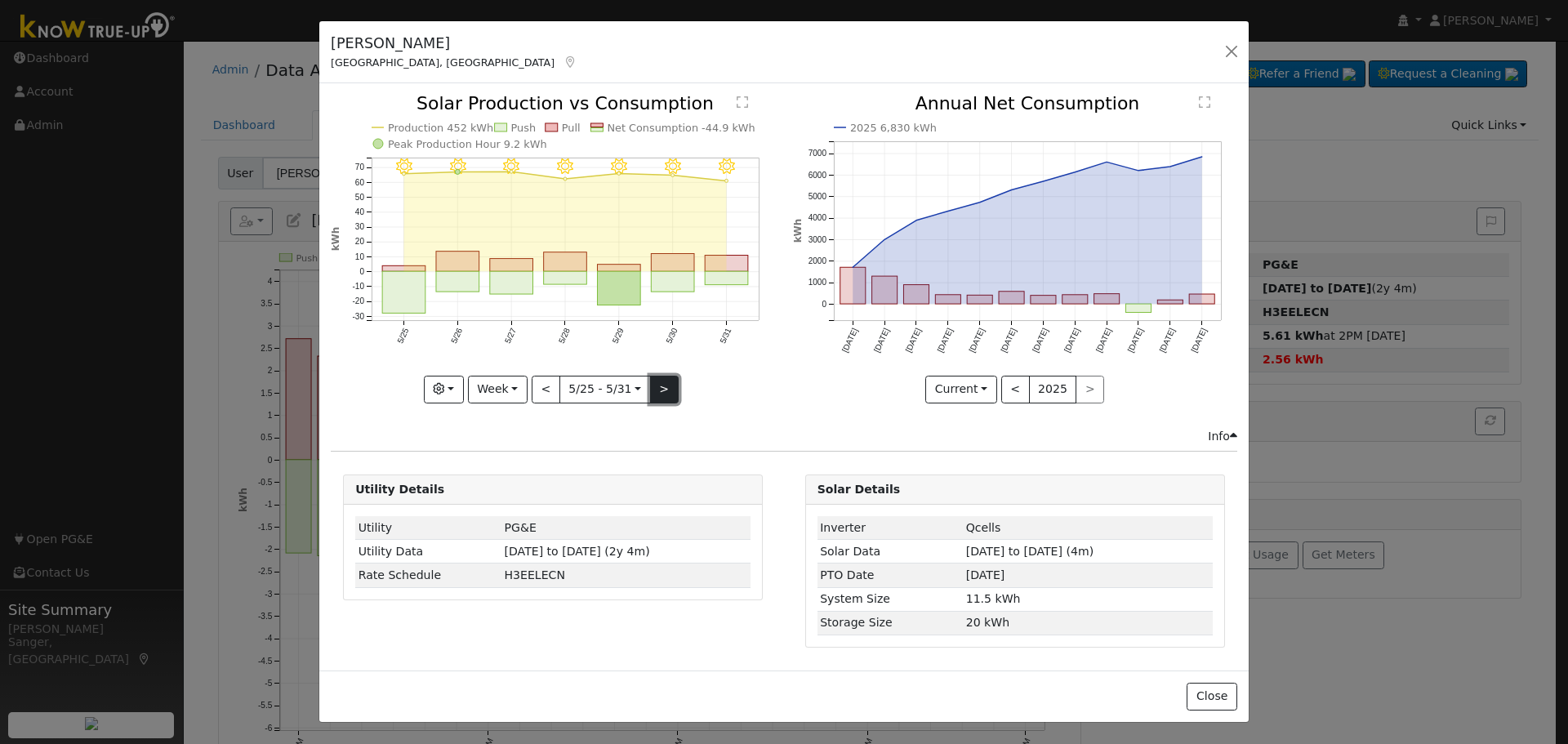
click at [663, 390] on button ">" at bounding box center [664, 389] width 28 height 28
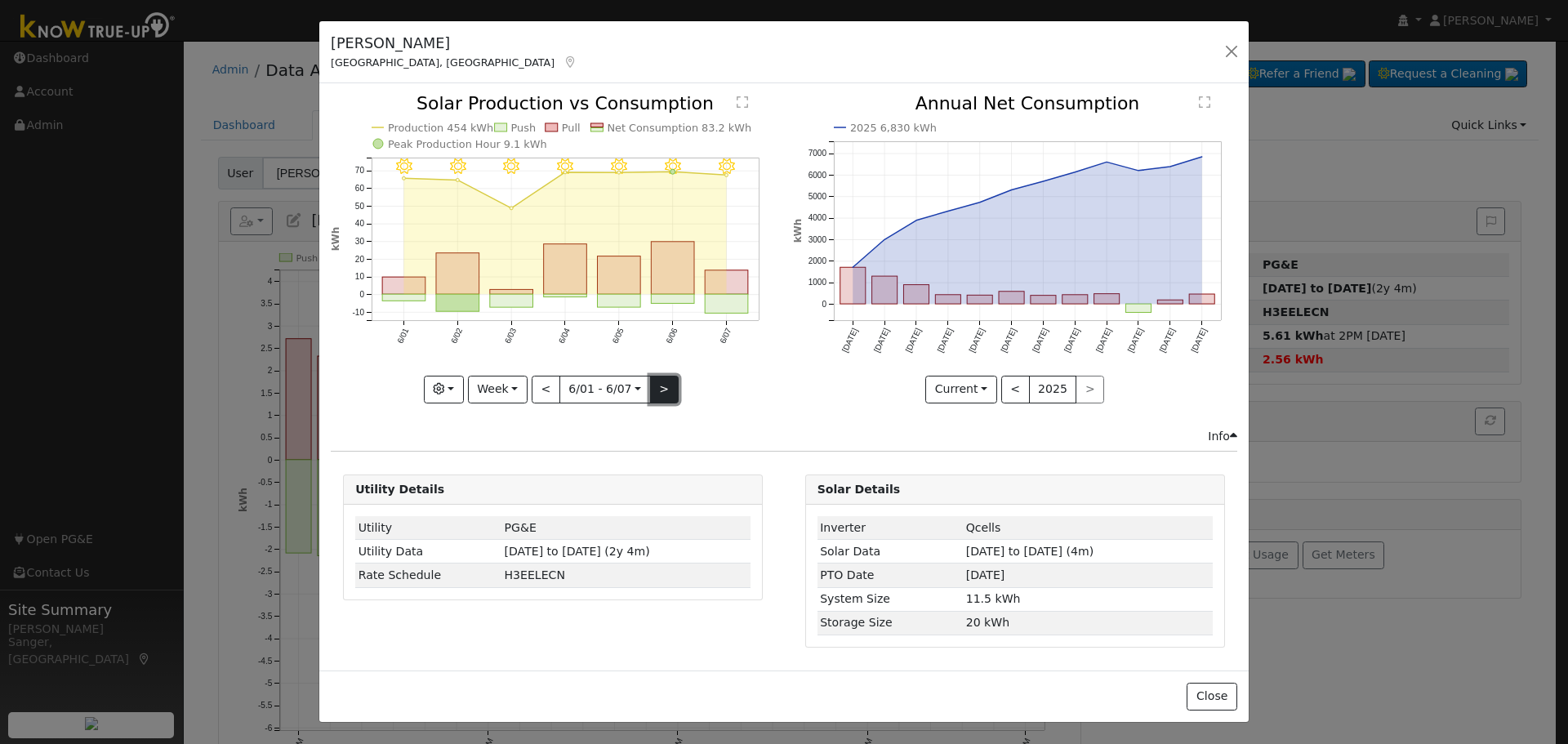
click at [663, 390] on button ">" at bounding box center [664, 389] width 28 height 28
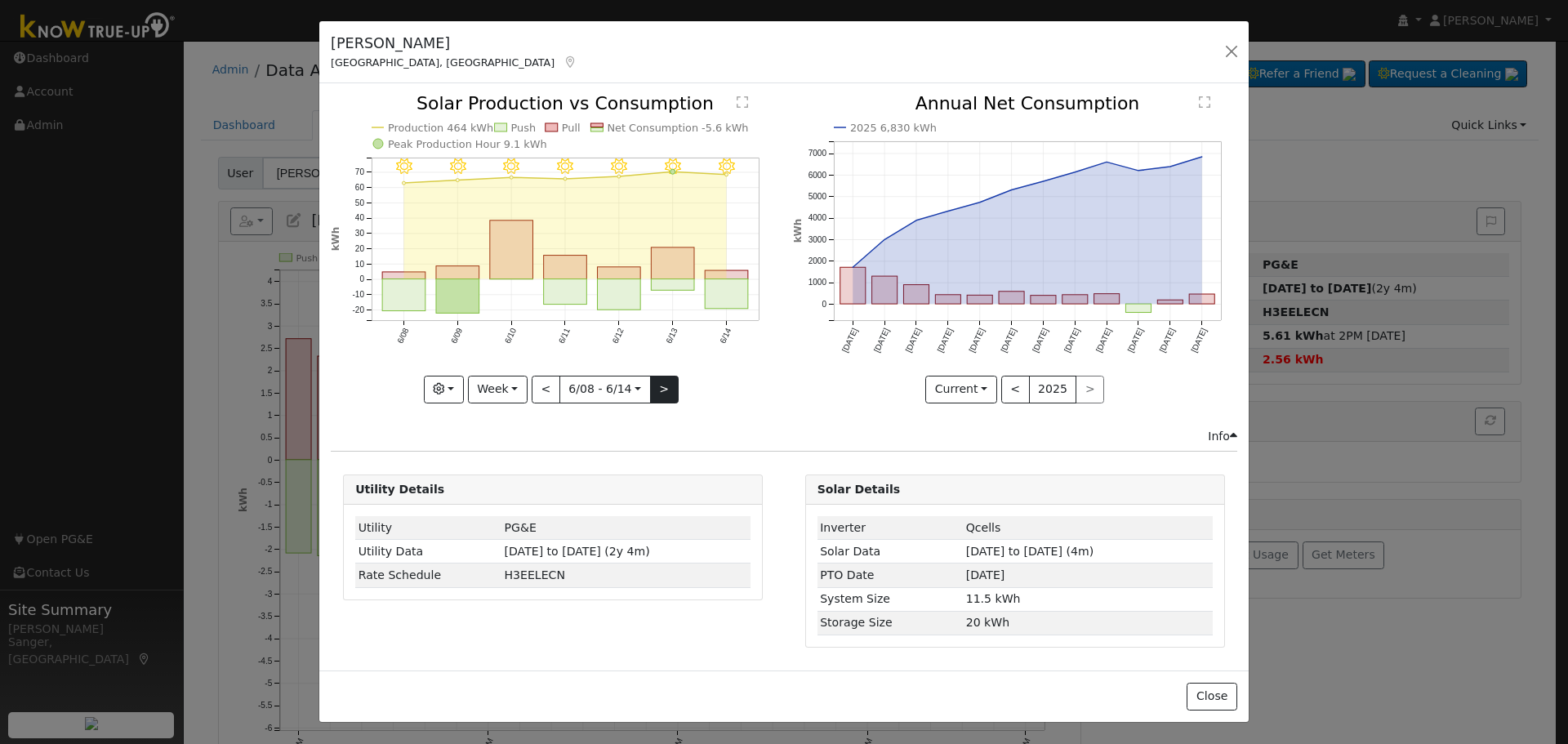
click at [663, 390] on div "6/14 - Clear 6/13 - Clear 6/12 - Clear 6/11 - Clear 6/10 - Clear 6/09 - Clear 6…" at bounding box center [552, 248] width 444 height 308
click at [663, 390] on button ">" at bounding box center [664, 389] width 28 height 28
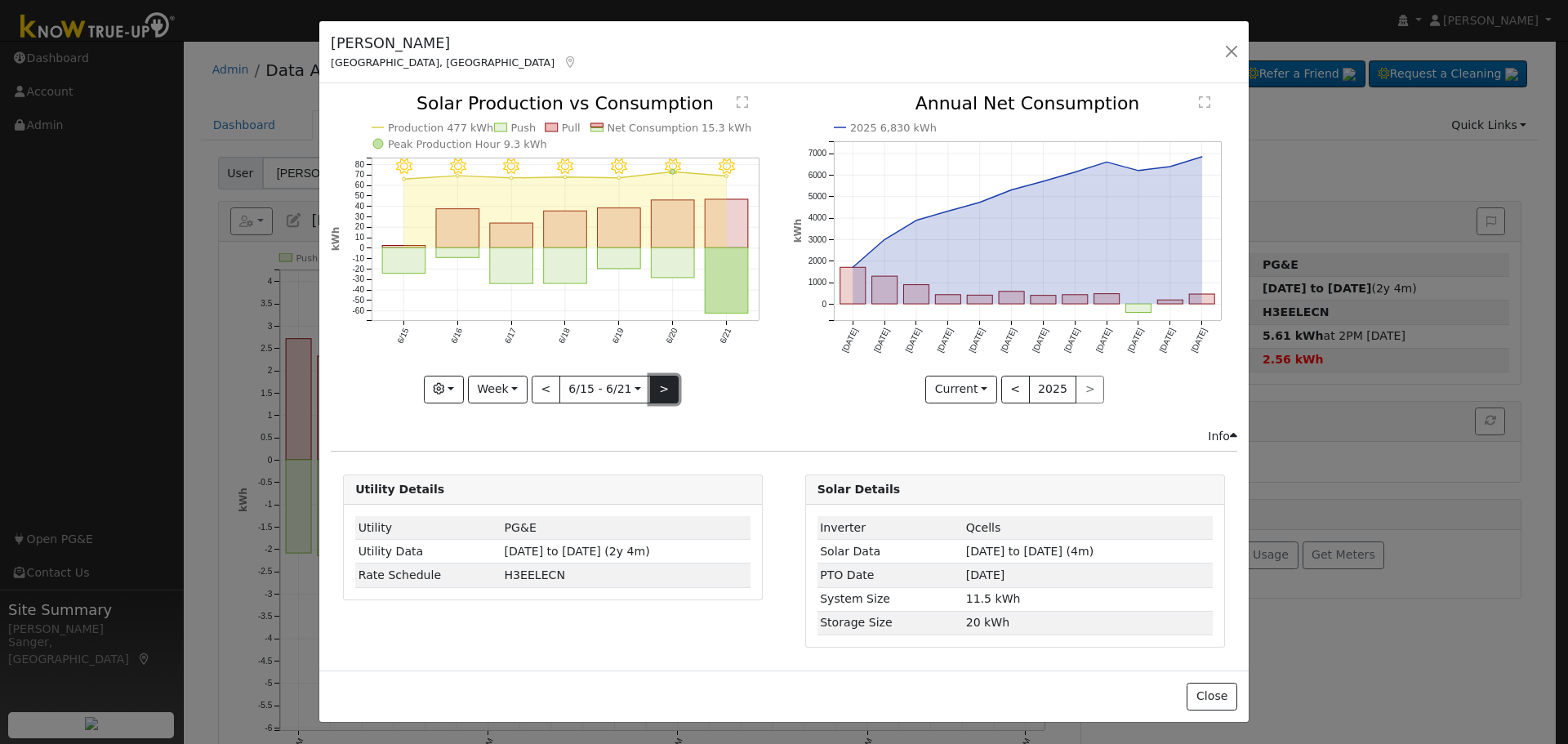
click at [663, 390] on button ">" at bounding box center [664, 389] width 28 height 28
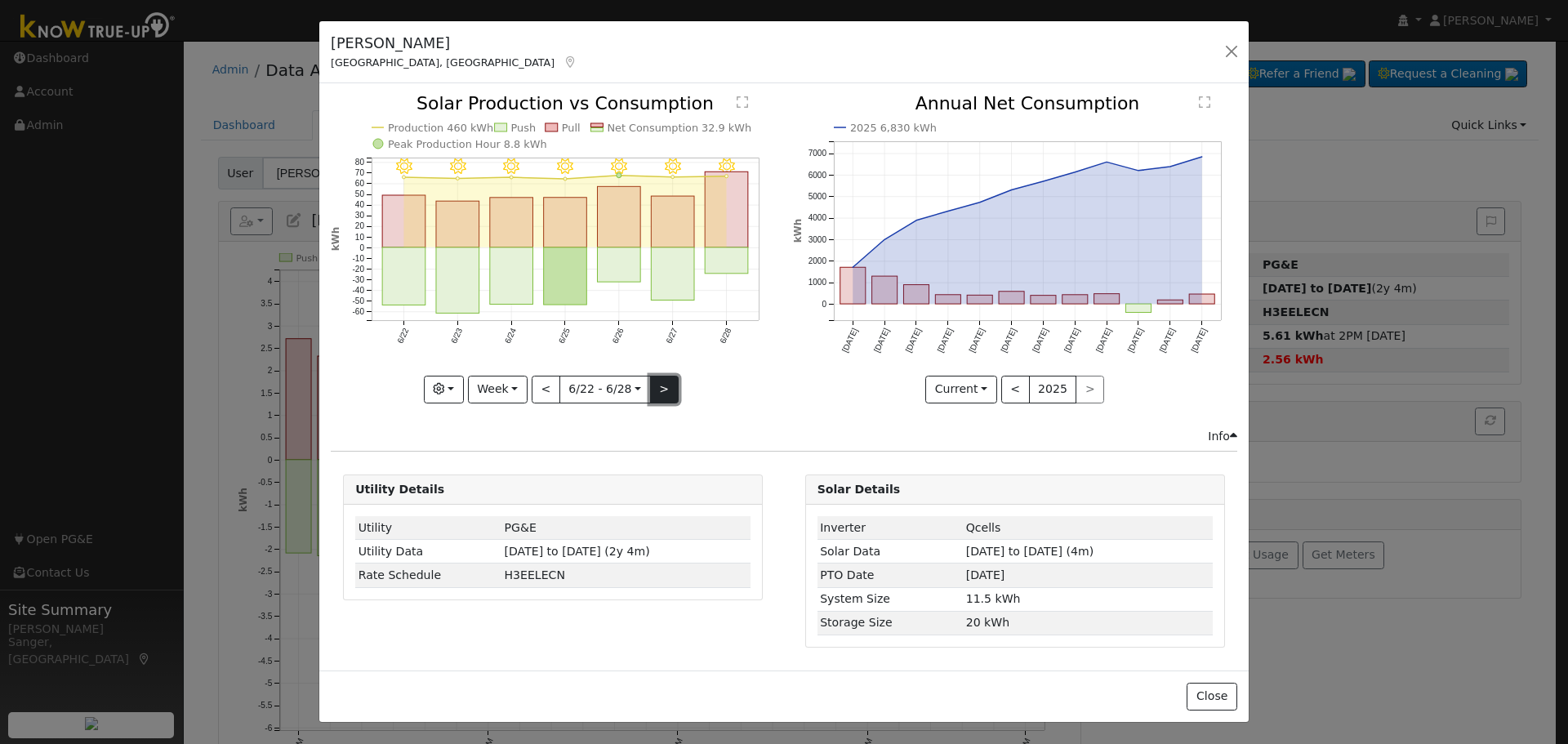
click at [661, 385] on button ">" at bounding box center [664, 389] width 28 height 28
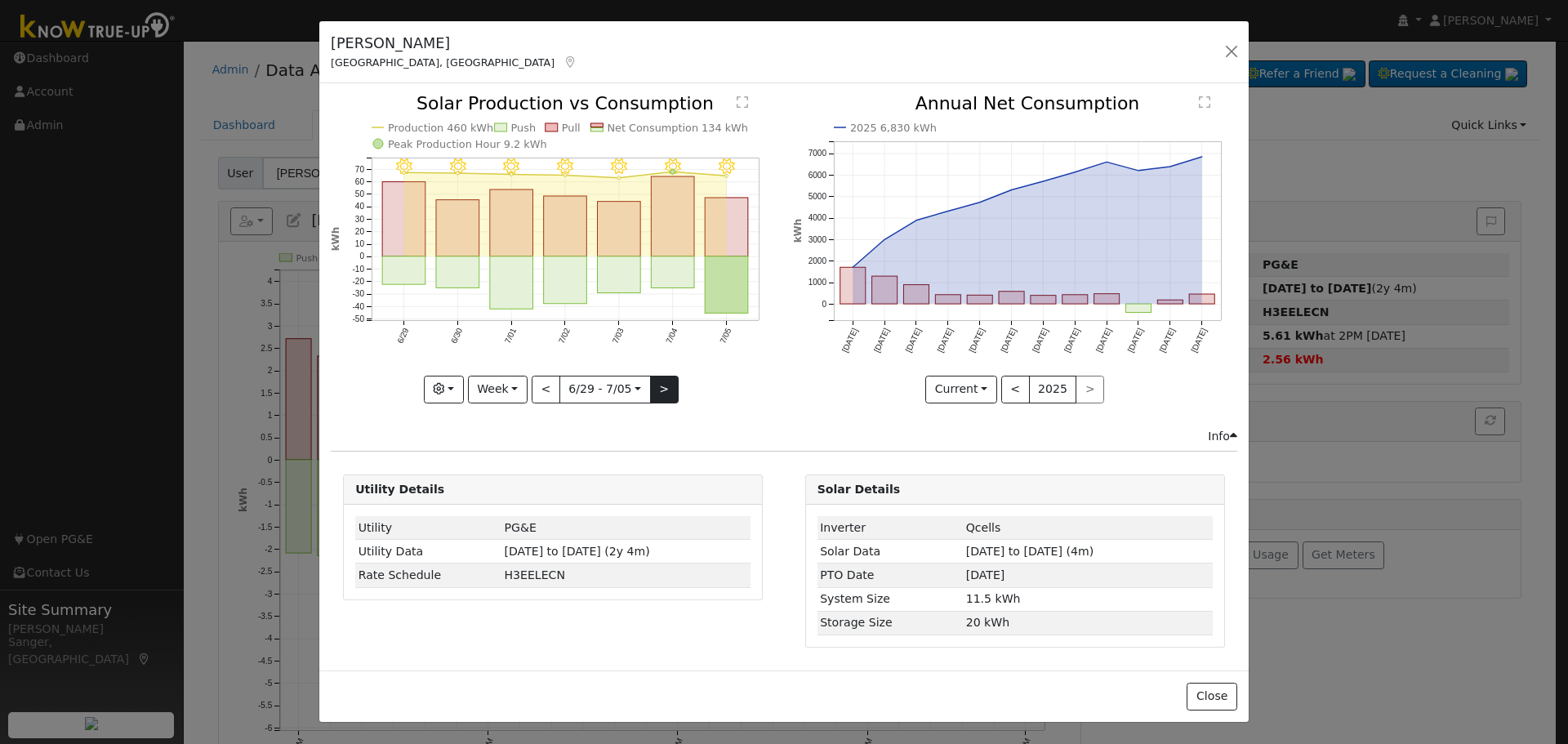
click at [661, 385] on div "7/05 - Clear 7/04 - Clear 7/03 - Clear 7/02 - Clear 7/01 - Clear 6/30 - Clear 6…" at bounding box center [552, 248] width 444 height 308
click at [661, 385] on button ">" at bounding box center [664, 389] width 28 height 28
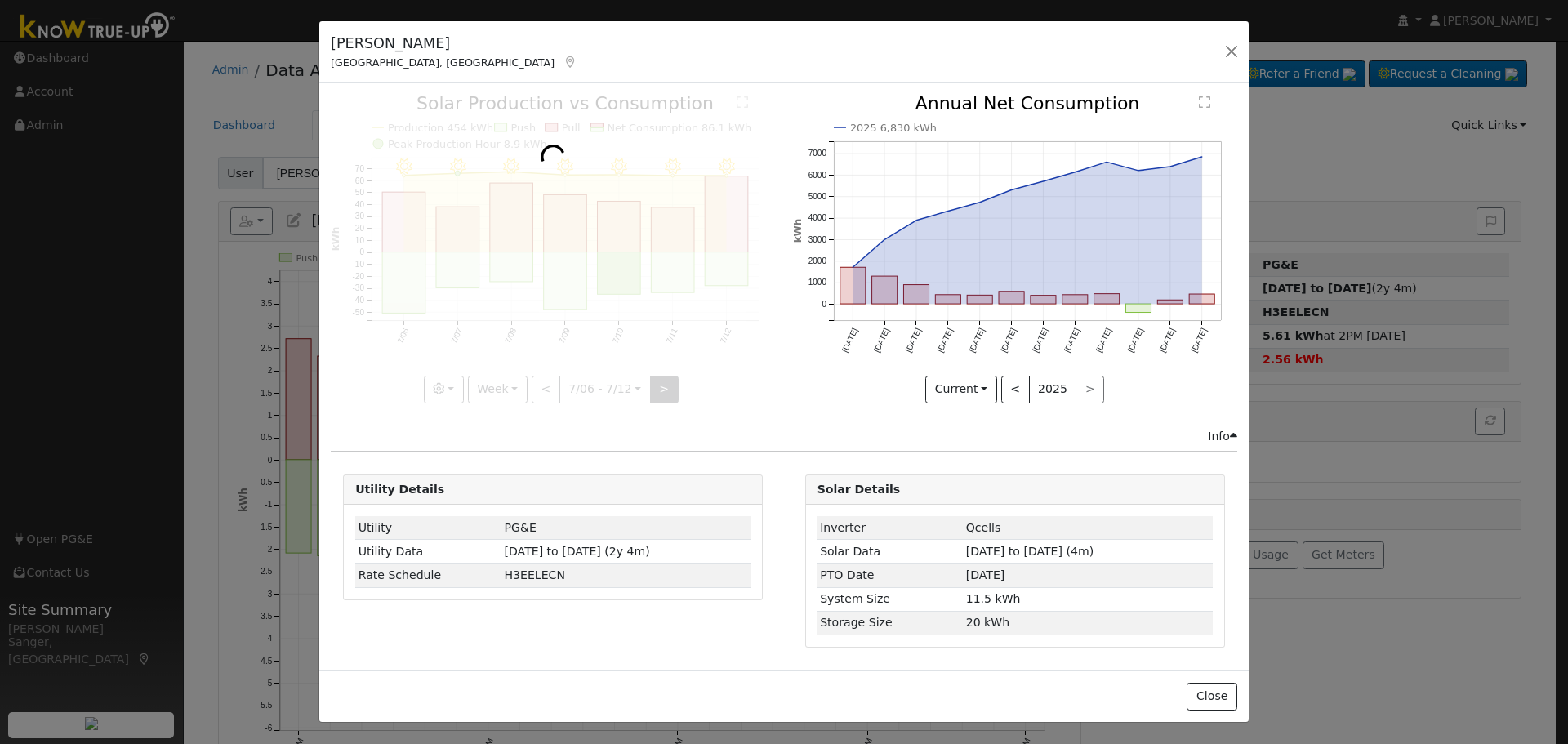
click at [661, 385] on div at bounding box center [552, 248] width 444 height 308
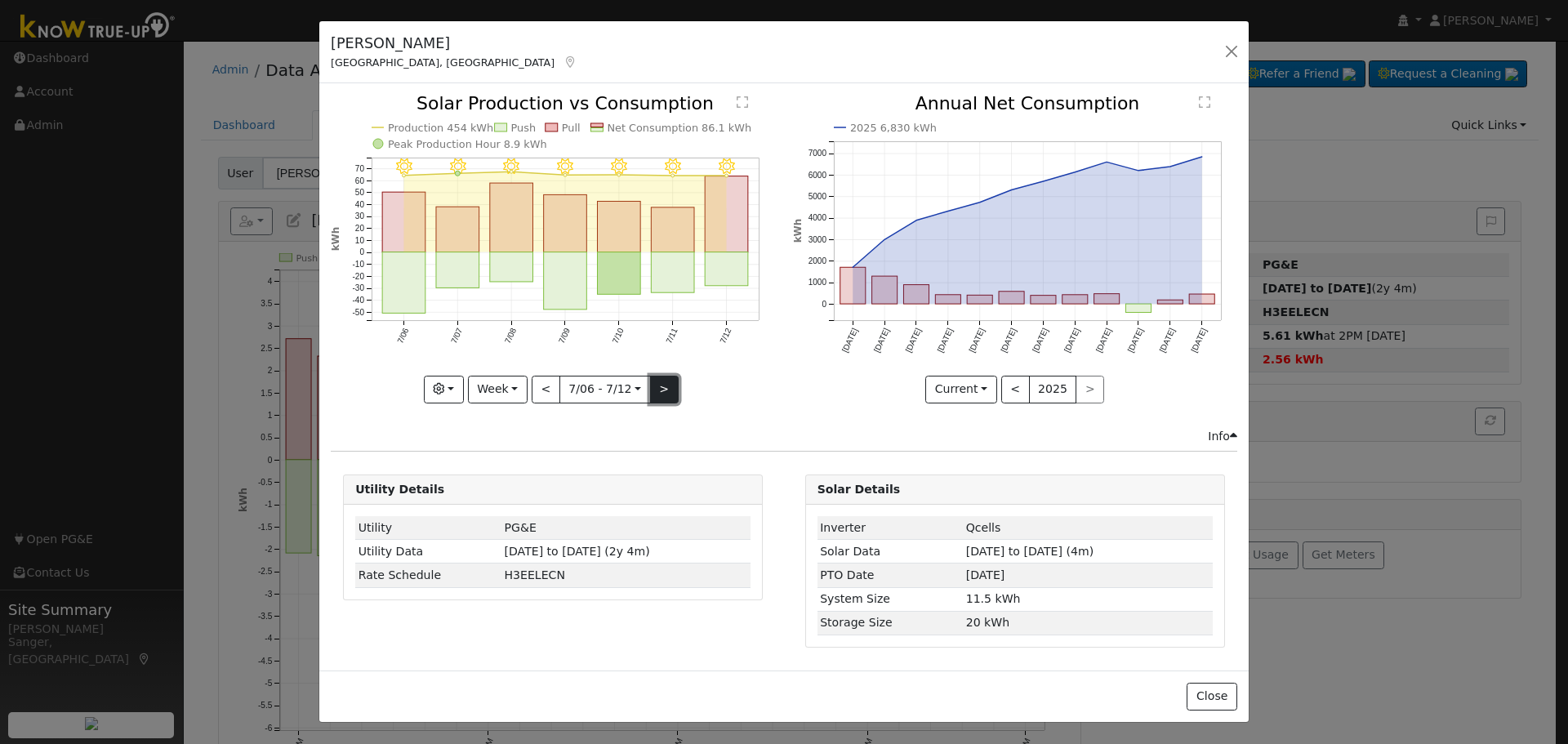
click at [661, 385] on button ">" at bounding box center [664, 389] width 28 height 28
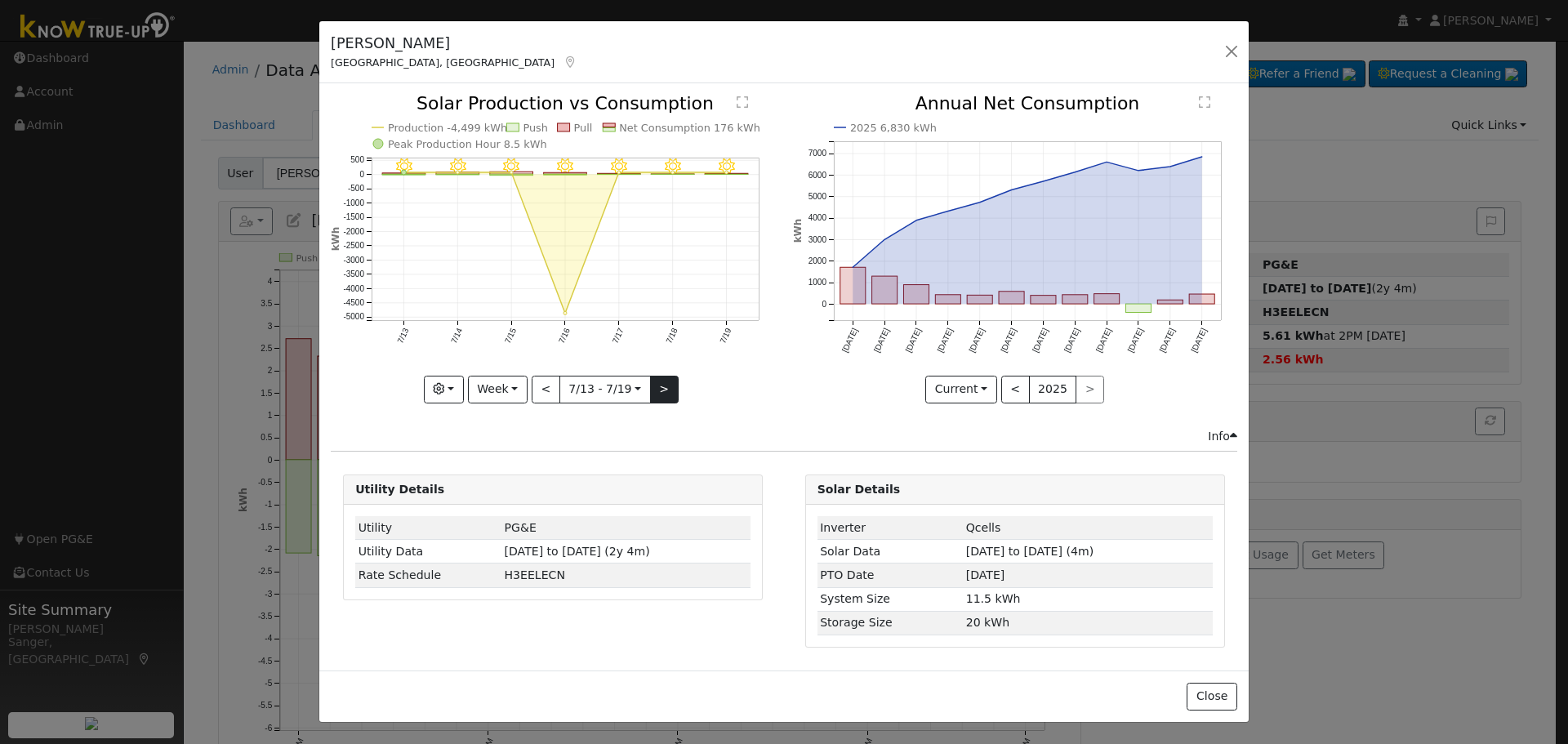
click at [661, 385] on div "7/19 - Clear 7/18 - Clear 7/17 - Clear 7/16 - Clear 7/15 - Clear 7/14 - Clear 7…" at bounding box center [552, 248] width 444 height 308
click at [661, 385] on button ">" at bounding box center [664, 389] width 28 height 28
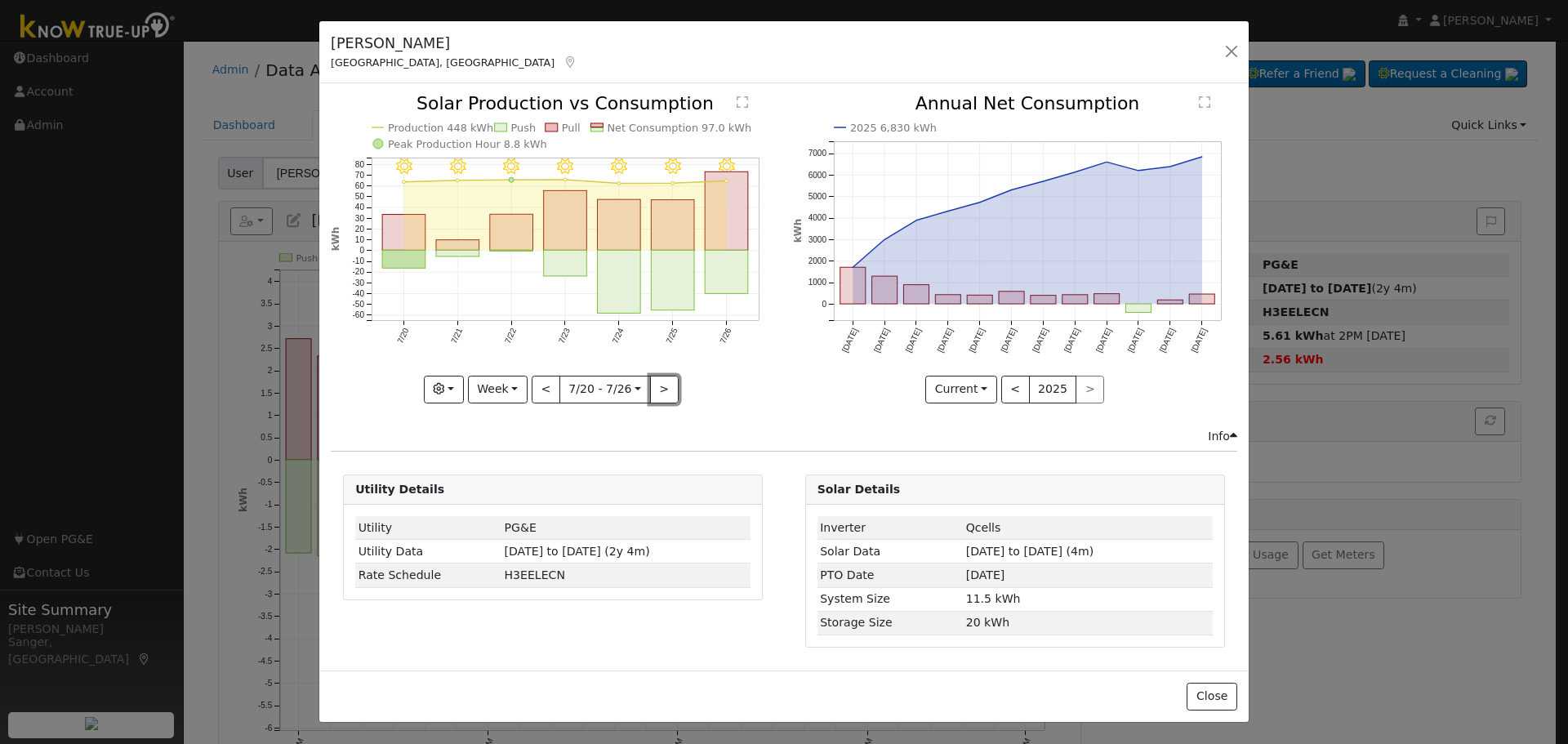
click at [657, 386] on button ">" at bounding box center [664, 389] width 28 height 28
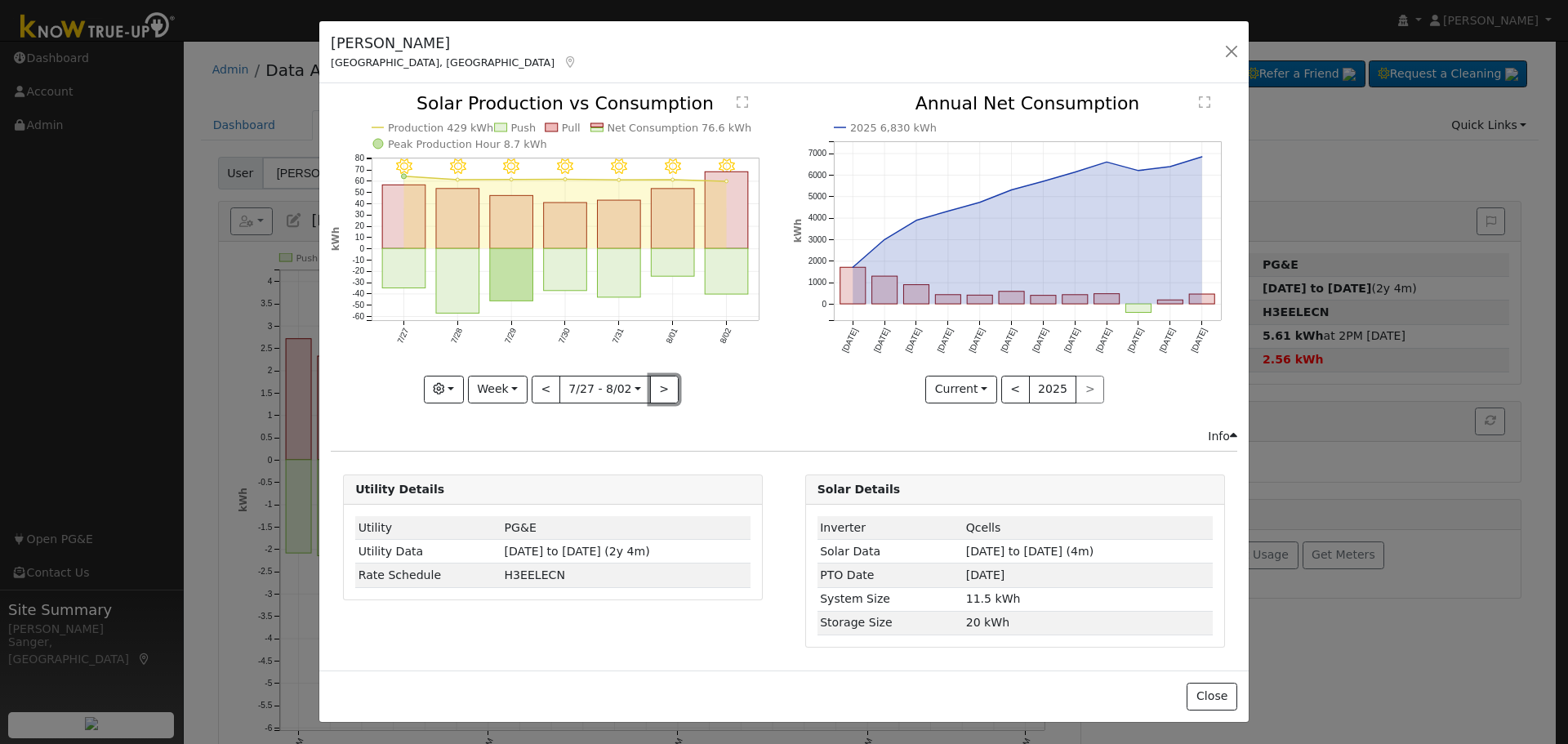
click at [651, 390] on button ">" at bounding box center [664, 389] width 28 height 28
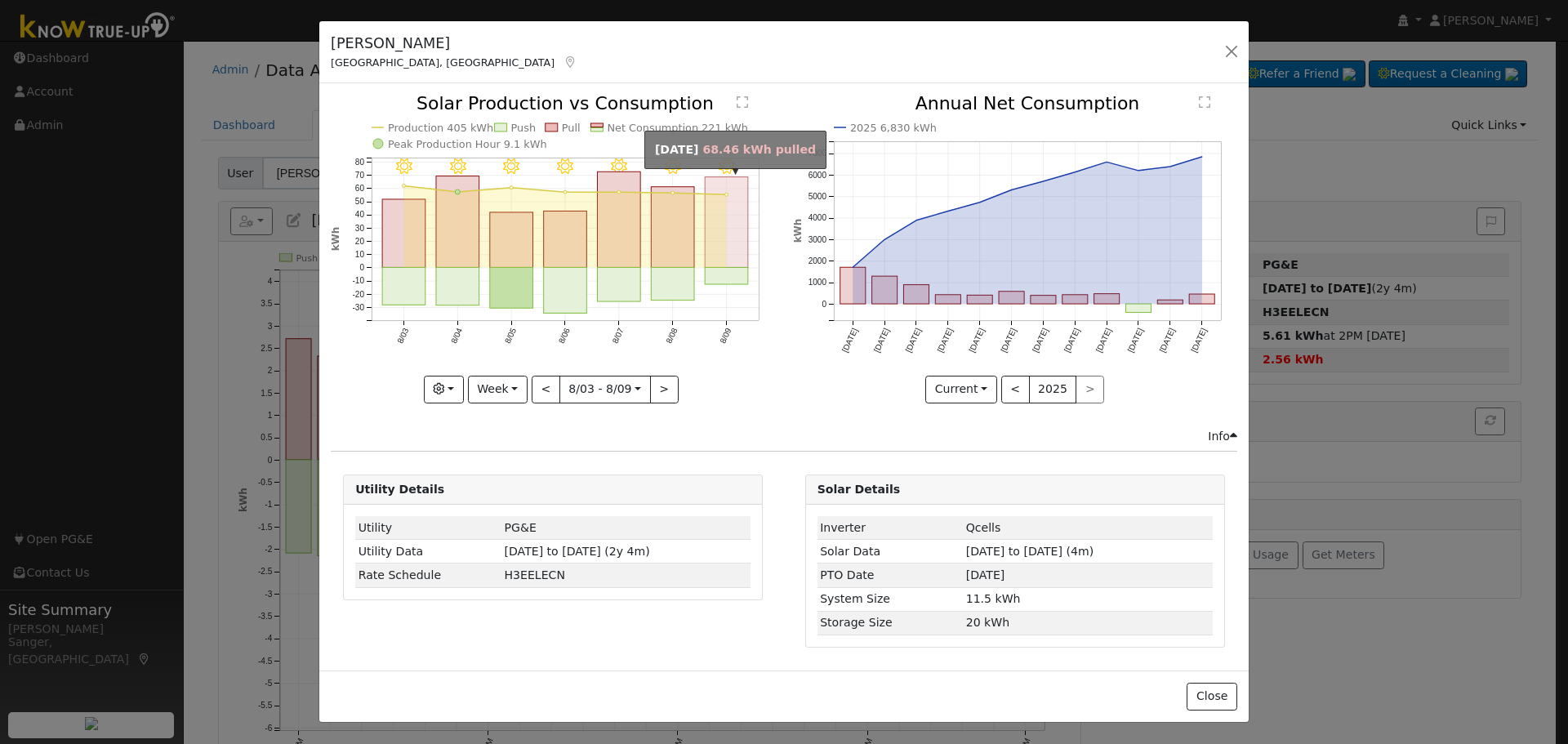
click at [738, 248] on rect "onclick=""" at bounding box center [727, 222] width 44 height 90
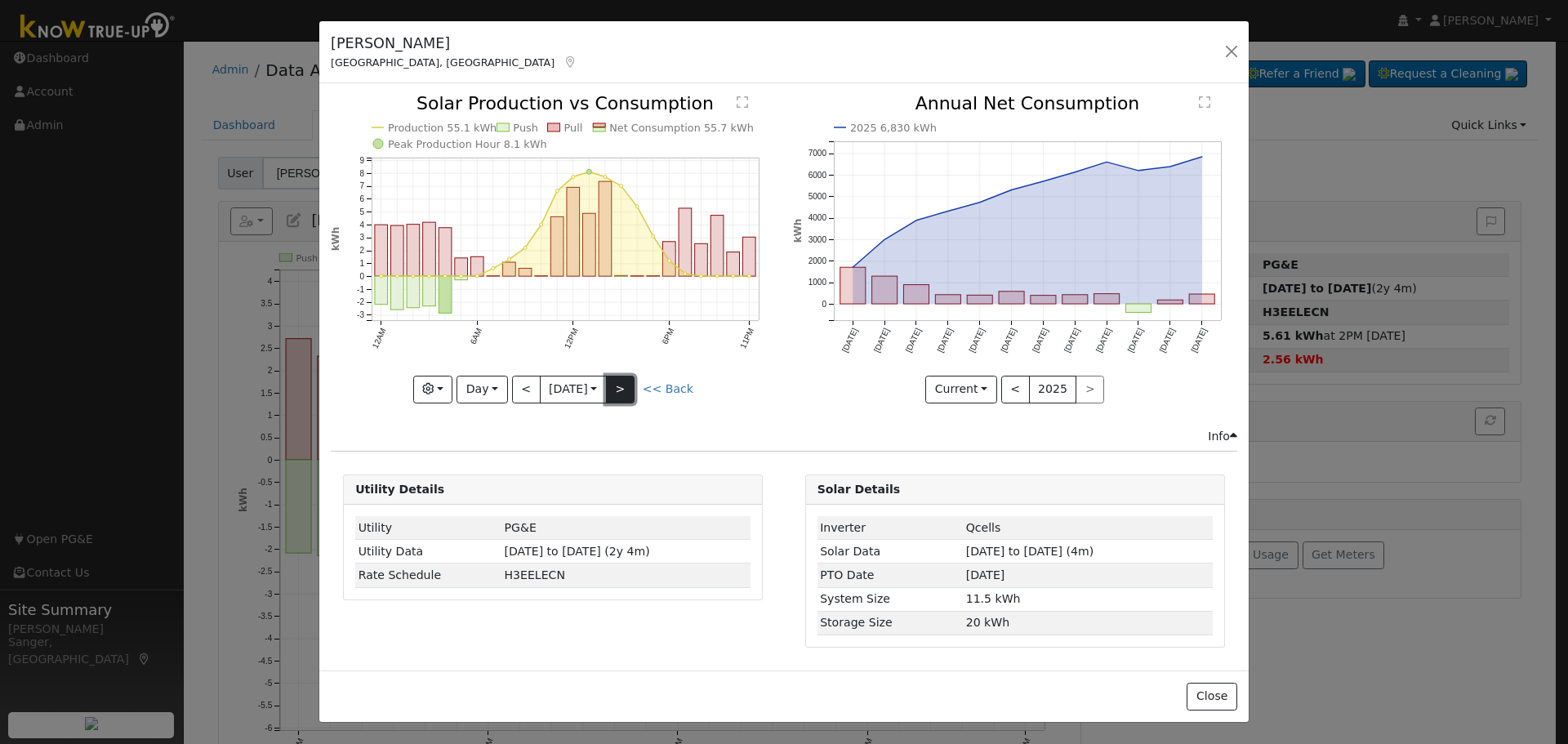
click at [624, 383] on button ">" at bounding box center [619, 389] width 28 height 28
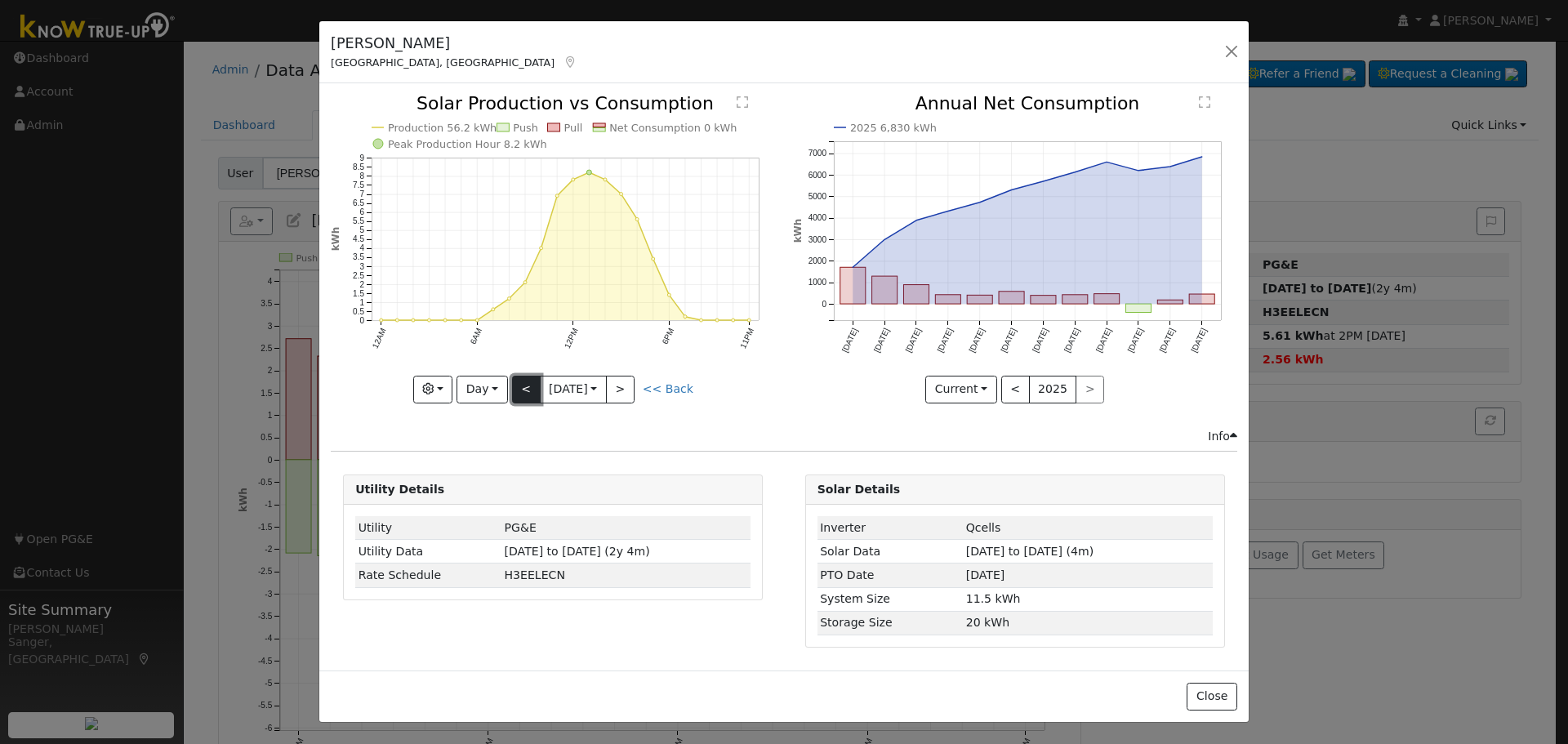
click at [527, 391] on button "<" at bounding box center [526, 389] width 28 height 28
type input "2025-08-09"
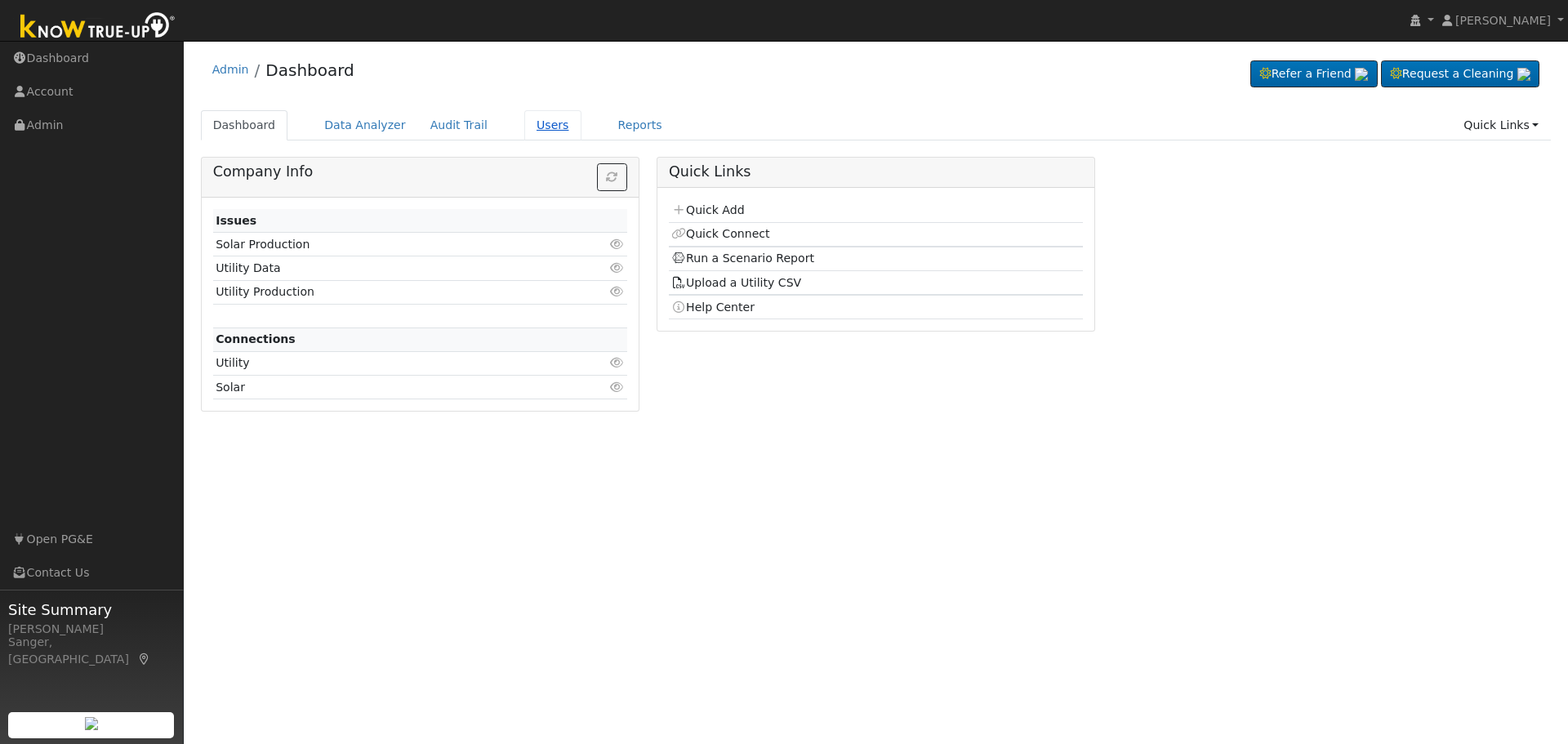
click at [533, 130] on link "Users" at bounding box center [552, 124] width 57 height 30
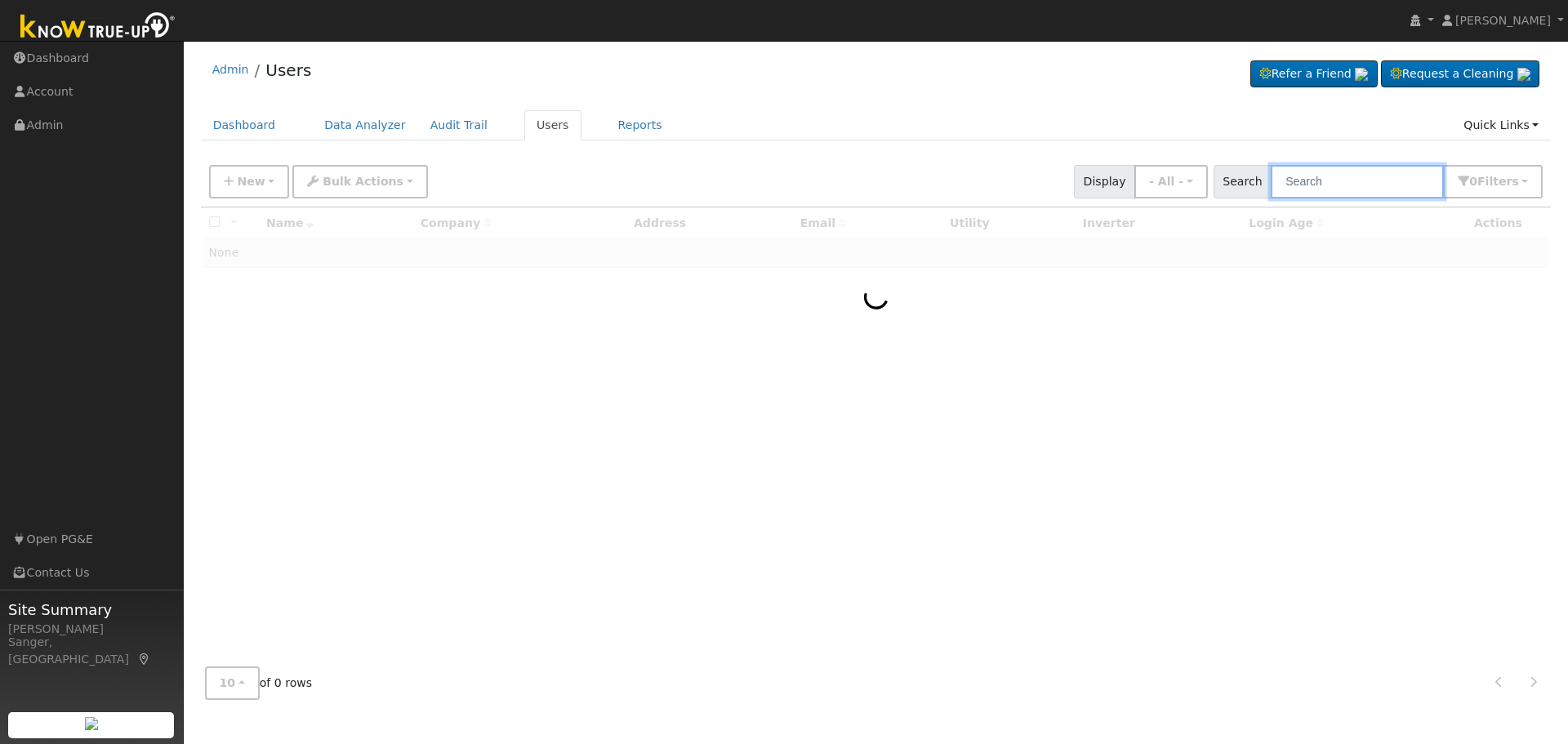
click at [1315, 183] on input "text" at bounding box center [1357, 182] width 173 height 33
paste input "[PERSON_NAME]"
type input "[PERSON_NAME]"
